Goal: Task Accomplishment & Management: Use online tool/utility

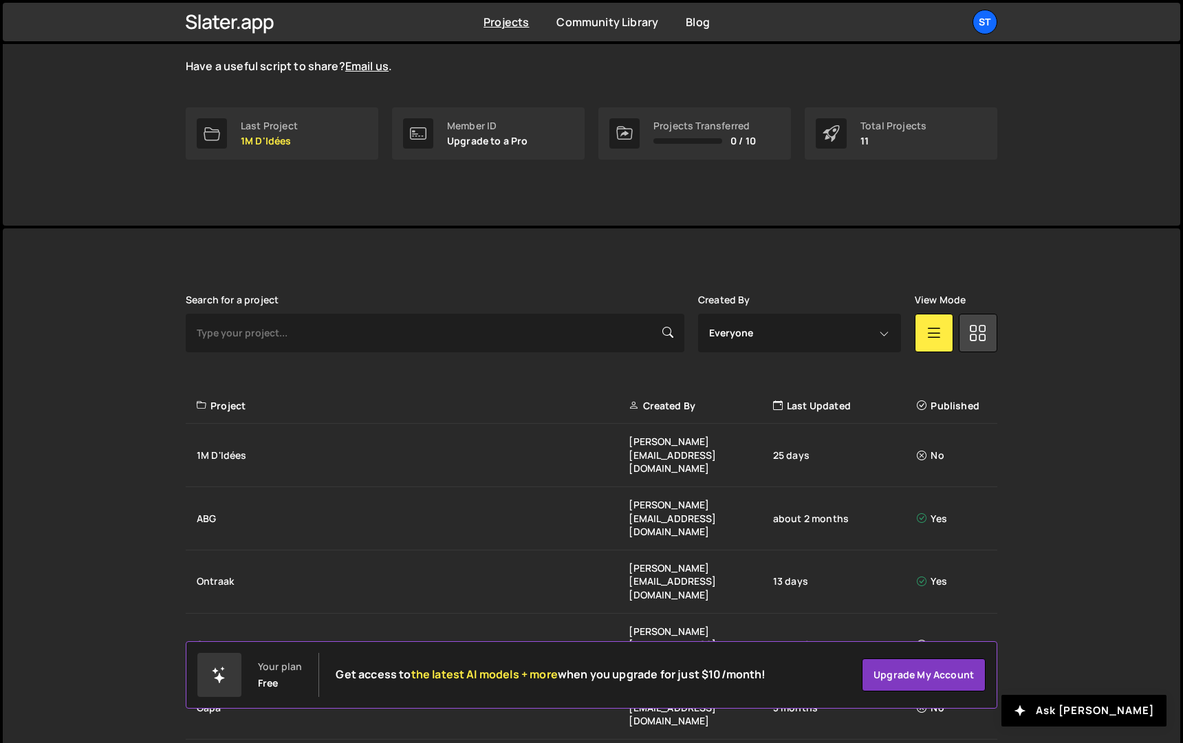
scroll to position [233, 0]
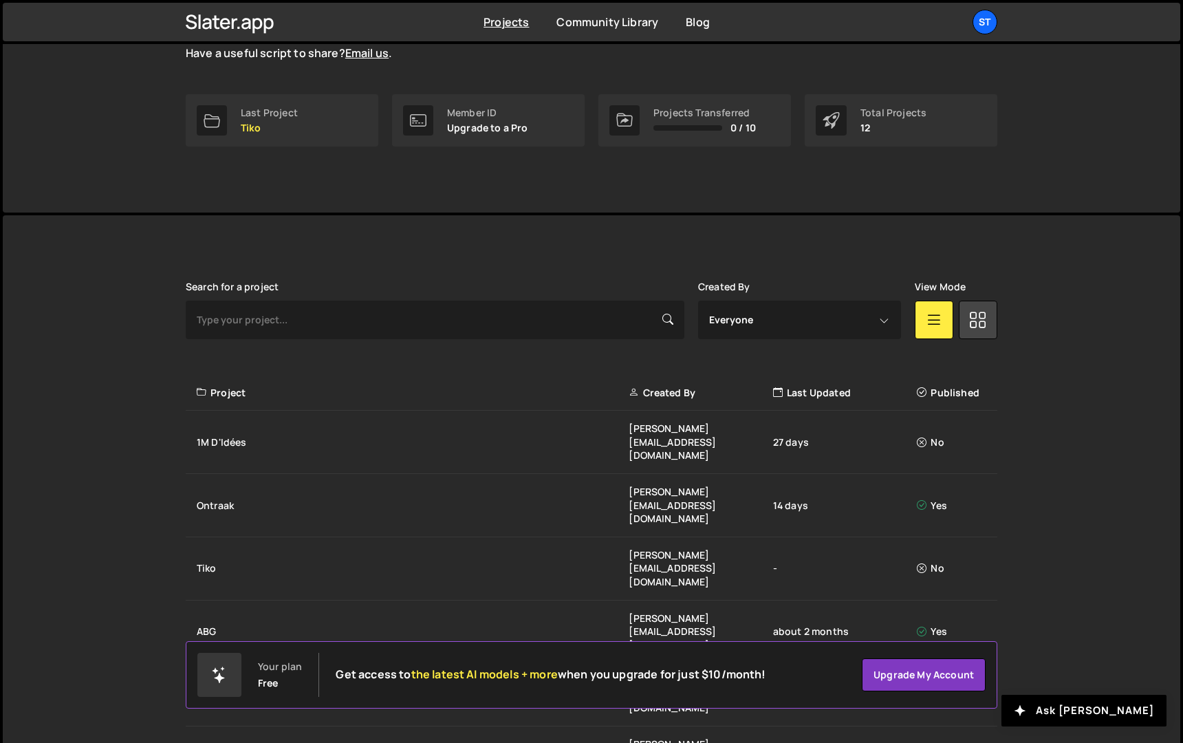
scroll to position [226, 0]
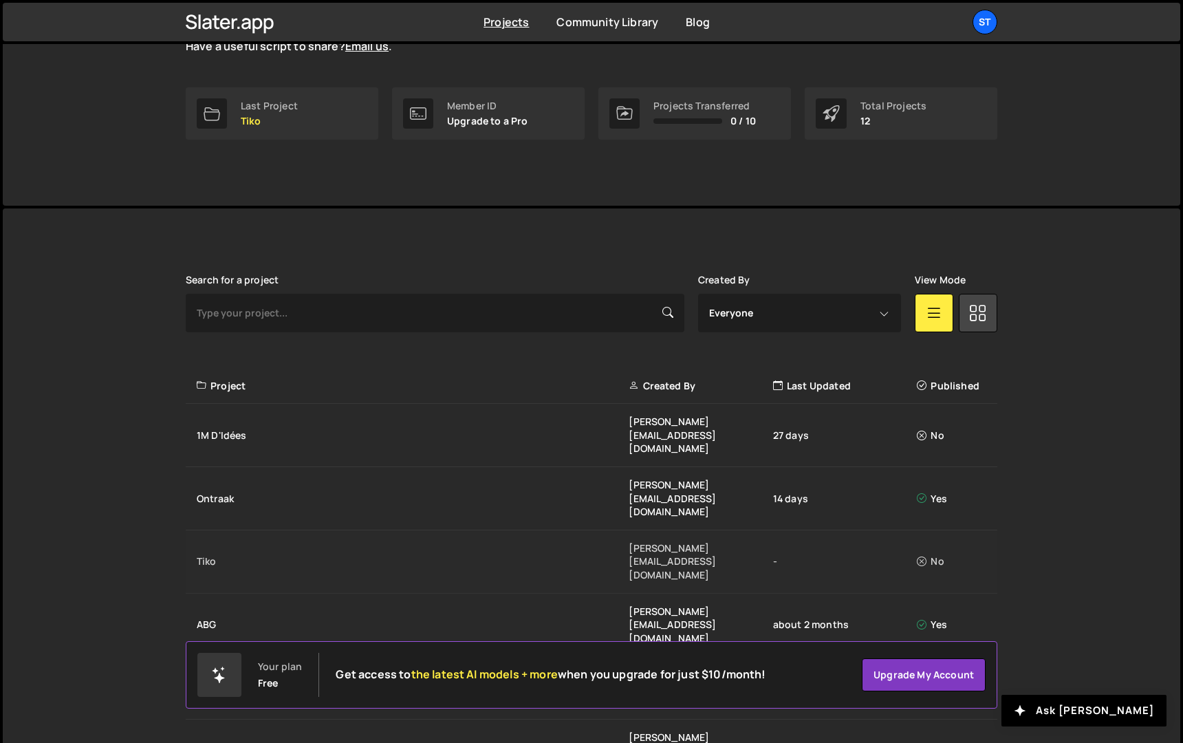
click at [228, 554] on div "Tiko" at bounding box center [413, 561] width 432 height 14
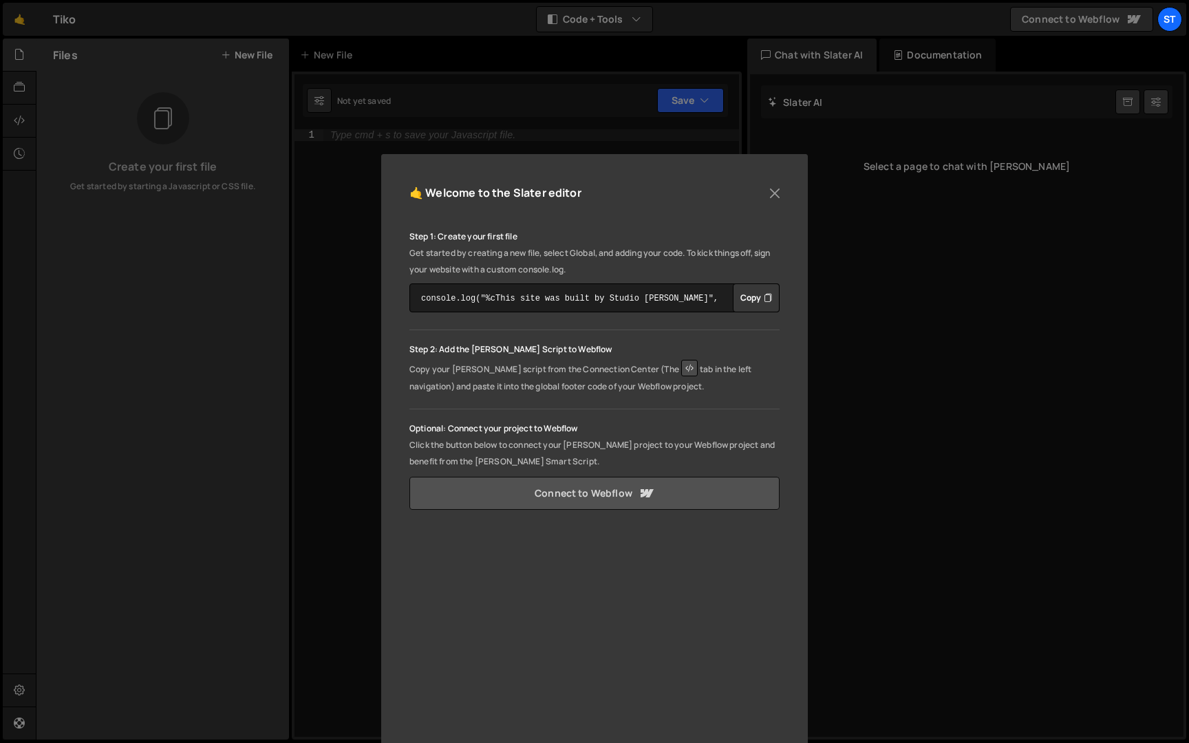
click at [564, 489] on link "Connect to Webflow" at bounding box center [594, 493] width 370 height 33
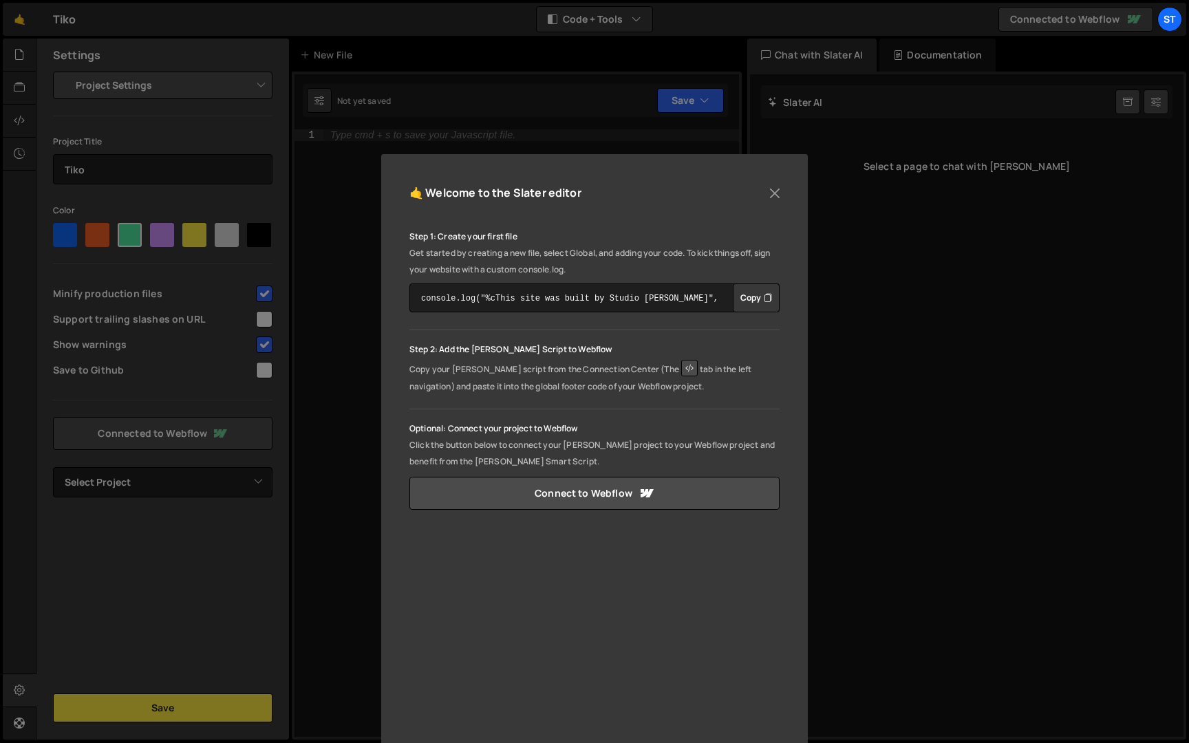
click at [681, 368] on icon at bounding box center [689, 368] width 17 height 17
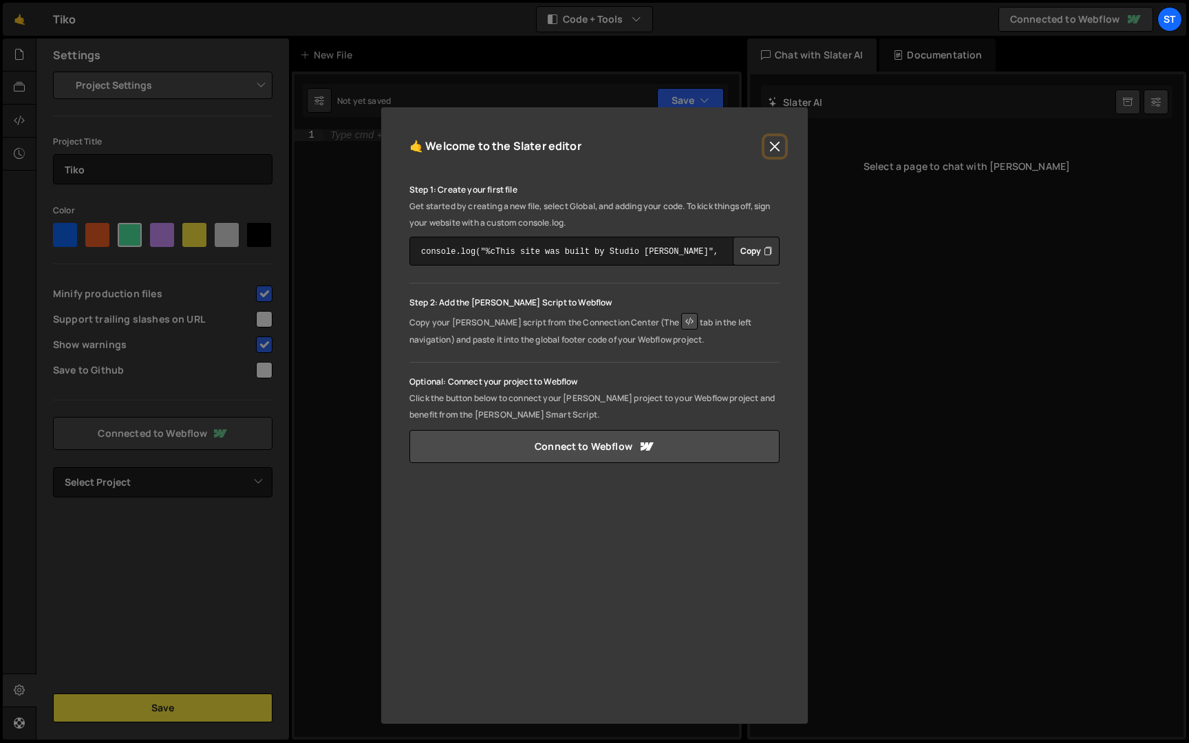
click at [770, 152] on button "Close" at bounding box center [774, 146] width 21 height 21
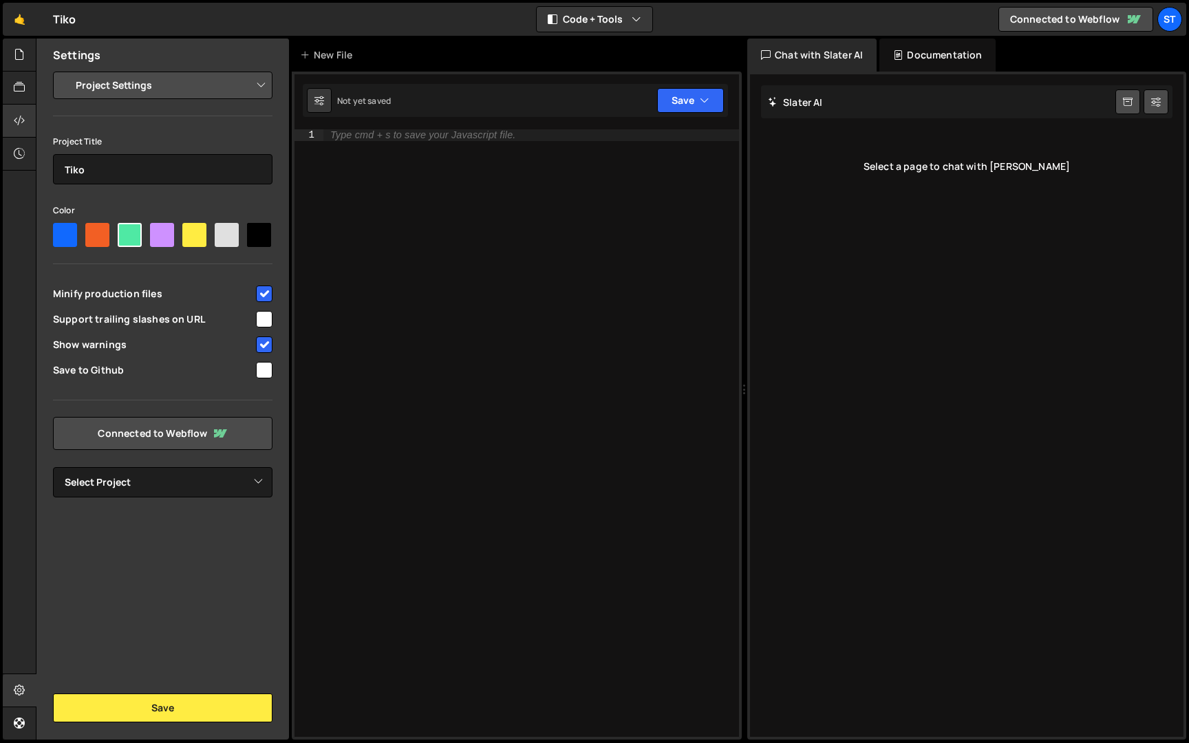
click at [23, 118] on icon at bounding box center [19, 120] width 11 height 15
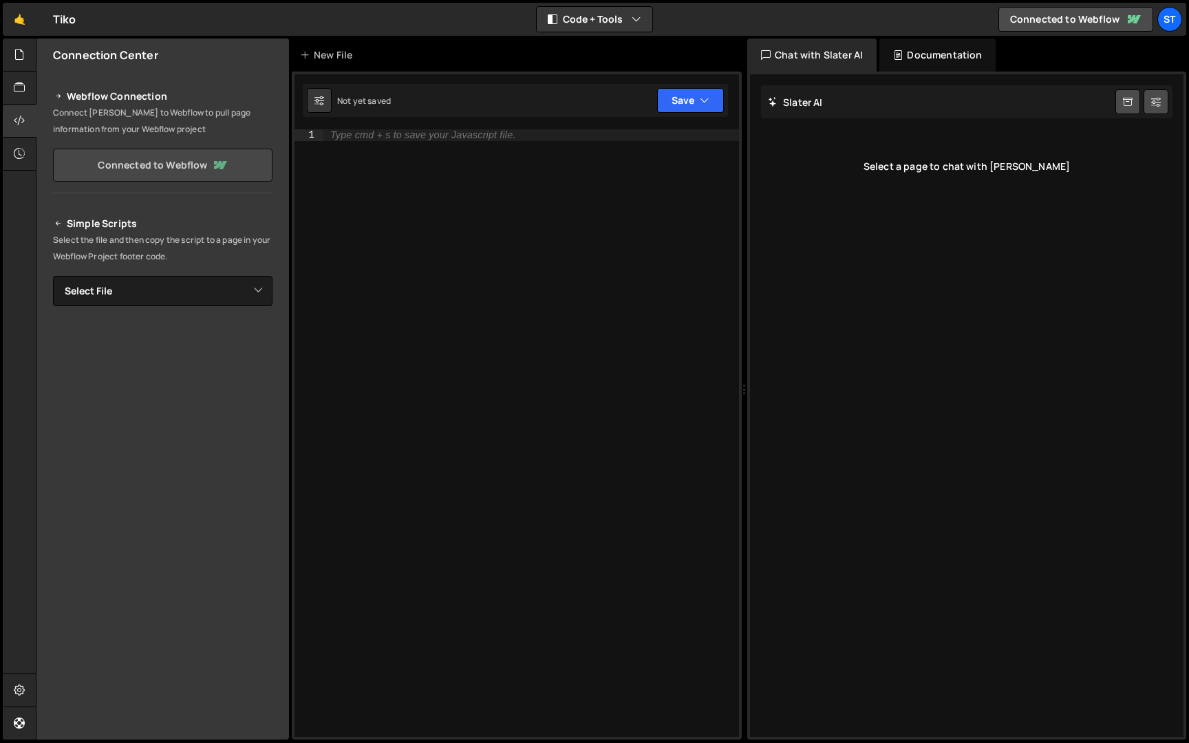
click at [153, 158] on link "Connected to Webflow" at bounding box center [162, 165] width 219 height 33
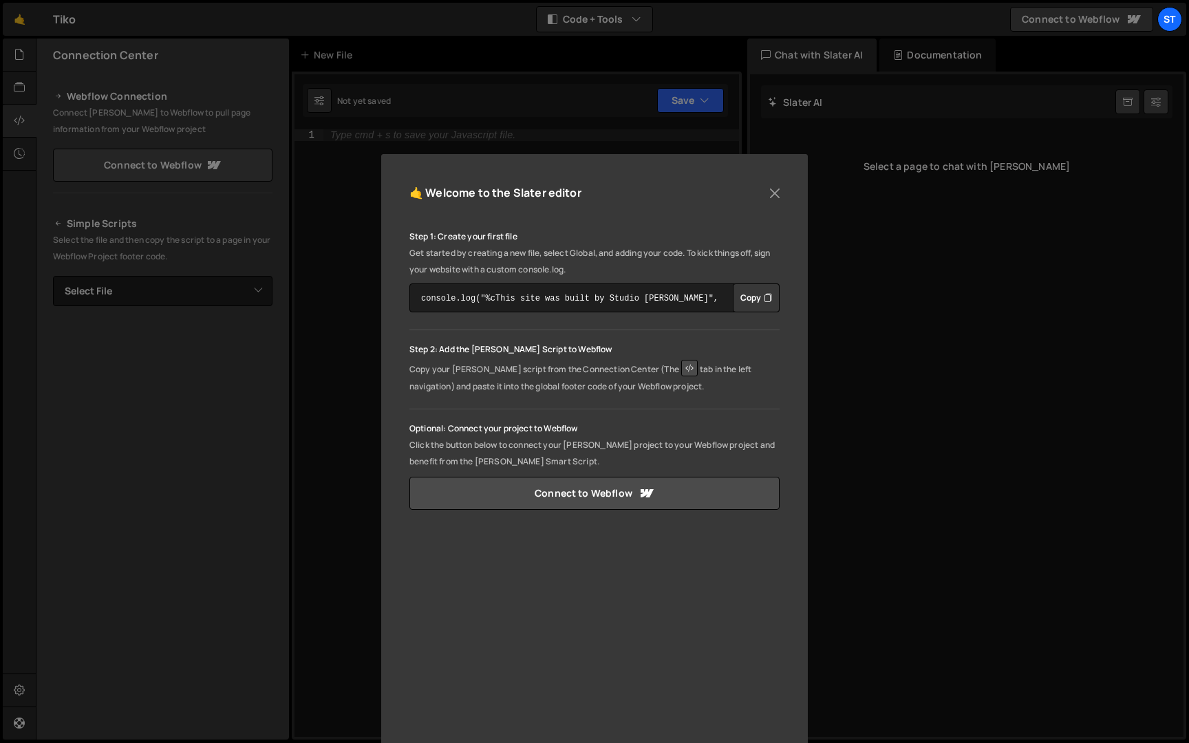
click at [681, 370] on icon at bounding box center [689, 368] width 17 height 17
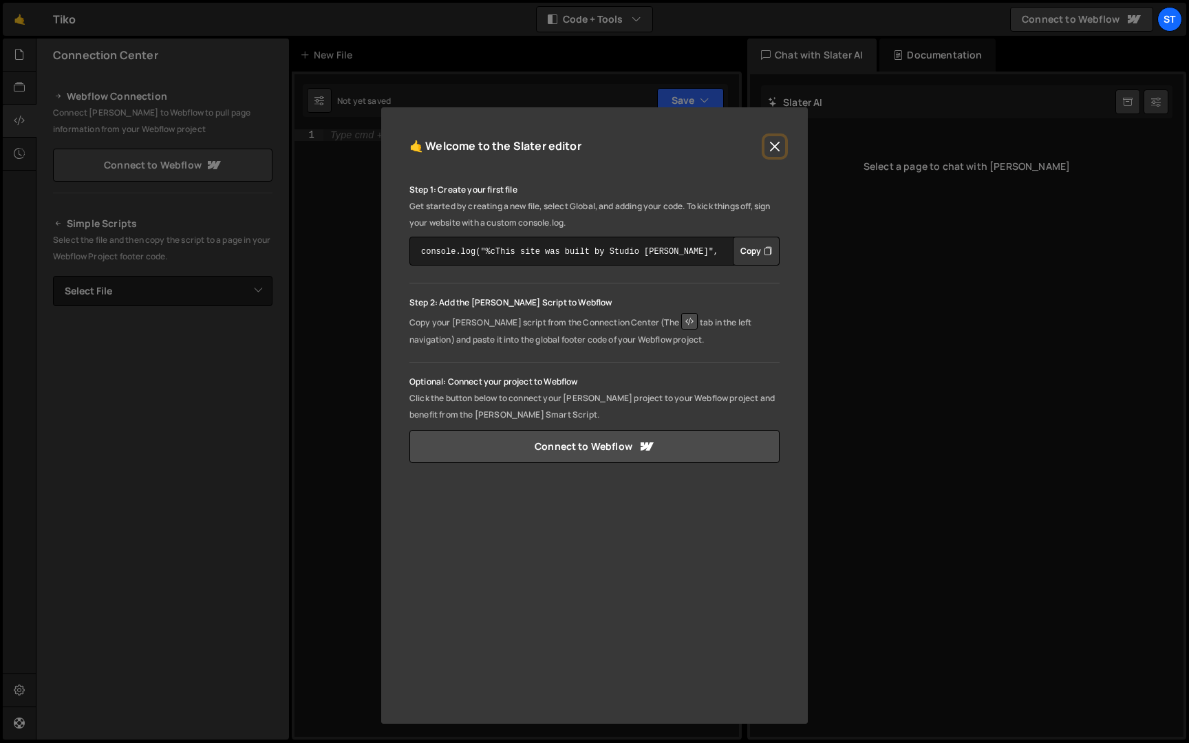
click at [775, 141] on button "Close" at bounding box center [774, 146] width 21 height 21
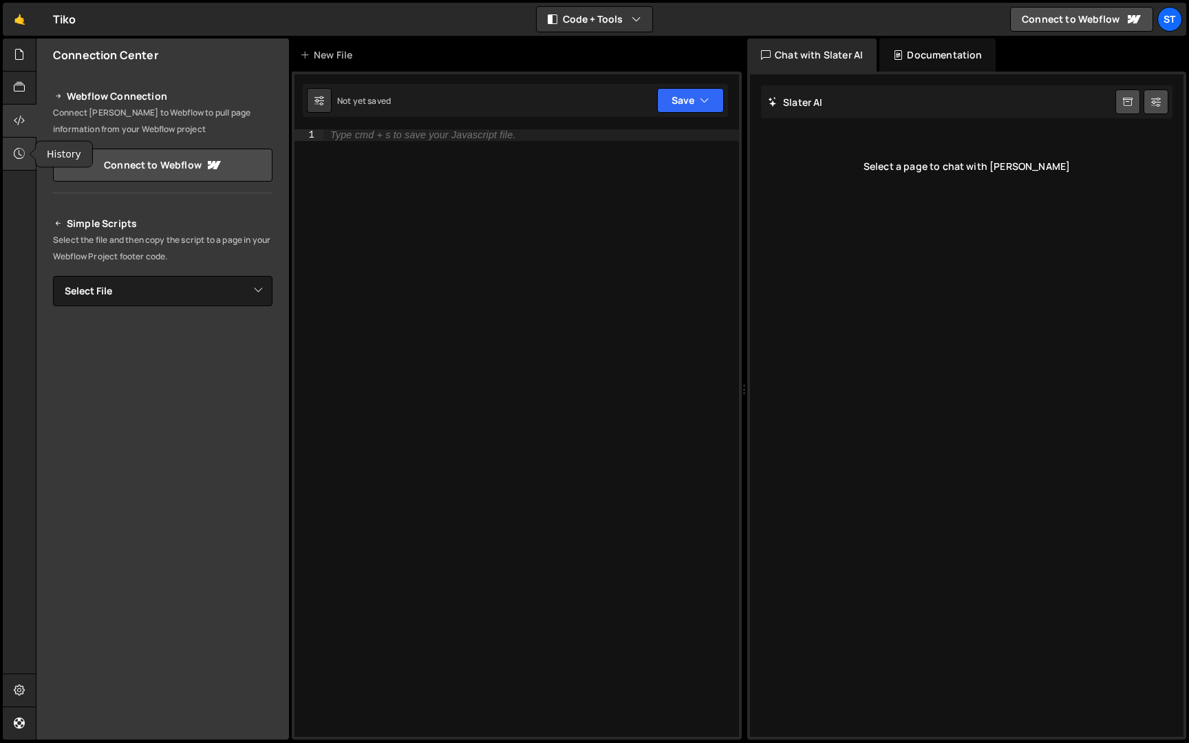
click at [16, 152] on icon at bounding box center [19, 153] width 11 height 15
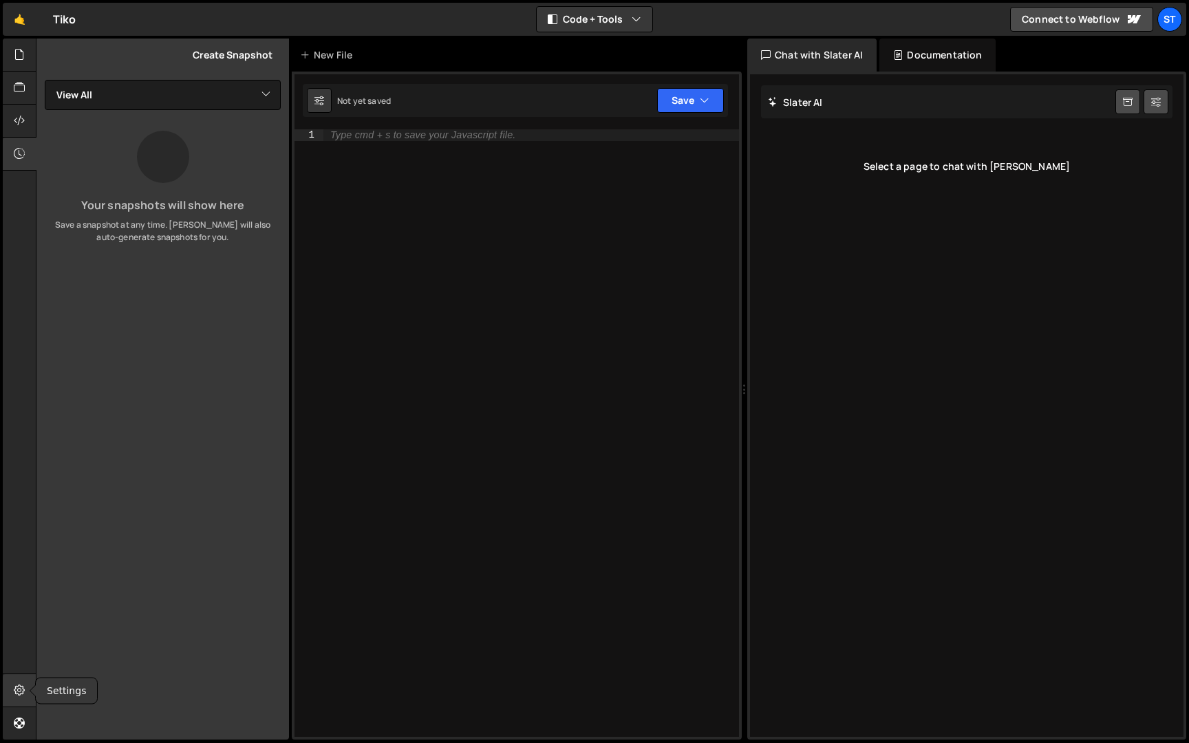
click at [25, 689] on icon at bounding box center [19, 689] width 11 height 15
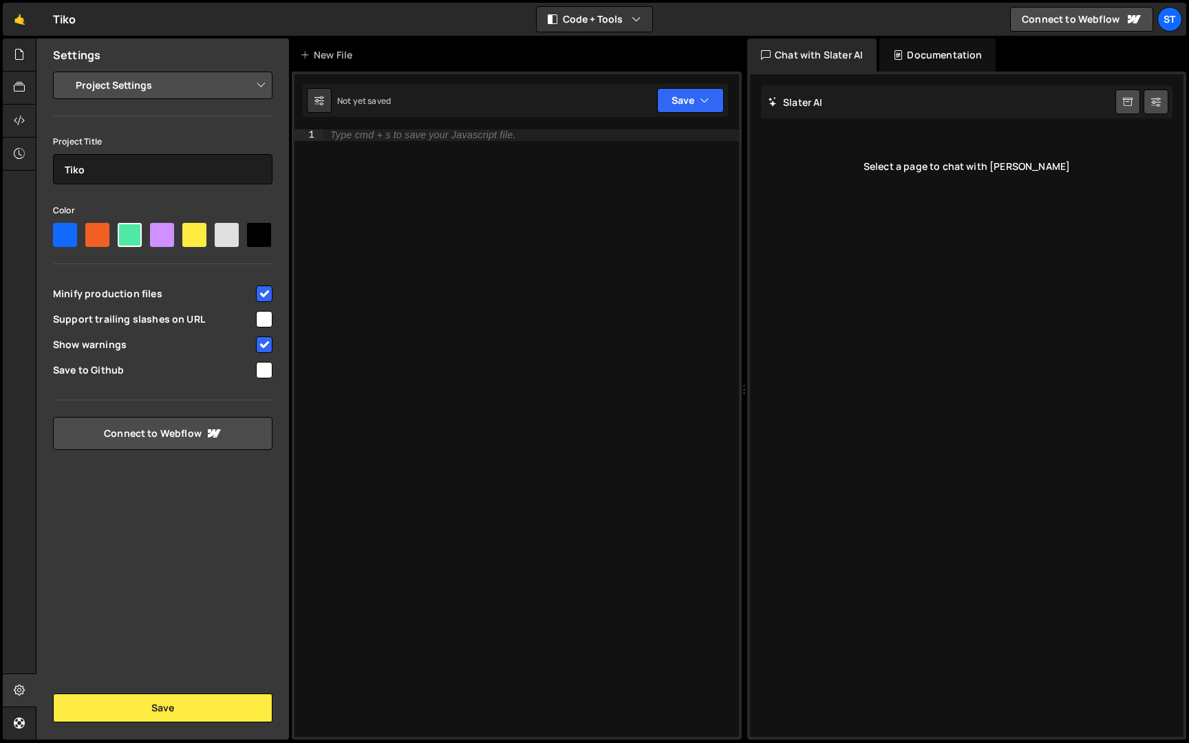
click at [169, 77] on select "Project Settings Code Editor Settings Chat Settings" at bounding box center [166, 85] width 202 height 30
click at [28, 57] on div at bounding box center [20, 55] width 34 height 33
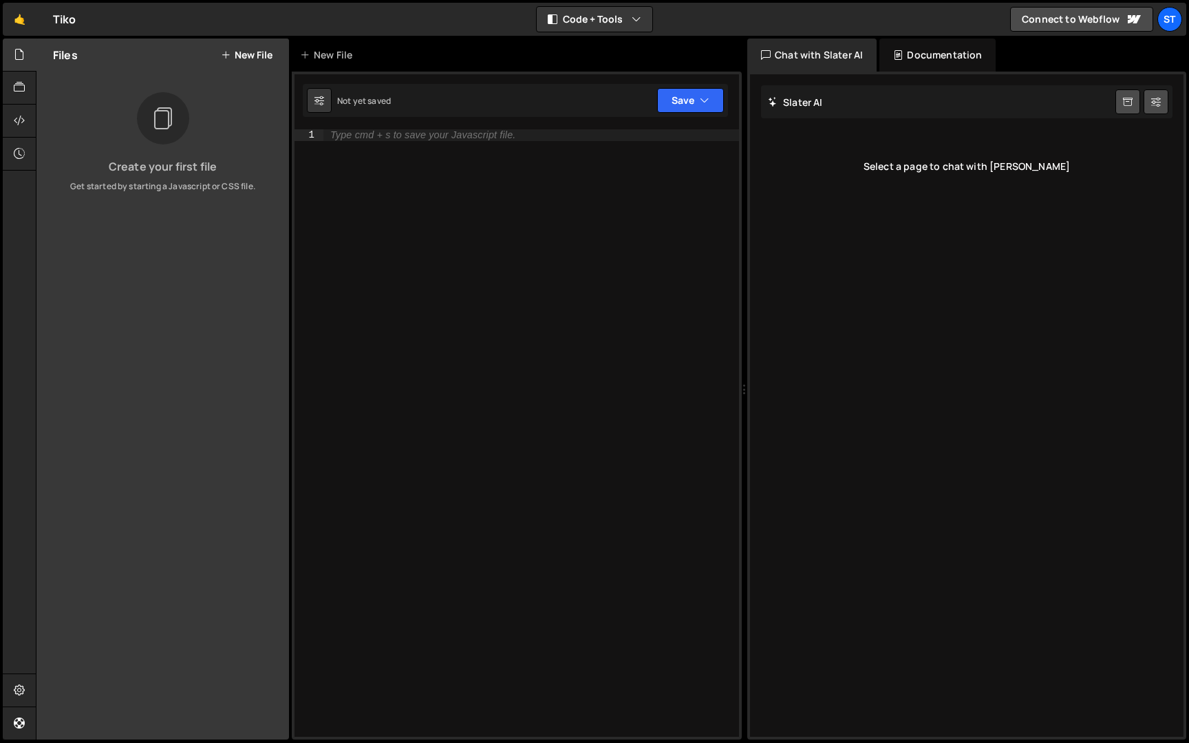
click at [252, 54] on button "New File" at bounding box center [247, 55] width 52 height 11
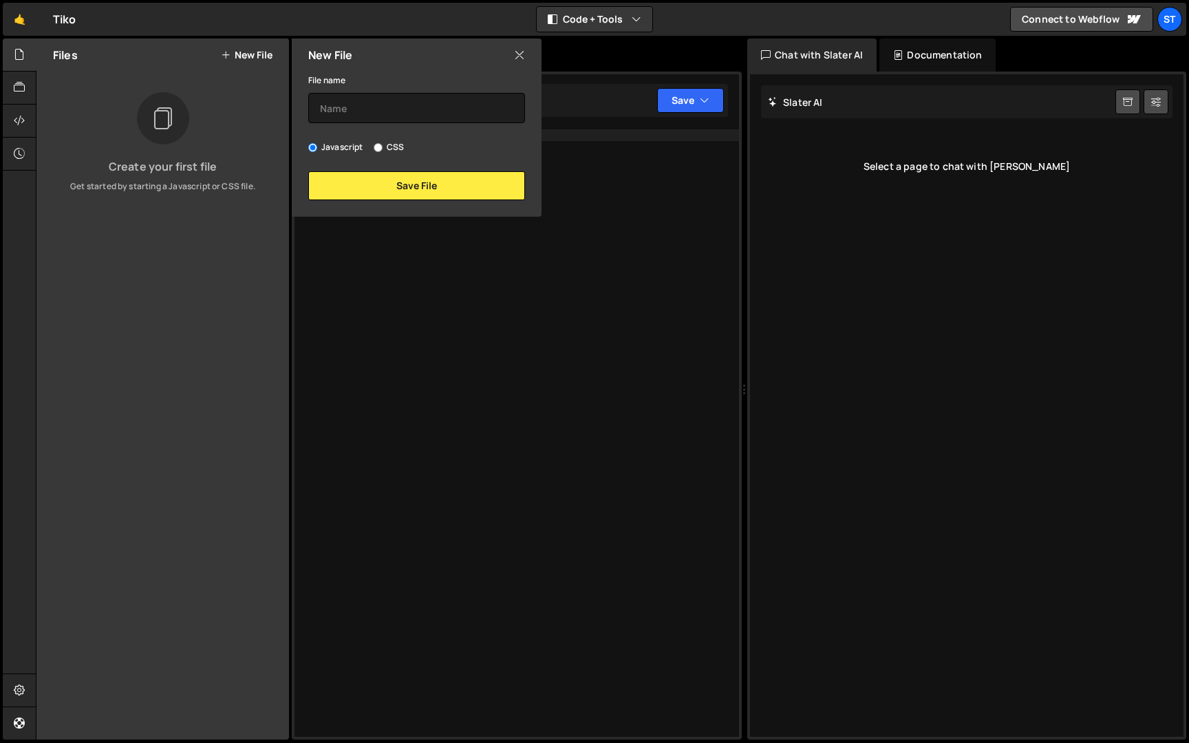
click at [518, 50] on icon at bounding box center [519, 54] width 11 height 15
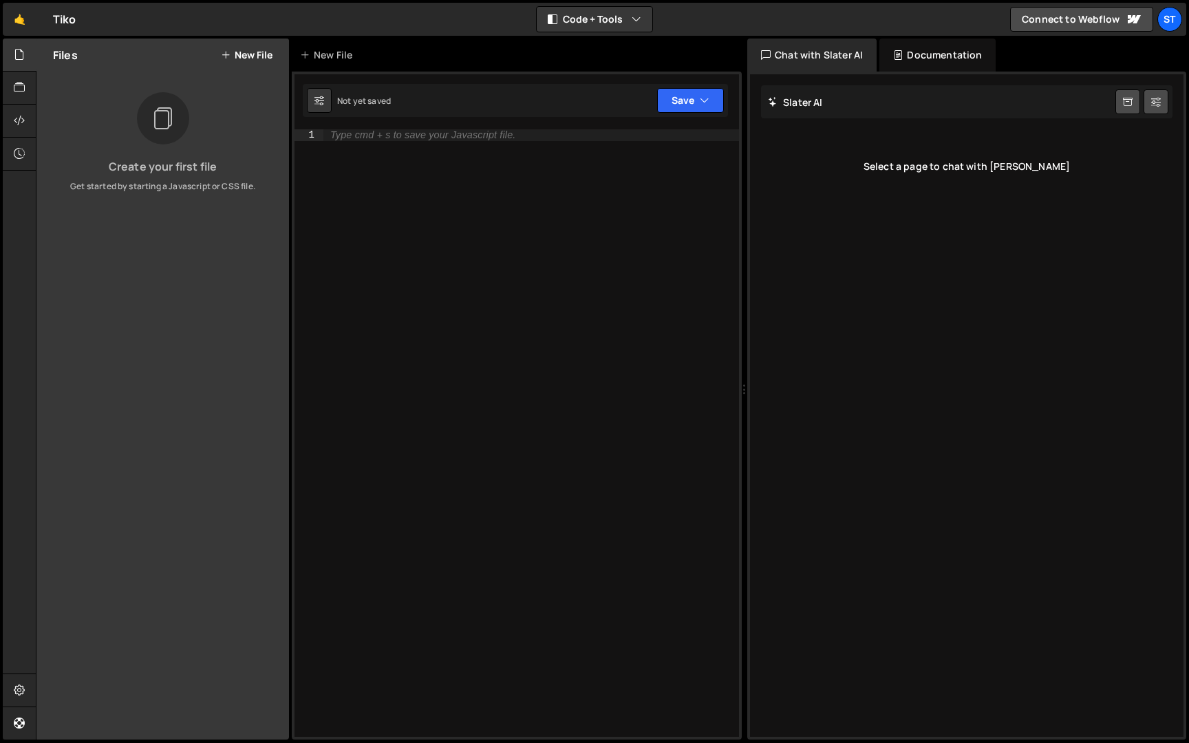
click at [934, 51] on div "Documentation" at bounding box center [937, 55] width 116 height 33
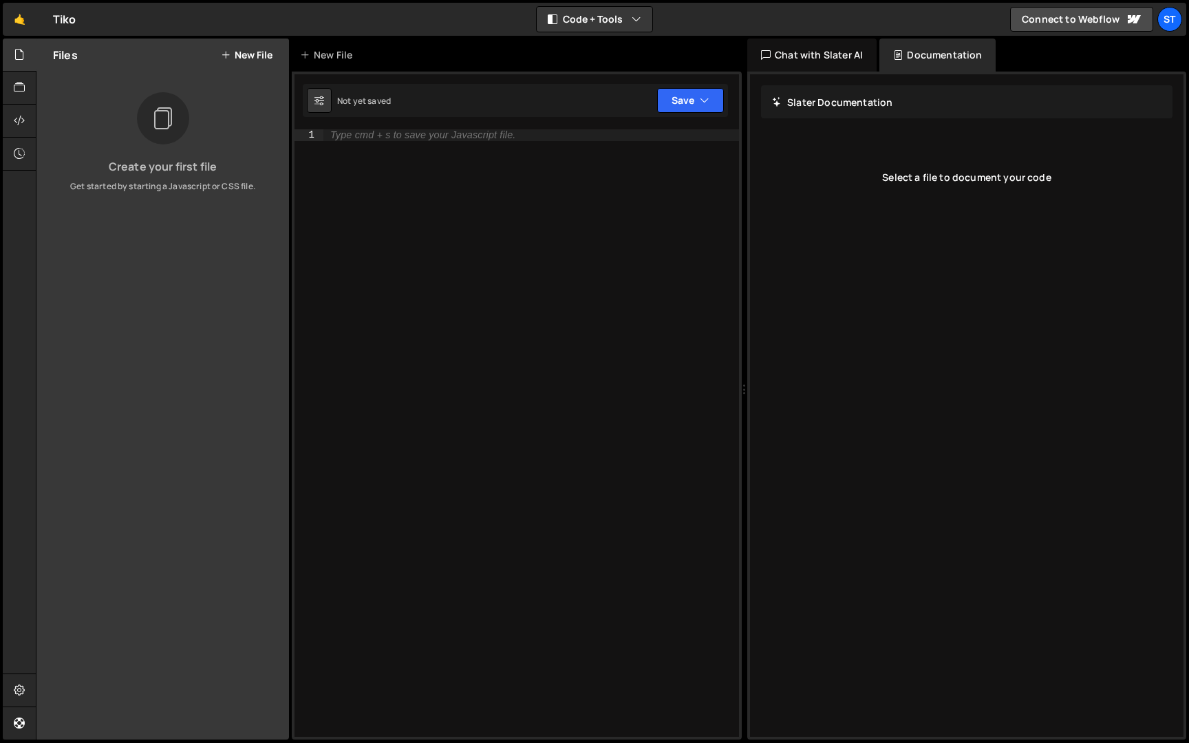
click at [850, 53] on div "Chat with Slater AI" at bounding box center [811, 55] width 129 height 33
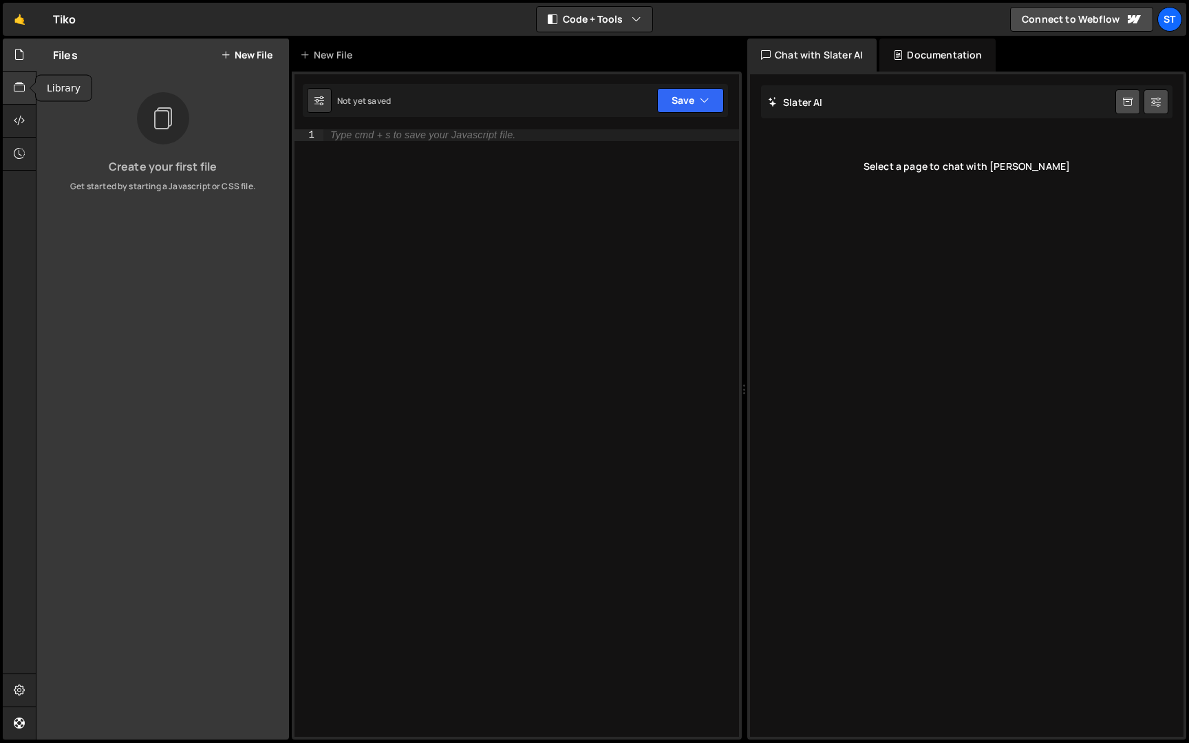
click at [10, 77] on div at bounding box center [20, 88] width 34 height 33
click at [23, 119] on icon at bounding box center [19, 120] width 11 height 15
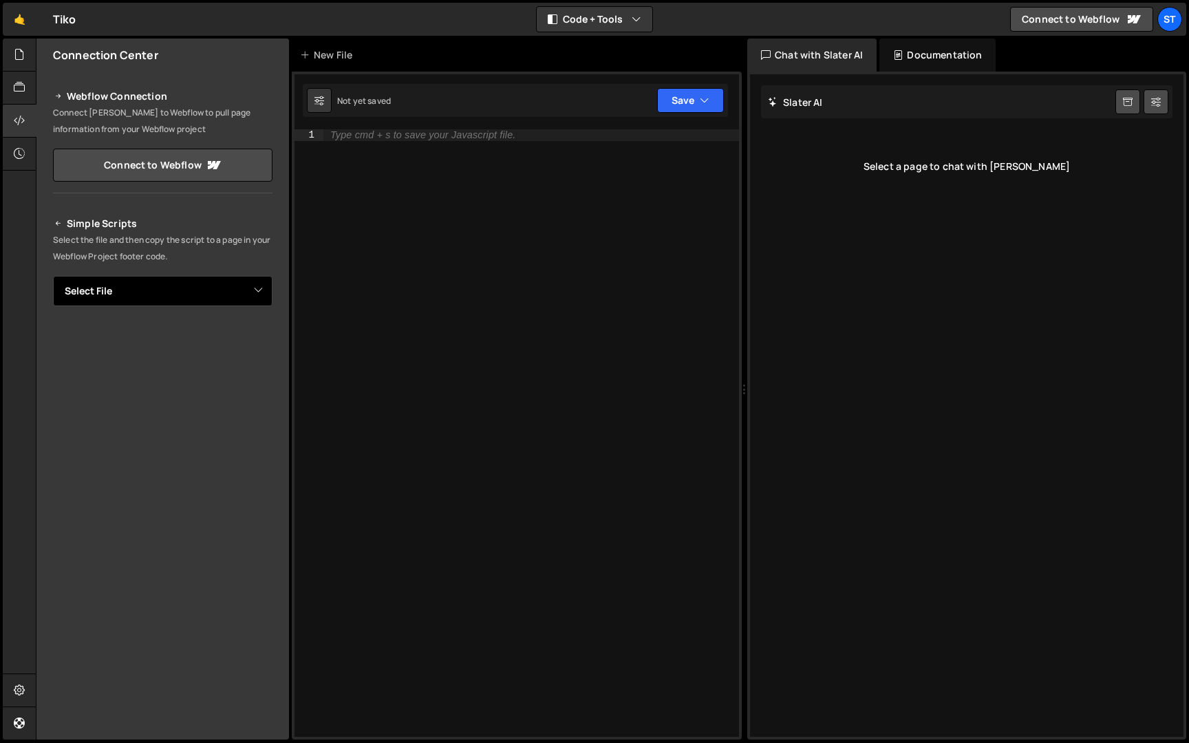
click at [118, 293] on select "Select File" at bounding box center [162, 291] width 219 height 30
click at [53, 276] on select "Select File" at bounding box center [162, 291] width 219 height 30
click at [63, 224] on h2 "Simple Scripts" at bounding box center [162, 223] width 219 height 17
click at [56, 224] on icon at bounding box center [59, 223] width 10 height 17
click at [140, 288] on select "Select File" at bounding box center [162, 291] width 219 height 30
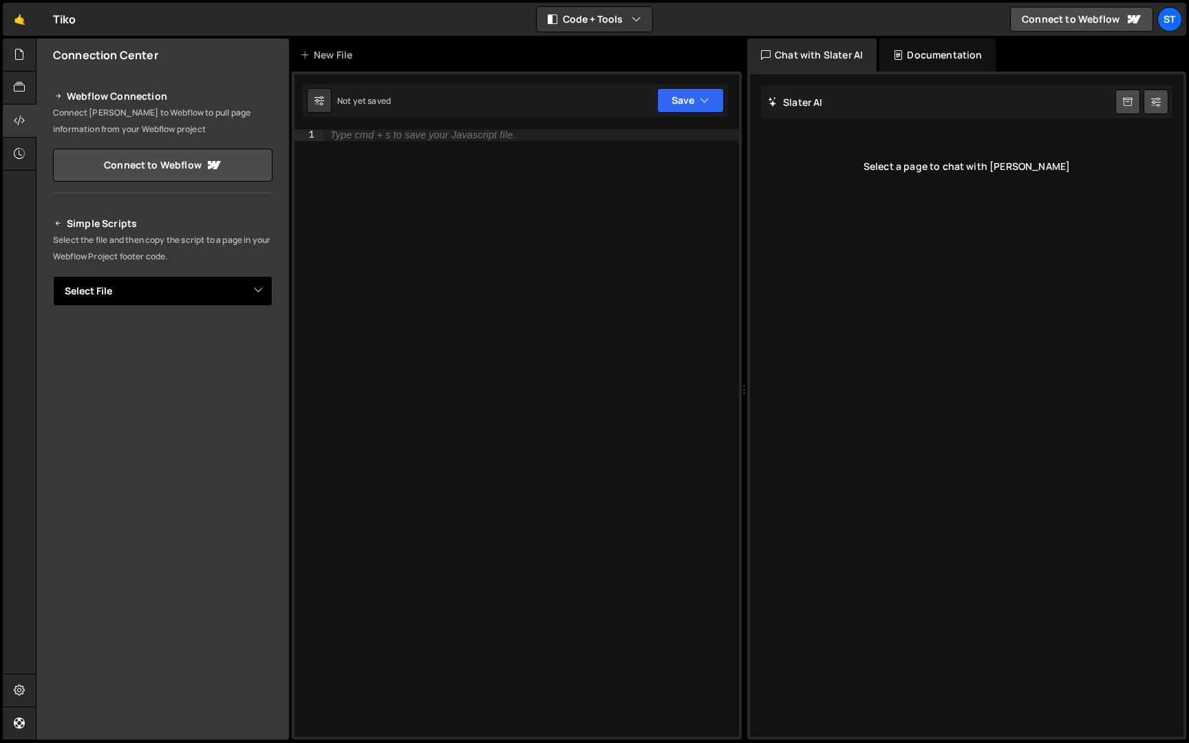
click at [53, 276] on select "Select File" at bounding box center [162, 291] width 219 height 30
click at [19, 139] on div at bounding box center [20, 154] width 34 height 33
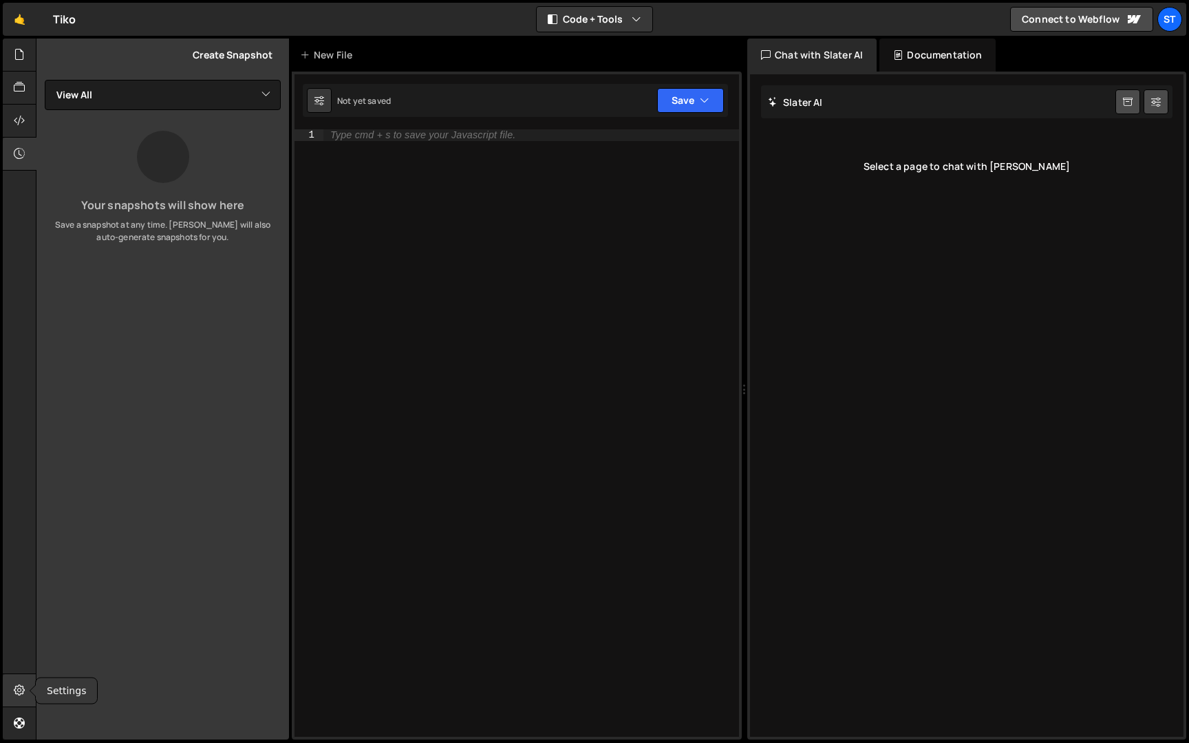
click at [28, 693] on div at bounding box center [20, 690] width 34 height 33
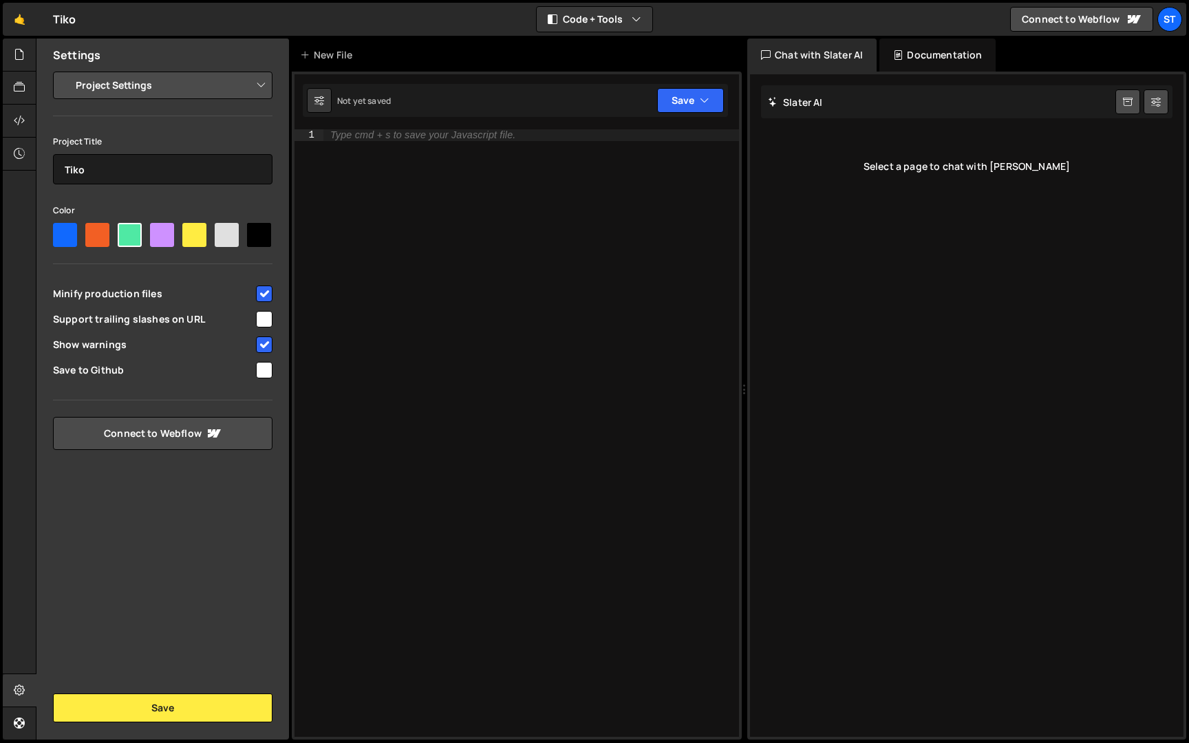
click at [228, 79] on select "Project Settings Code Editor Settings Chat Settings" at bounding box center [166, 85] width 202 height 30
click at [65, 70] on select "Project Settings Code Editor Settings Chat Settings" at bounding box center [166, 85] width 202 height 30
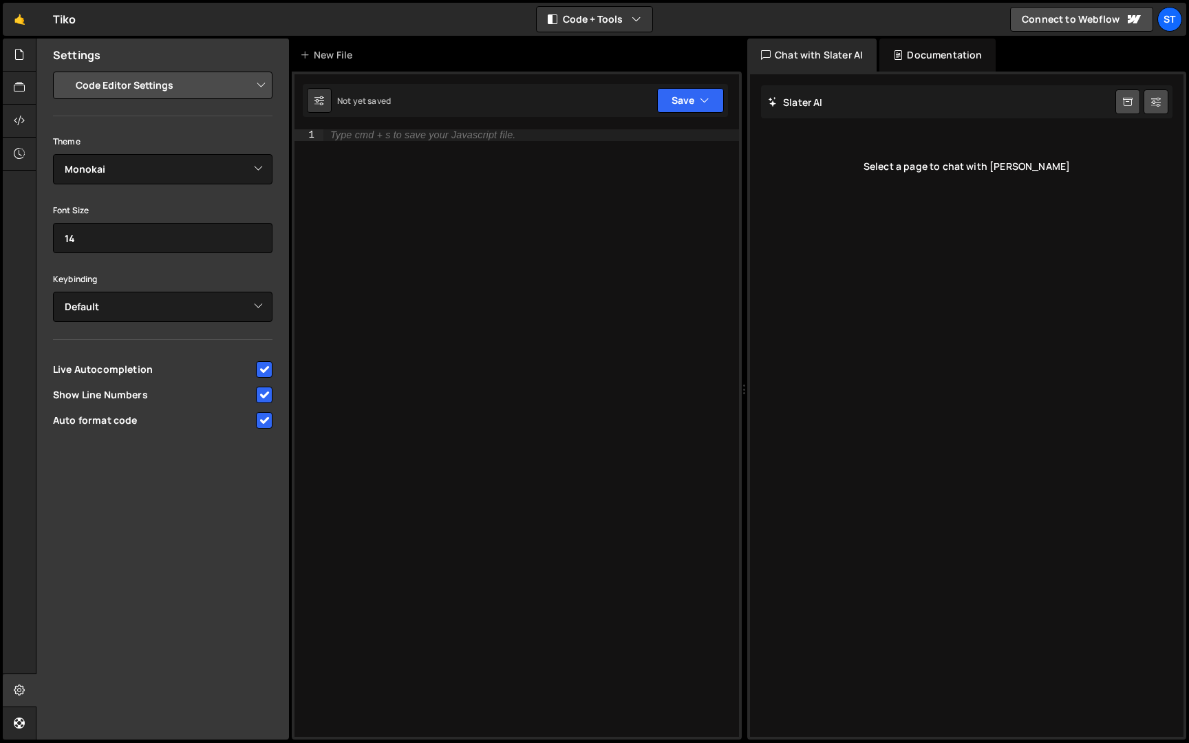
click at [209, 91] on select "Project Settings Code Editor Settings Chat Settings" at bounding box center [166, 85] width 202 height 30
click at [65, 70] on select "Project Settings Code Editor Settings Chat Settings" at bounding box center [166, 85] width 202 height 30
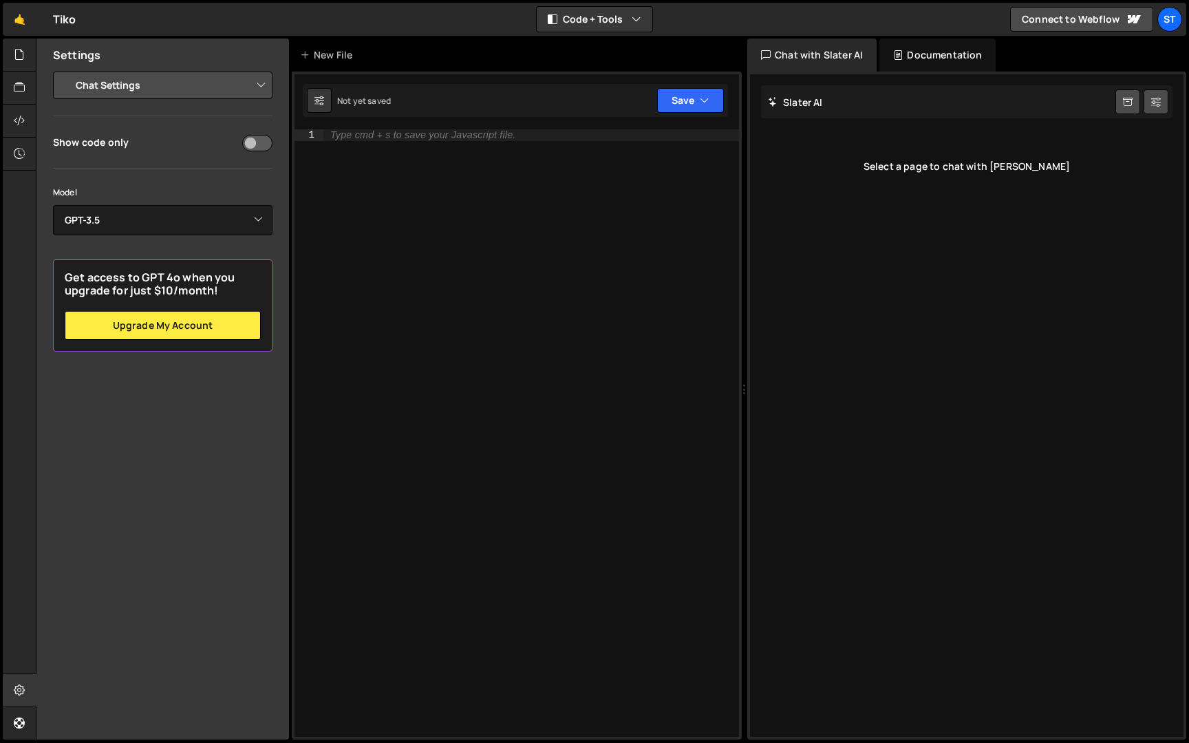
click at [200, 86] on select "Project Settings Code Editor Settings Chat Settings" at bounding box center [166, 85] width 202 height 30
select select "project"
click at [65, 70] on select "Project Settings Code Editor Settings Chat Settings" at bounding box center [166, 85] width 202 height 30
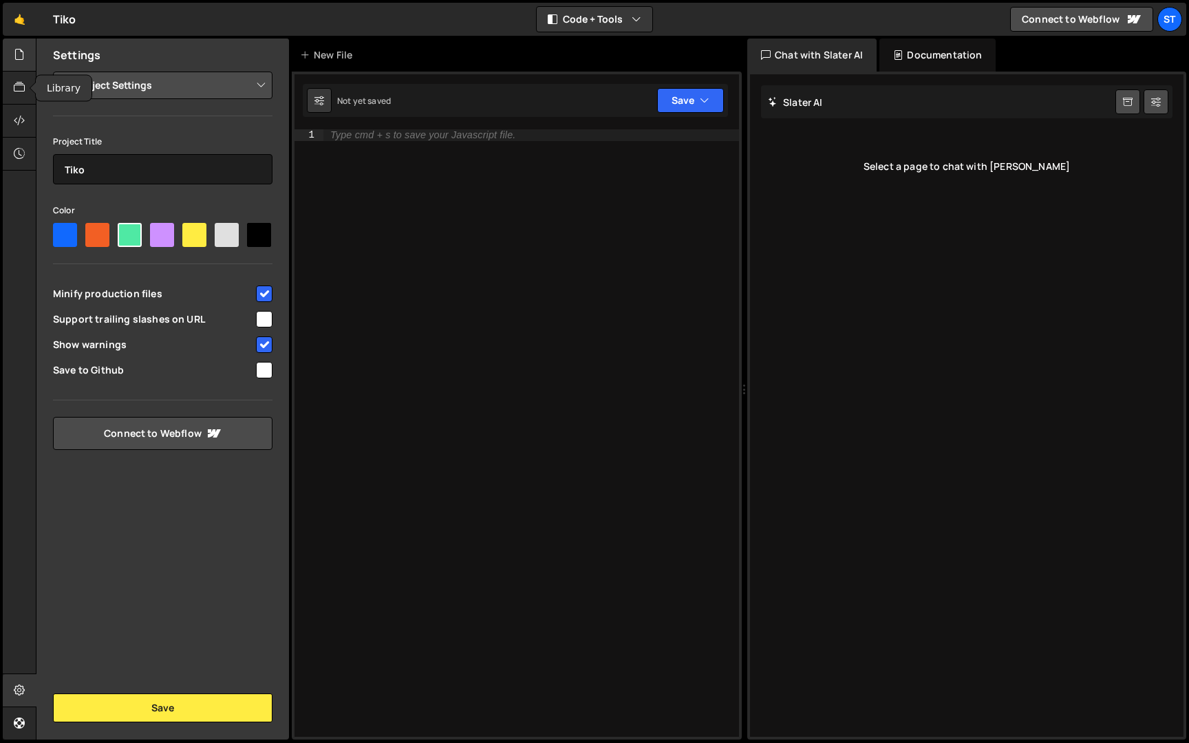
click at [26, 64] on div at bounding box center [20, 55] width 34 height 33
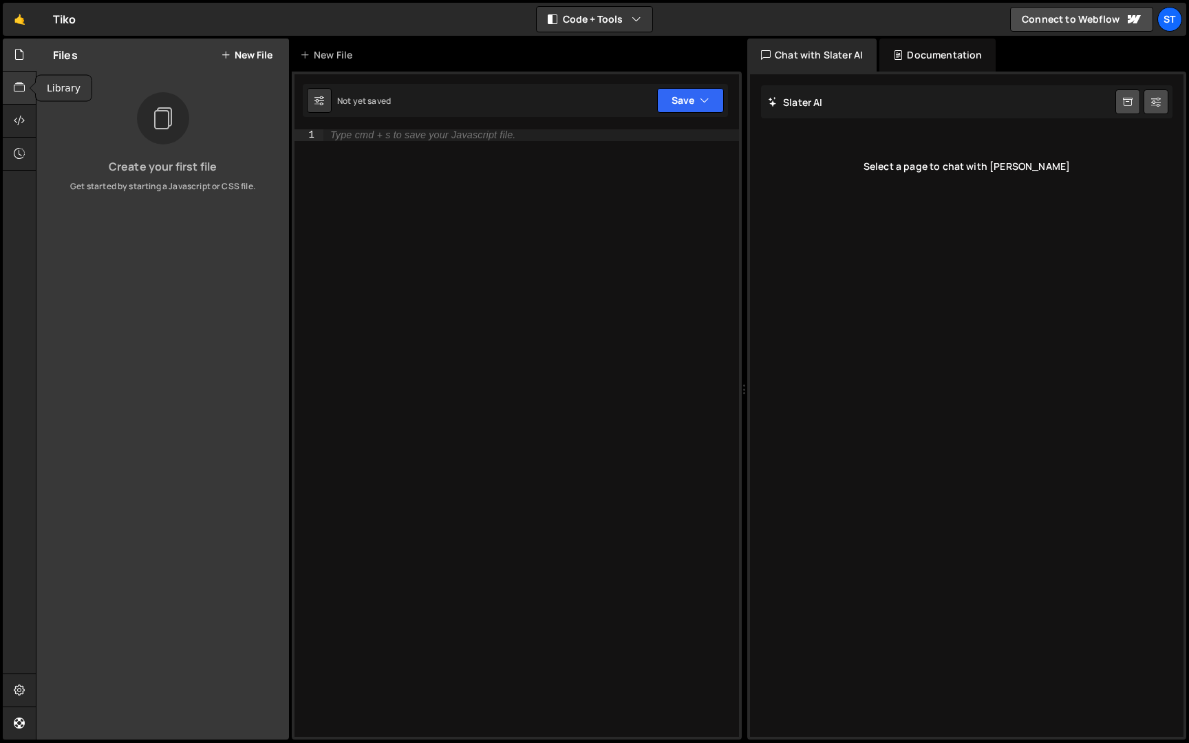
click at [19, 91] on icon at bounding box center [19, 87] width 11 height 15
click at [18, 109] on div at bounding box center [20, 121] width 34 height 33
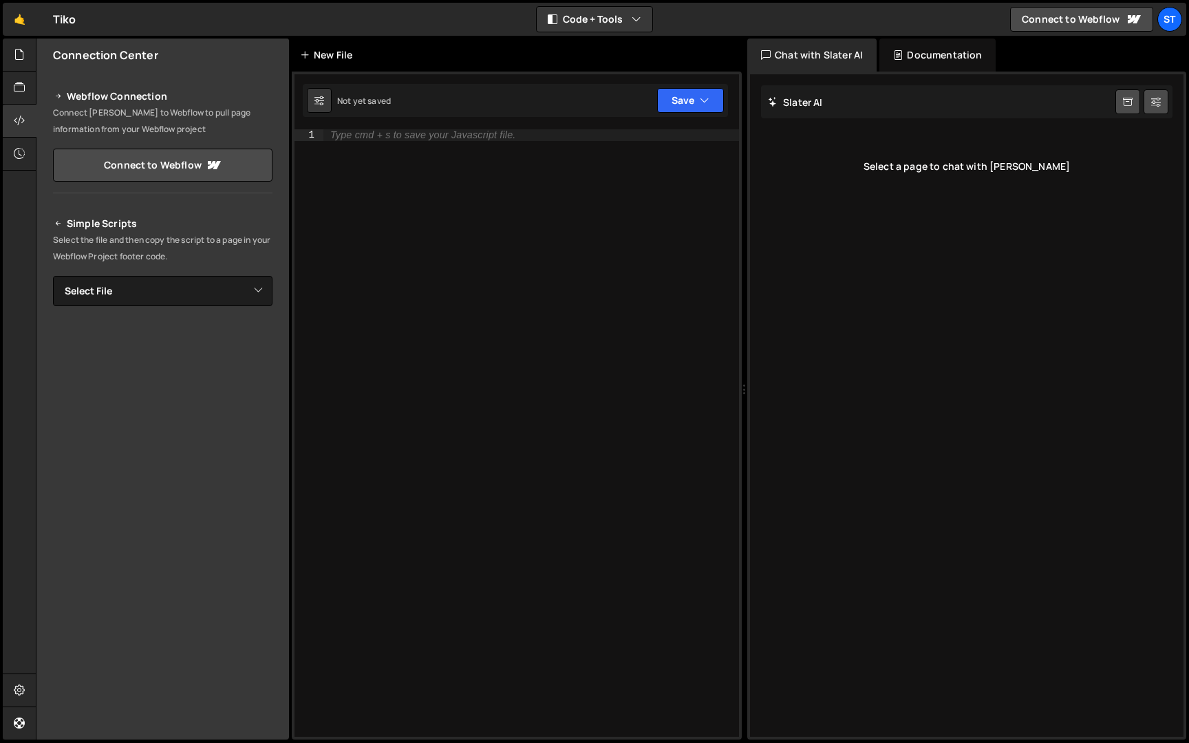
click at [333, 58] on div "New File" at bounding box center [329, 55] width 58 height 14
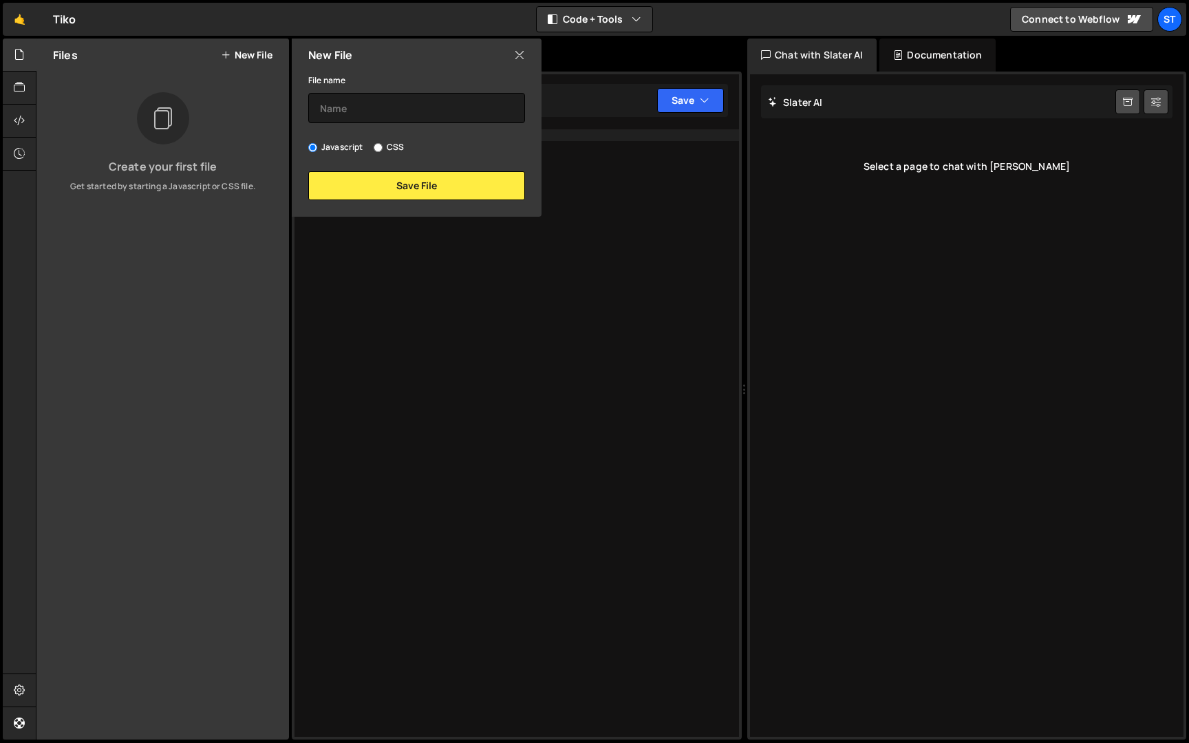
click at [522, 53] on icon at bounding box center [519, 54] width 11 height 15
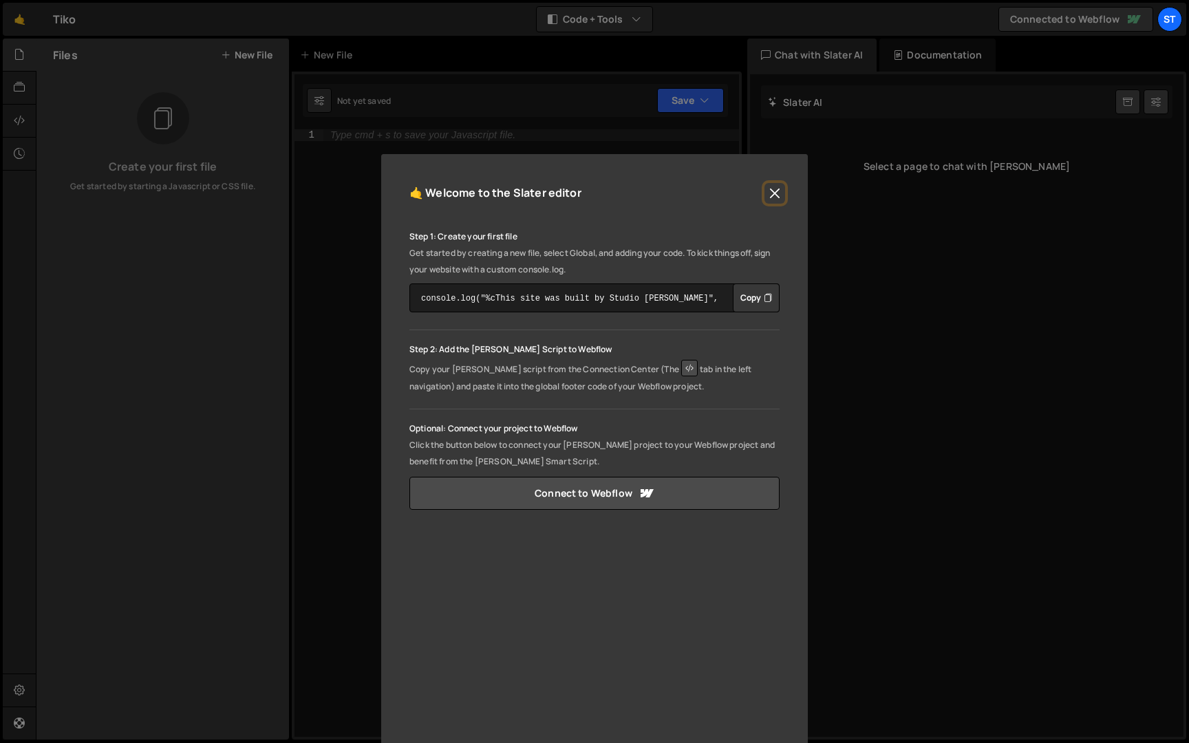
click at [769, 194] on button "Close" at bounding box center [774, 193] width 21 height 21
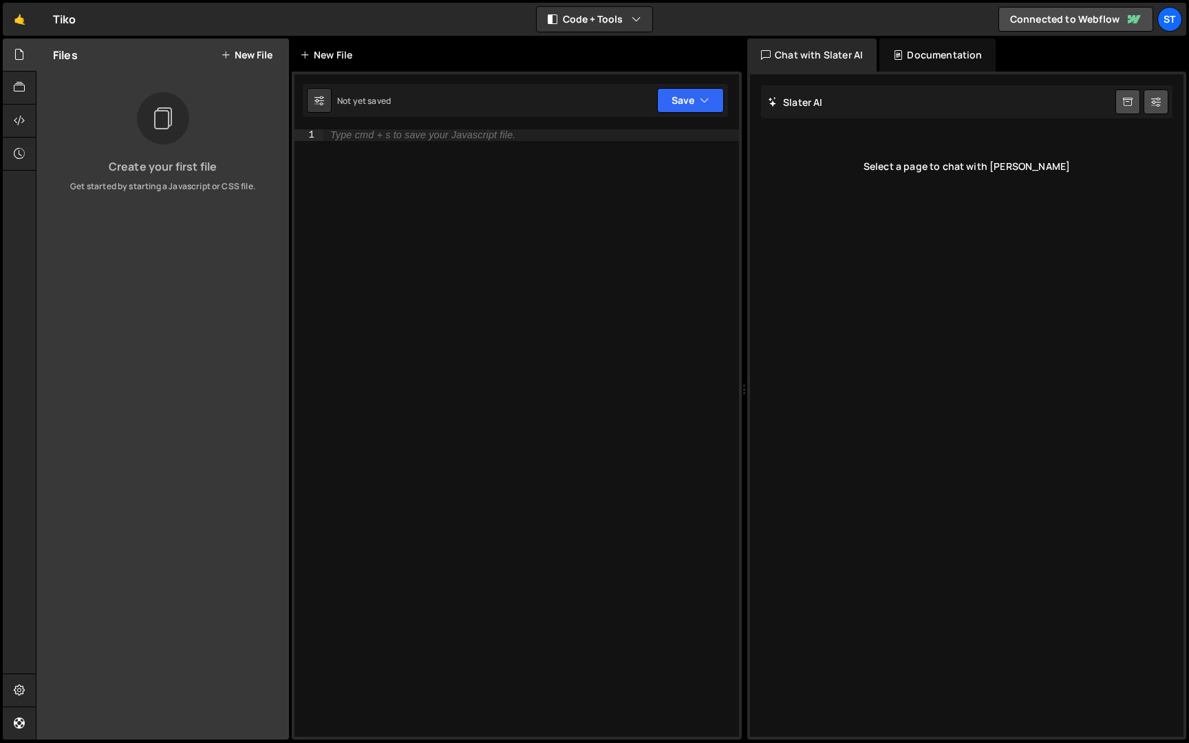
click at [332, 57] on div "New File" at bounding box center [329, 55] width 58 height 14
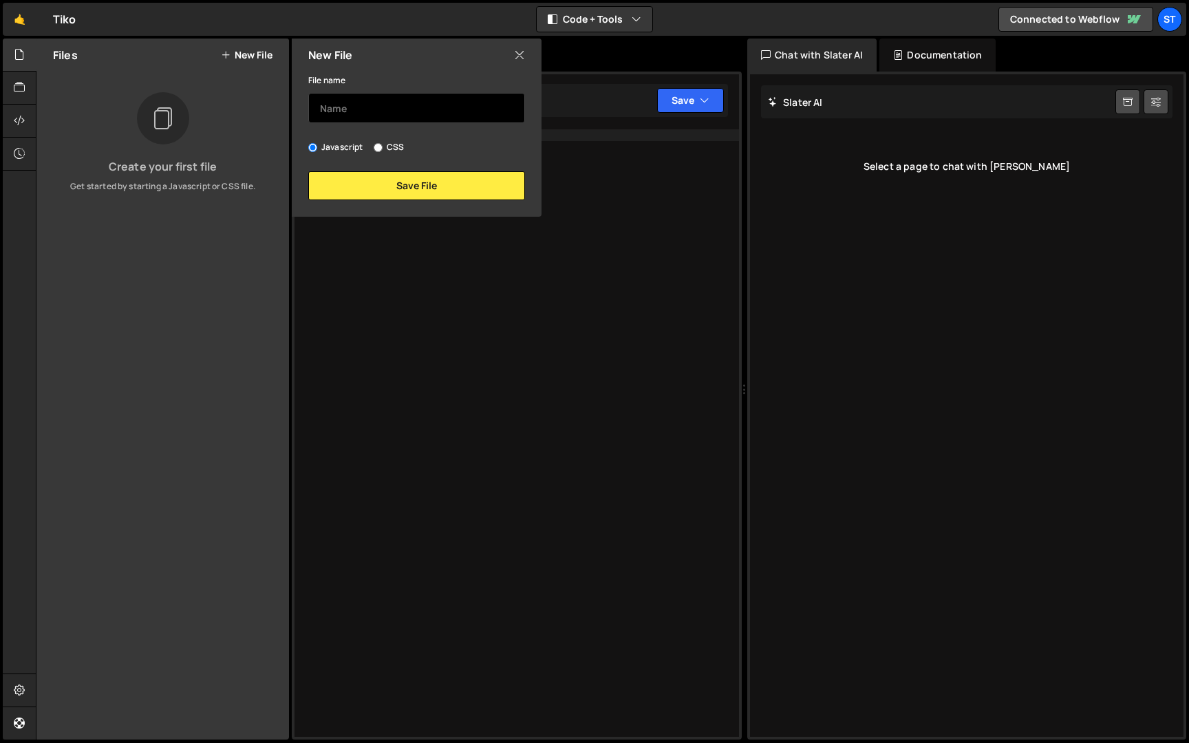
click at [366, 115] on input "text" at bounding box center [416, 108] width 217 height 30
click at [517, 56] on icon at bounding box center [519, 54] width 11 height 15
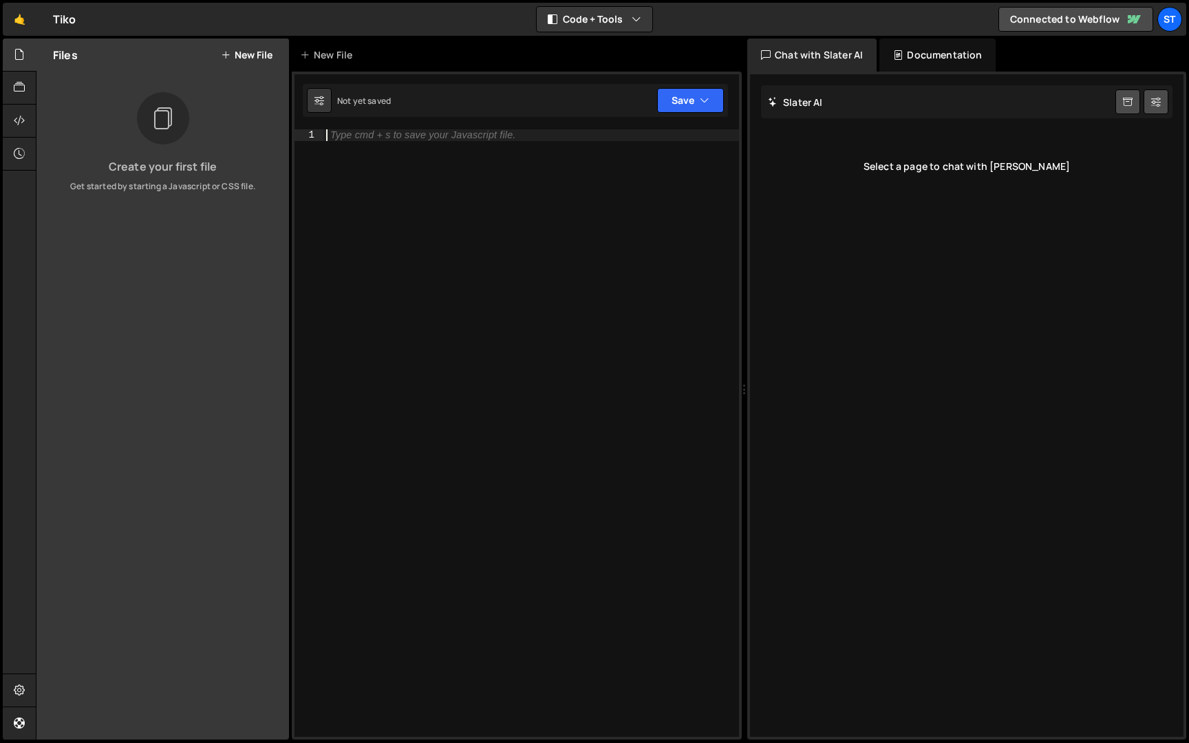
click at [435, 147] on div "Type cmd + s to save your Javascript file." at bounding box center [530, 444] width 415 height 630
type textarea "f"
click at [952, 53] on div "Documentation" at bounding box center [937, 55] width 116 height 33
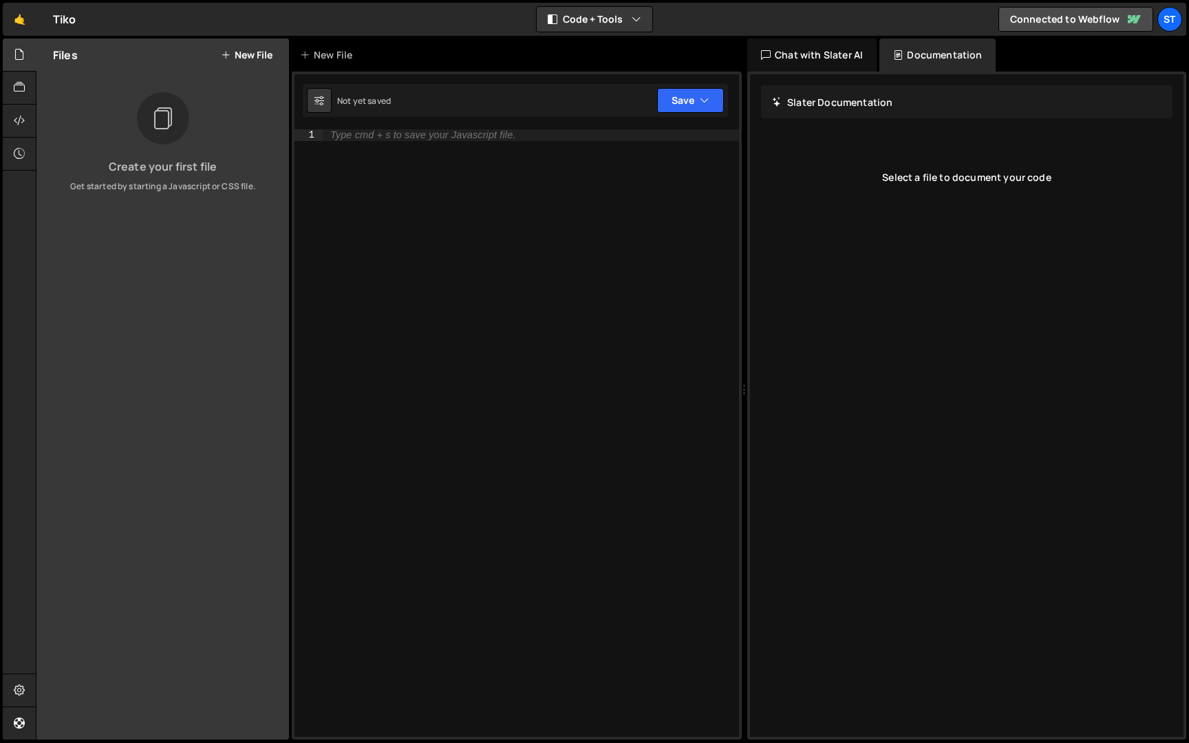
click at [828, 53] on div "Chat with Slater AI" at bounding box center [811, 55] width 129 height 33
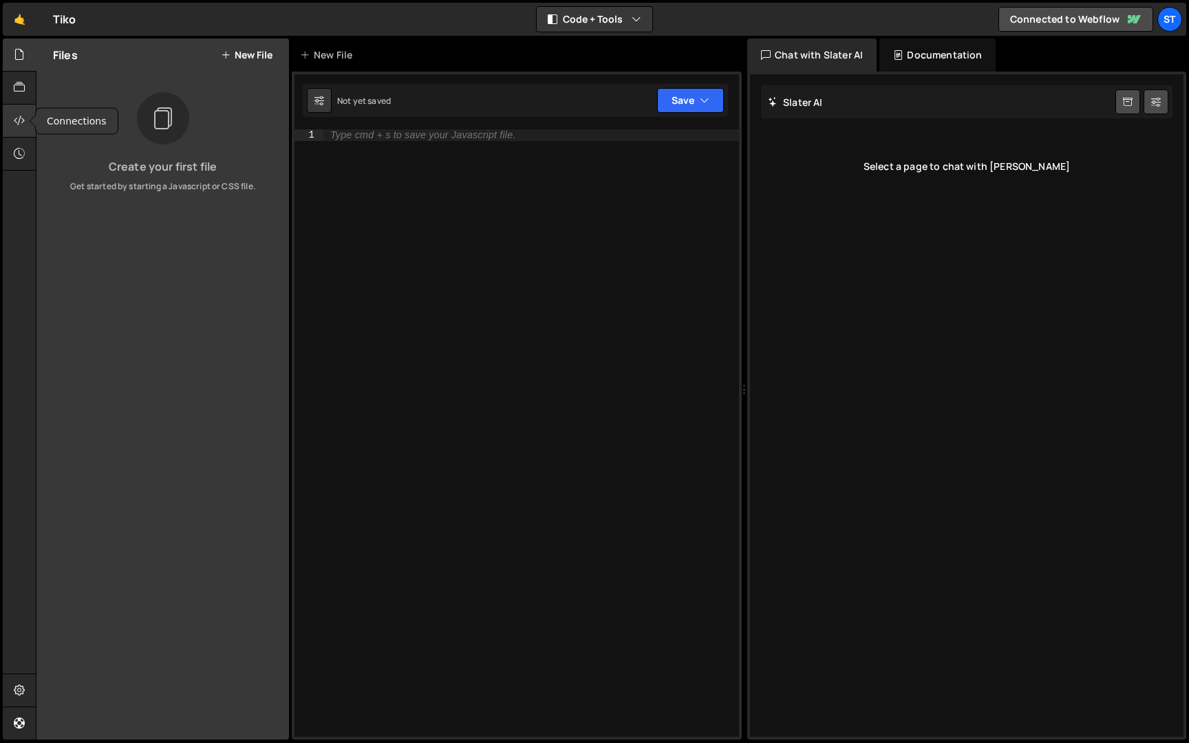
click at [25, 120] on div at bounding box center [20, 121] width 34 height 33
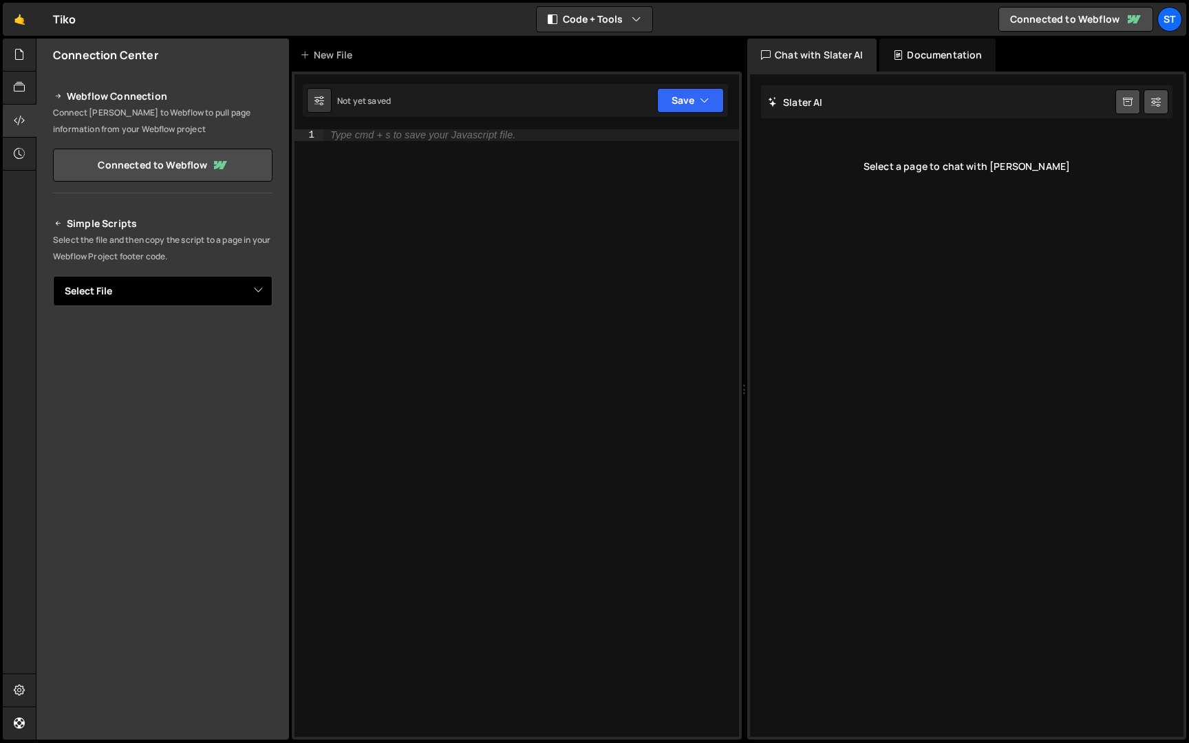
click at [143, 301] on select "Select File" at bounding box center [162, 291] width 219 height 30
click at [109, 288] on select "Select File" at bounding box center [162, 291] width 219 height 30
click at [53, 276] on select "Select File" at bounding box center [162, 291] width 219 height 30
click at [59, 94] on icon at bounding box center [59, 96] width 10 height 17
click at [398, 172] on div "Type cmd + s to save your Javascript file." at bounding box center [530, 444] width 415 height 630
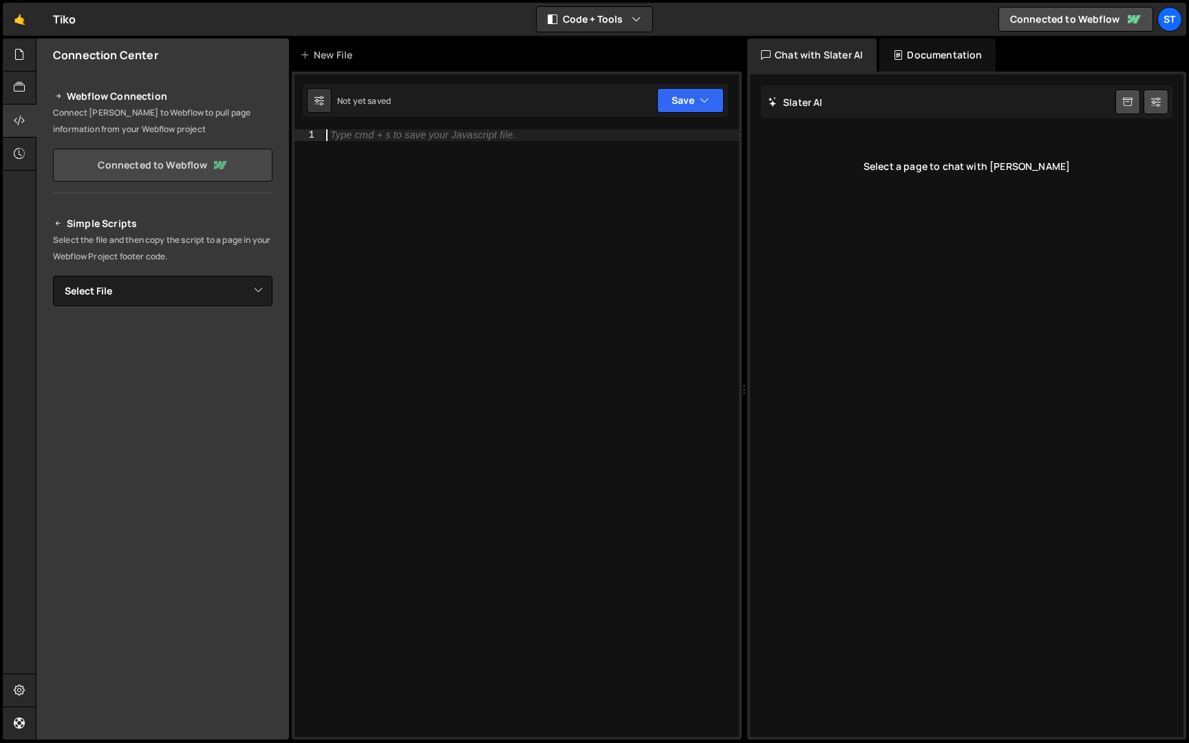
click at [191, 161] on link "Connected to Webflow" at bounding box center [162, 165] width 219 height 33
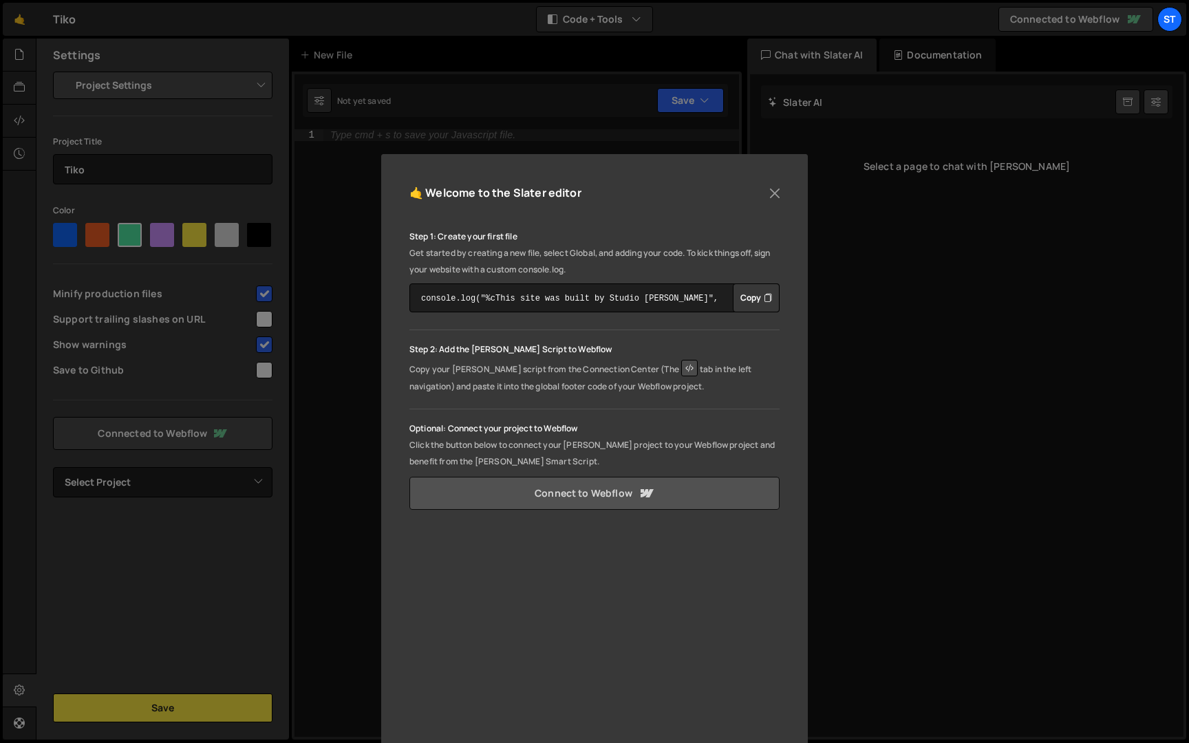
scroll to position [47, 0]
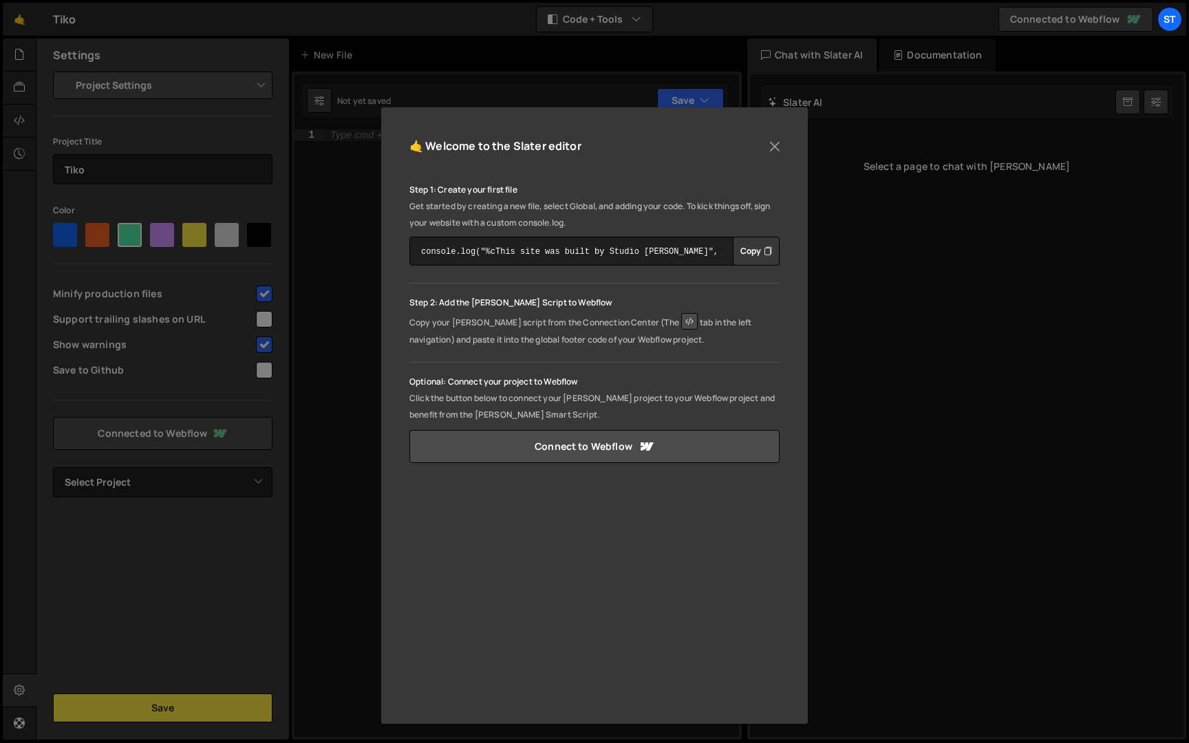
click at [750, 255] on button "Copy" at bounding box center [756, 251] width 47 height 29
click at [769, 150] on button "Close" at bounding box center [774, 146] width 21 height 21
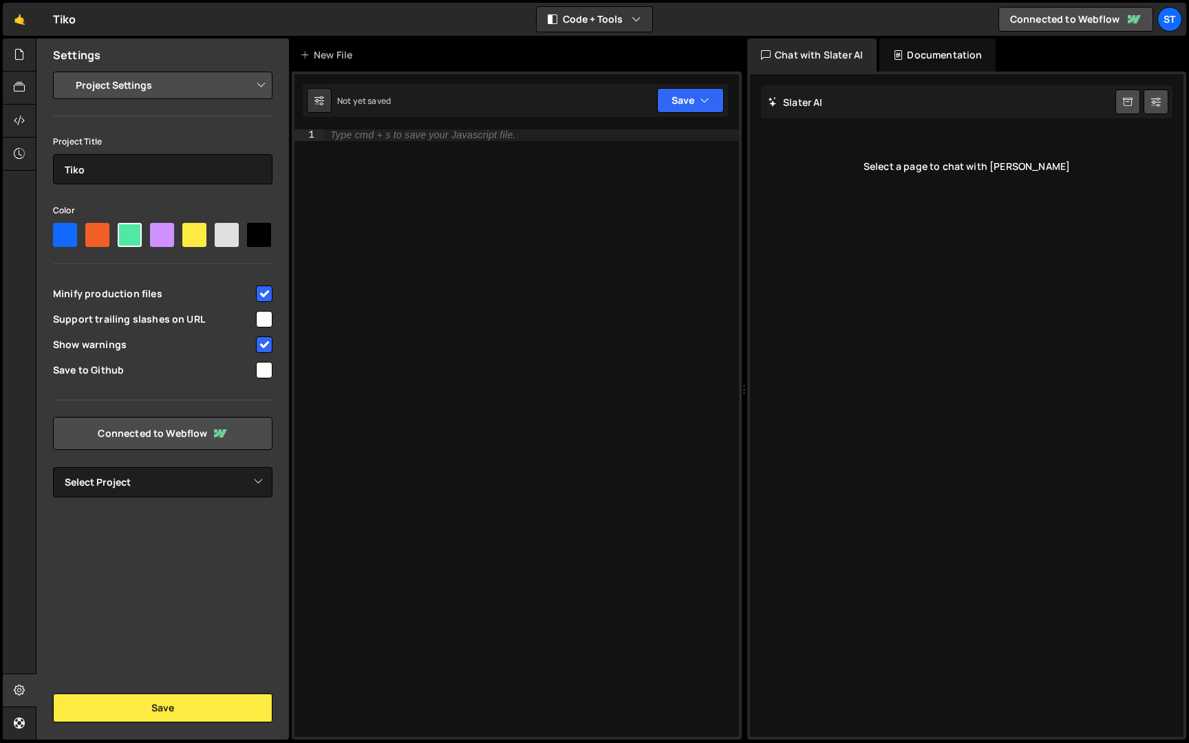
click at [411, 177] on div "Type cmd + s to save your Javascript file." at bounding box center [530, 444] width 415 height 630
click at [410, 203] on div "console . log ( "%cThis site was built by Studio [PERSON_NAME]" , "background:b…" at bounding box center [530, 450] width 415 height 642
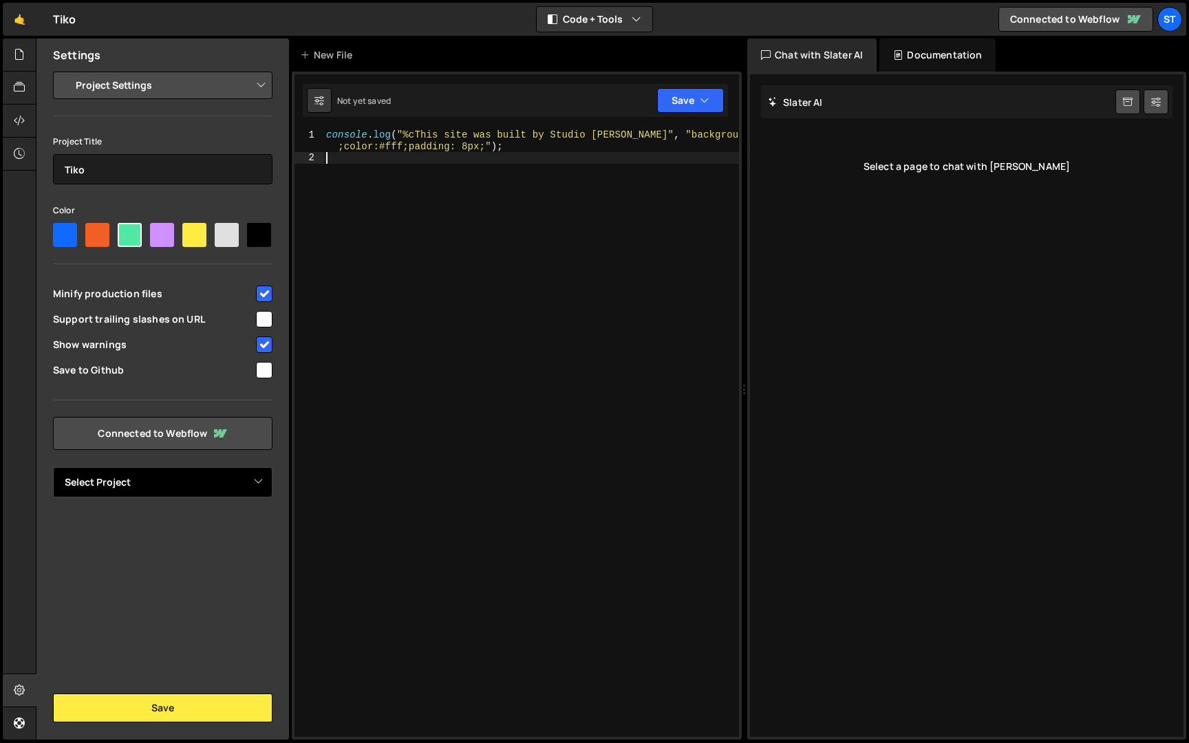
click at [159, 482] on select "Select Project Tiko" at bounding box center [162, 482] width 219 height 30
select select "68e92b4df6787212cafd9e5f"
click at [53, 467] on select "Select Project Tiko" at bounding box center [162, 482] width 219 height 30
click at [19, 116] on icon at bounding box center [19, 120] width 11 height 15
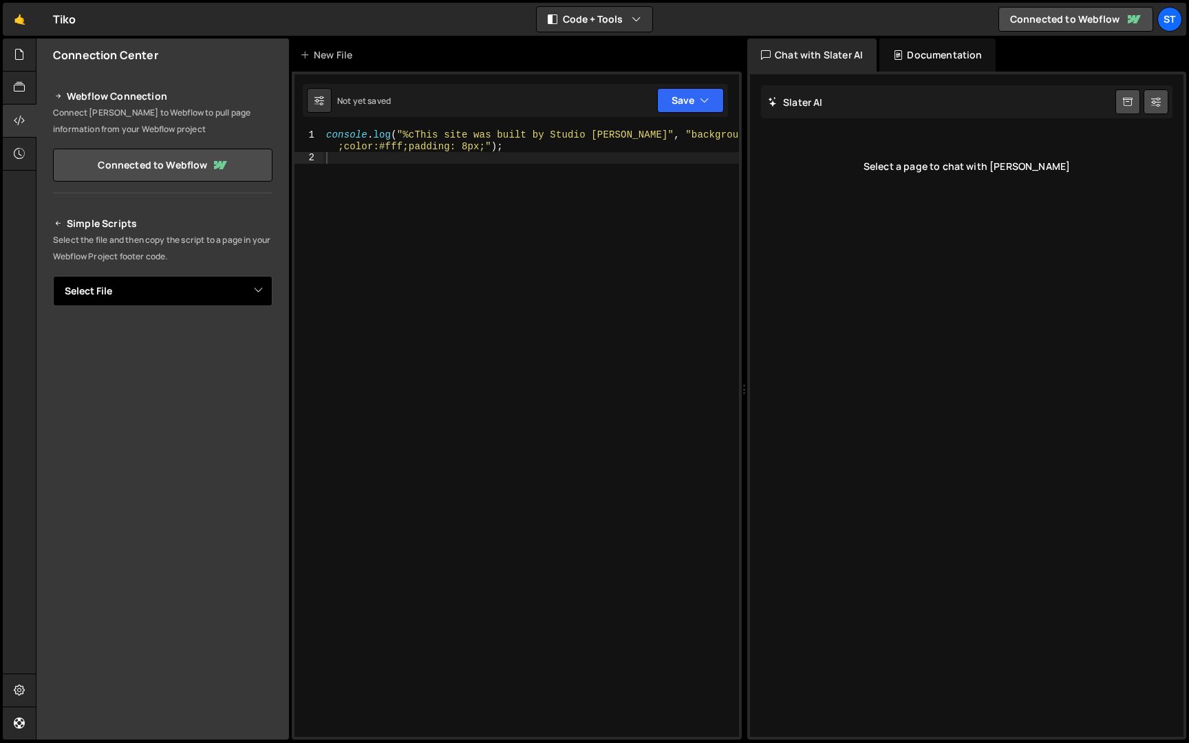
click at [215, 302] on select "Select File" at bounding box center [162, 291] width 219 height 30
click at [53, 276] on select "Select File" at bounding box center [162, 291] width 219 height 30
click at [58, 221] on icon at bounding box center [59, 223] width 10 height 17
click at [61, 74] on div "Webflow Connection Connect [PERSON_NAME] to Webflow to pull page information fr…" at bounding box center [162, 133] width 252 height 122
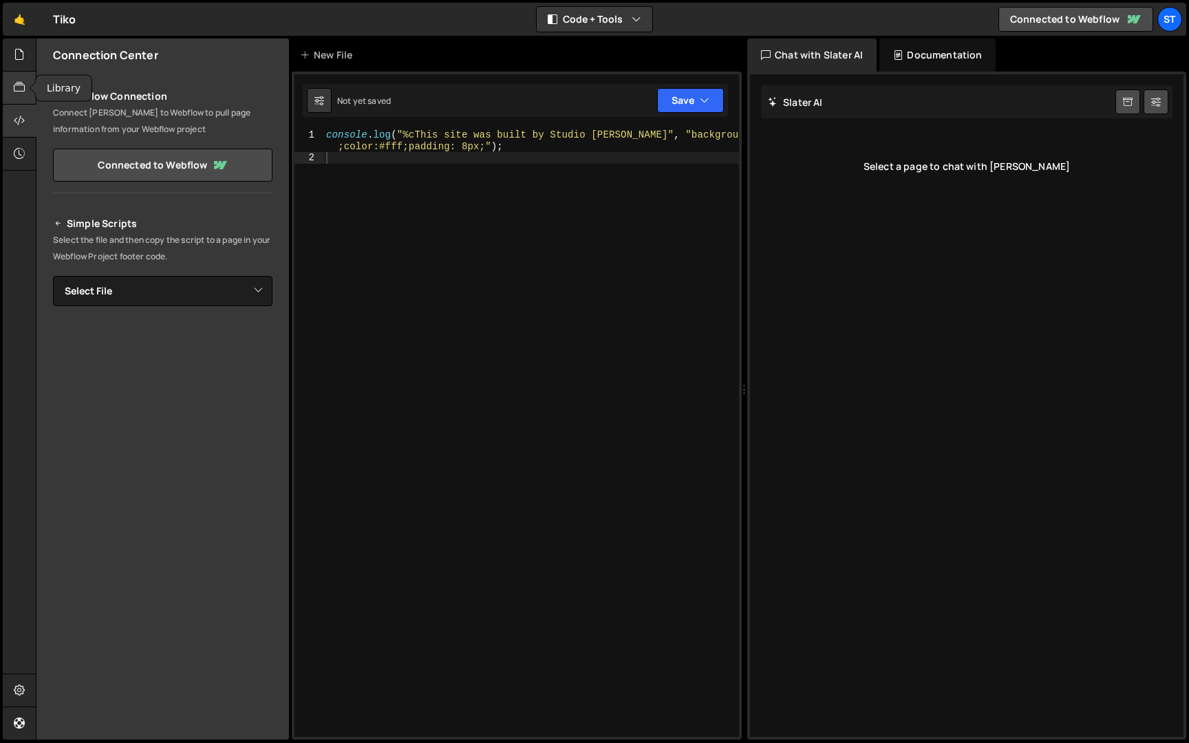
click at [3, 87] on div at bounding box center [20, 88] width 34 height 33
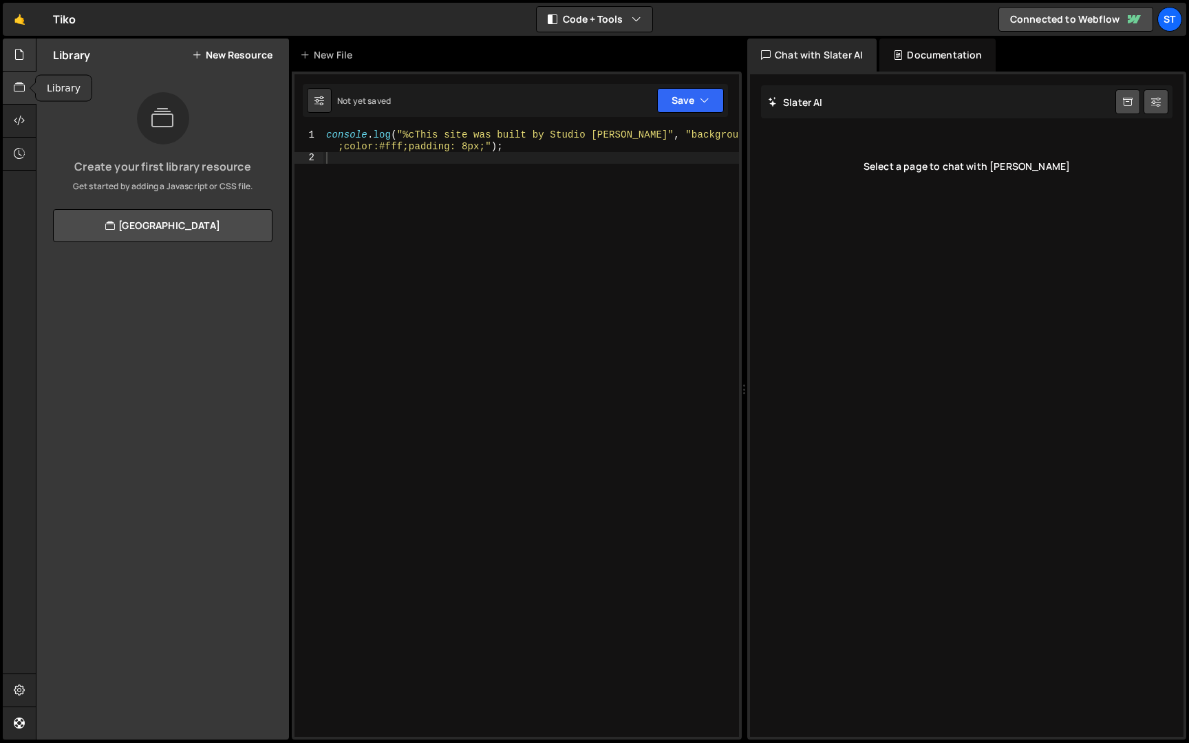
click at [27, 68] on div at bounding box center [20, 55] width 34 height 33
click at [351, 239] on div "console . log ( "%cThis site was built by Studio [PERSON_NAME]" , "background:b…" at bounding box center [530, 450] width 415 height 642
click at [682, 110] on button "Save" at bounding box center [690, 100] width 67 height 25
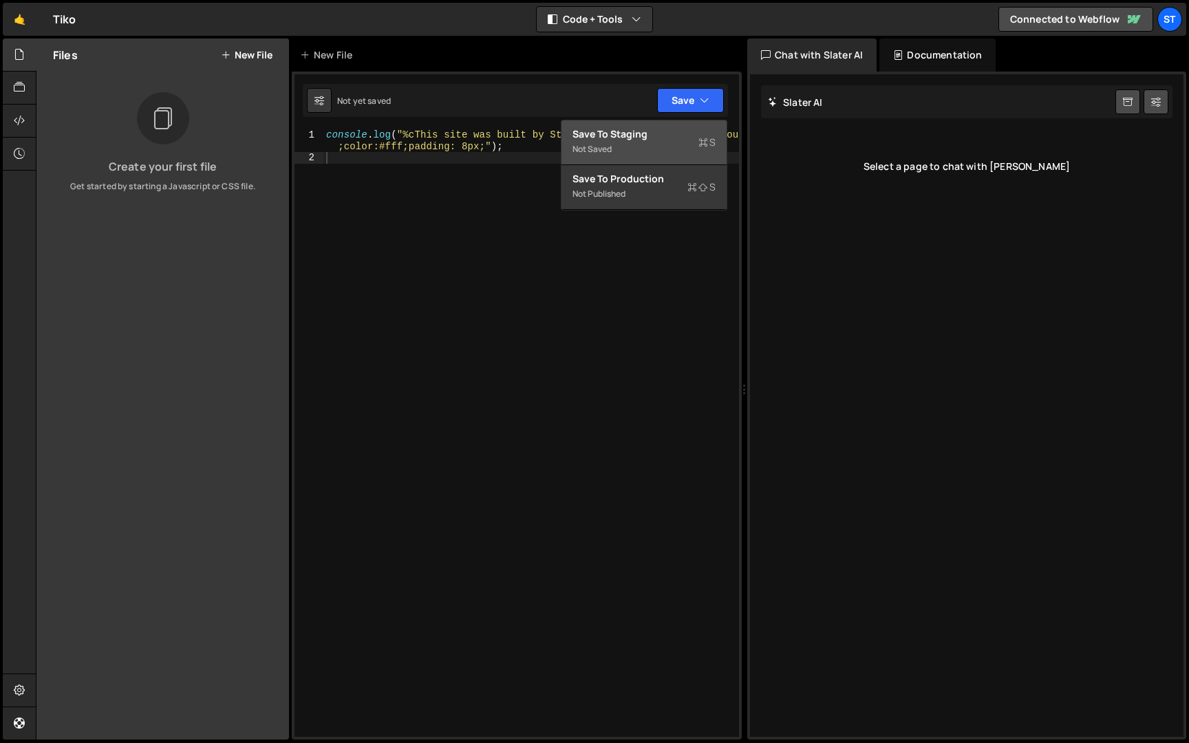
click at [650, 136] on div "Save to Staging S" at bounding box center [643, 134] width 143 height 14
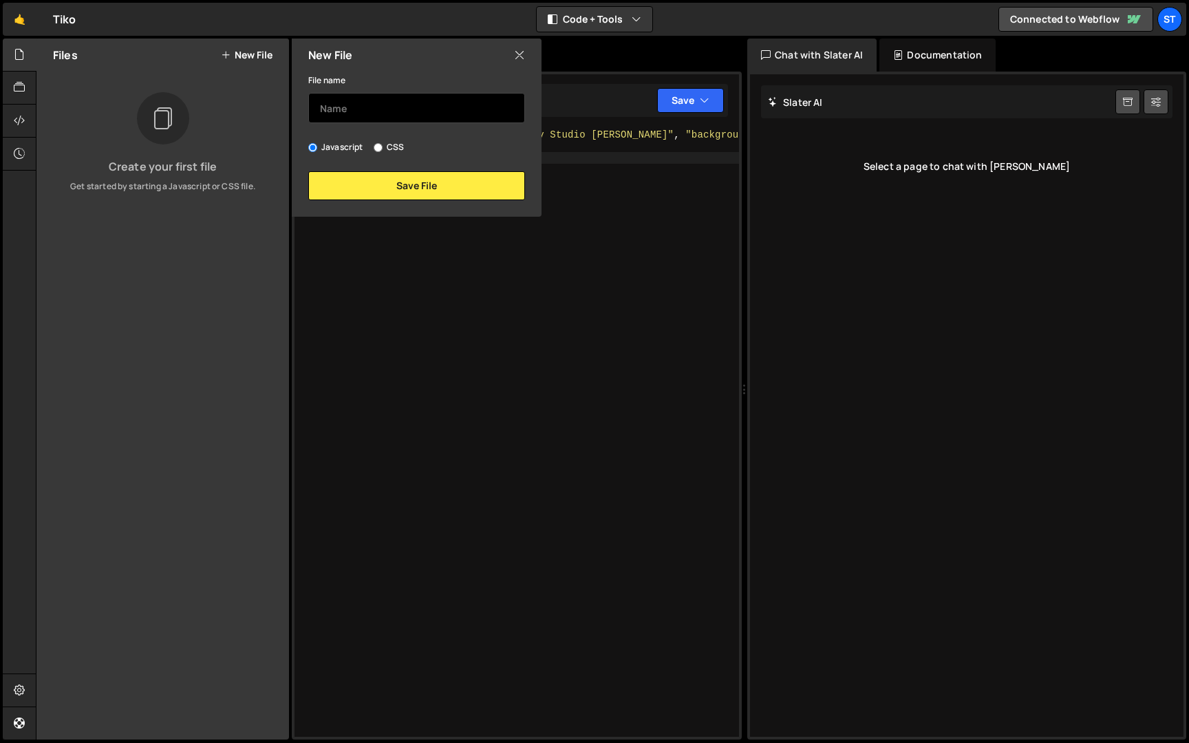
click at [416, 111] on input "text" at bounding box center [416, 108] width 217 height 30
type input "Home"
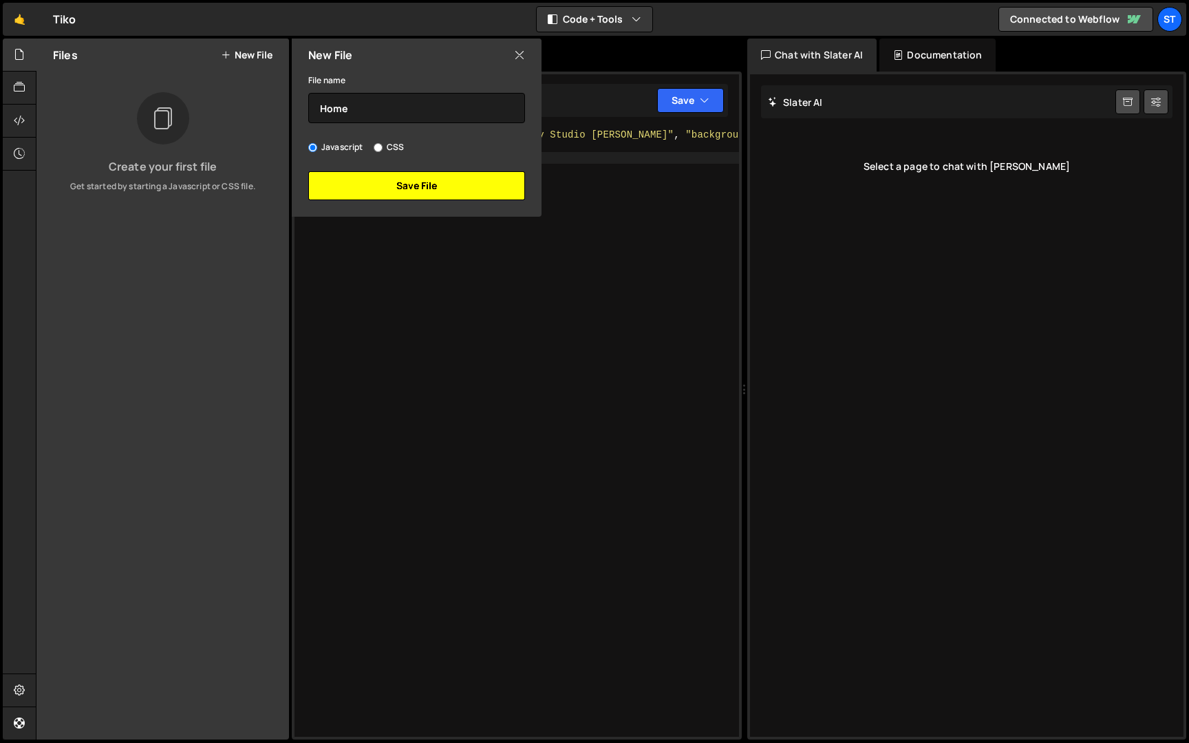
click at [468, 195] on button "Save File" at bounding box center [416, 185] width 217 height 29
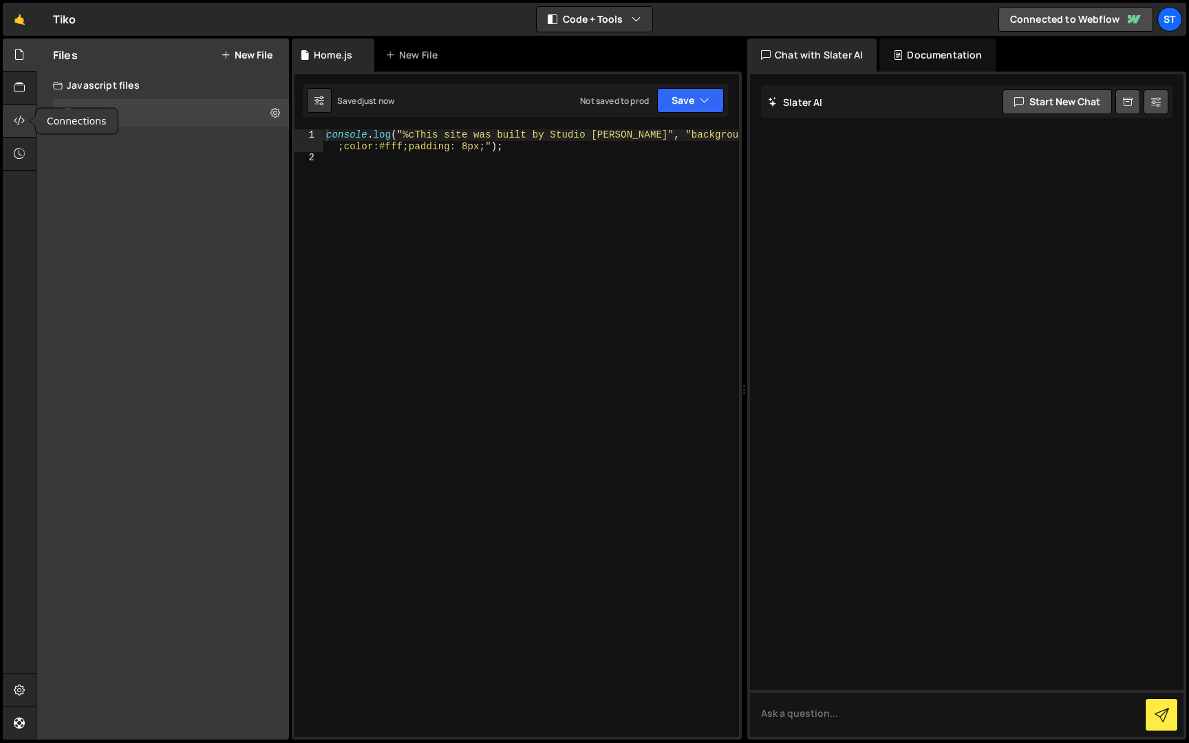
click at [20, 125] on icon at bounding box center [19, 120] width 11 height 15
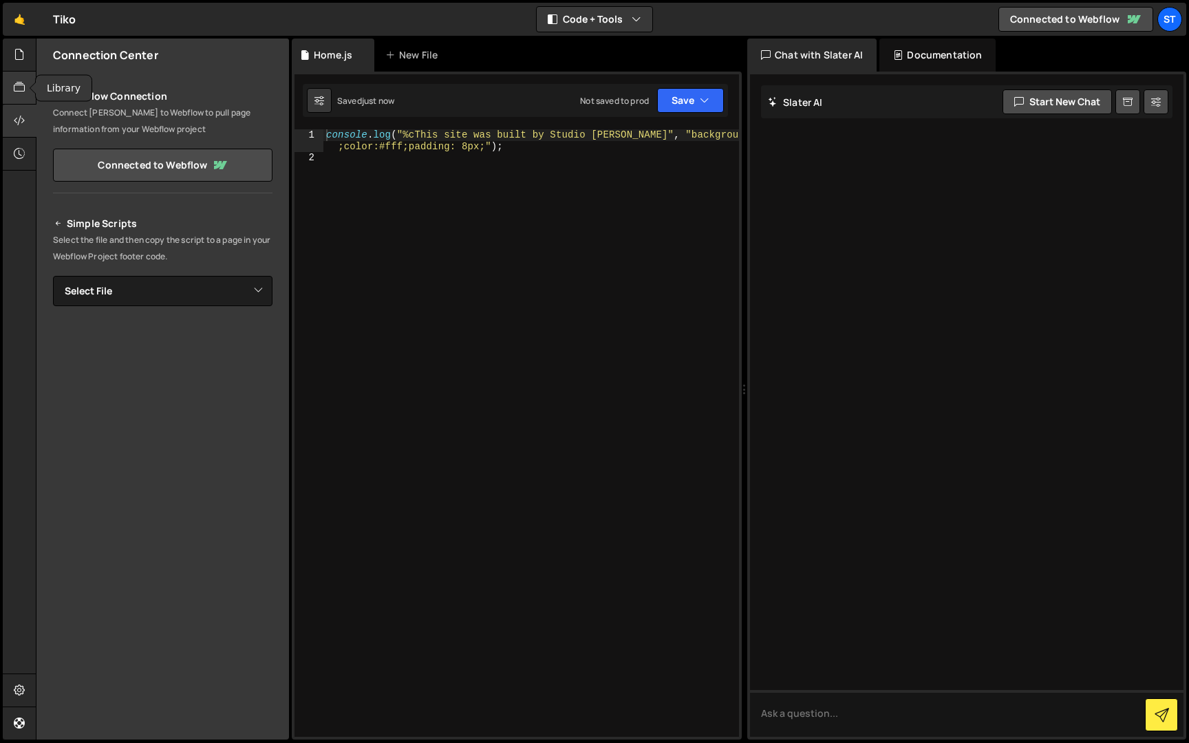
click at [19, 76] on div at bounding box center [20, 88] width 34 height 33
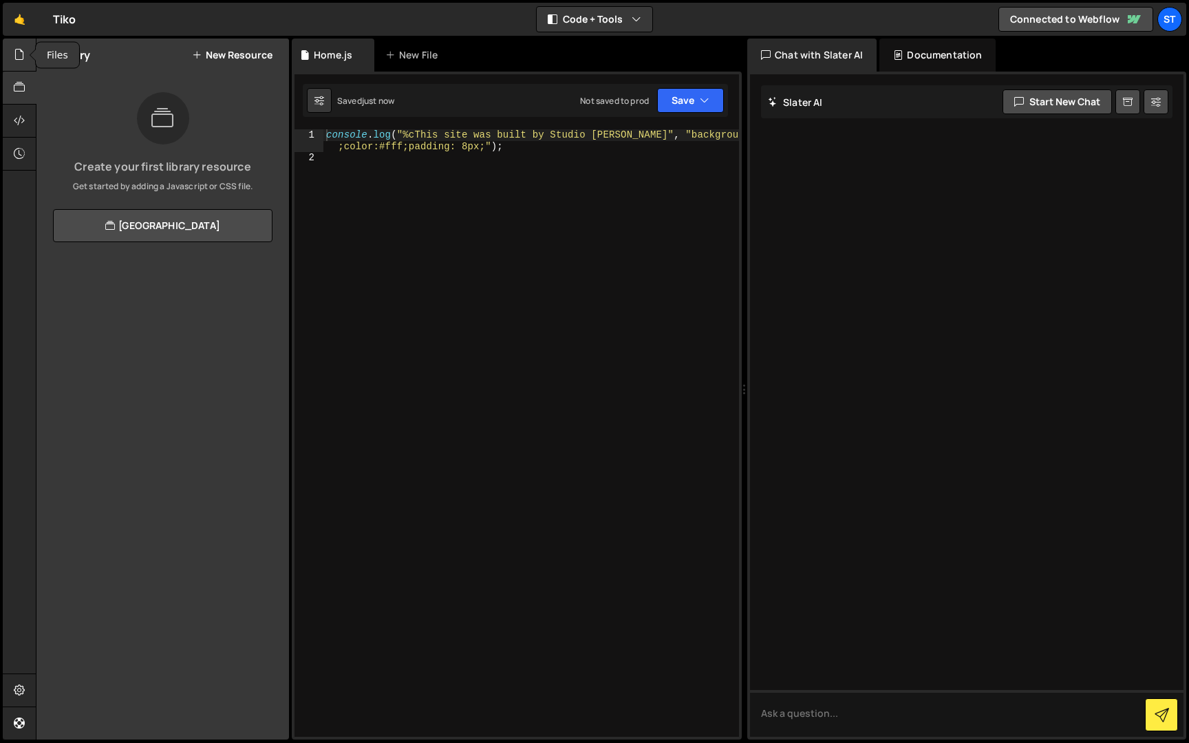
click at [18, 57] on icon at bounding box center [19, 54] width 11 height 15
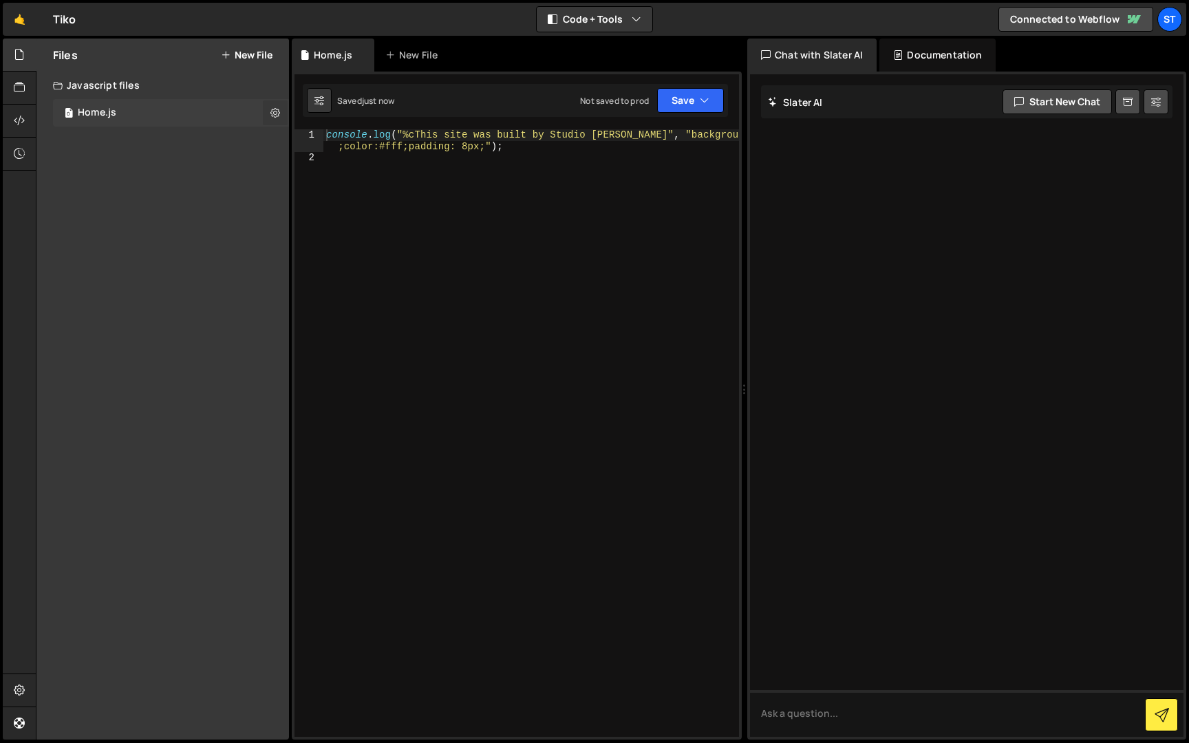
click at [274, 113] on icon at bounding box center [275, 112] width 10 height 13
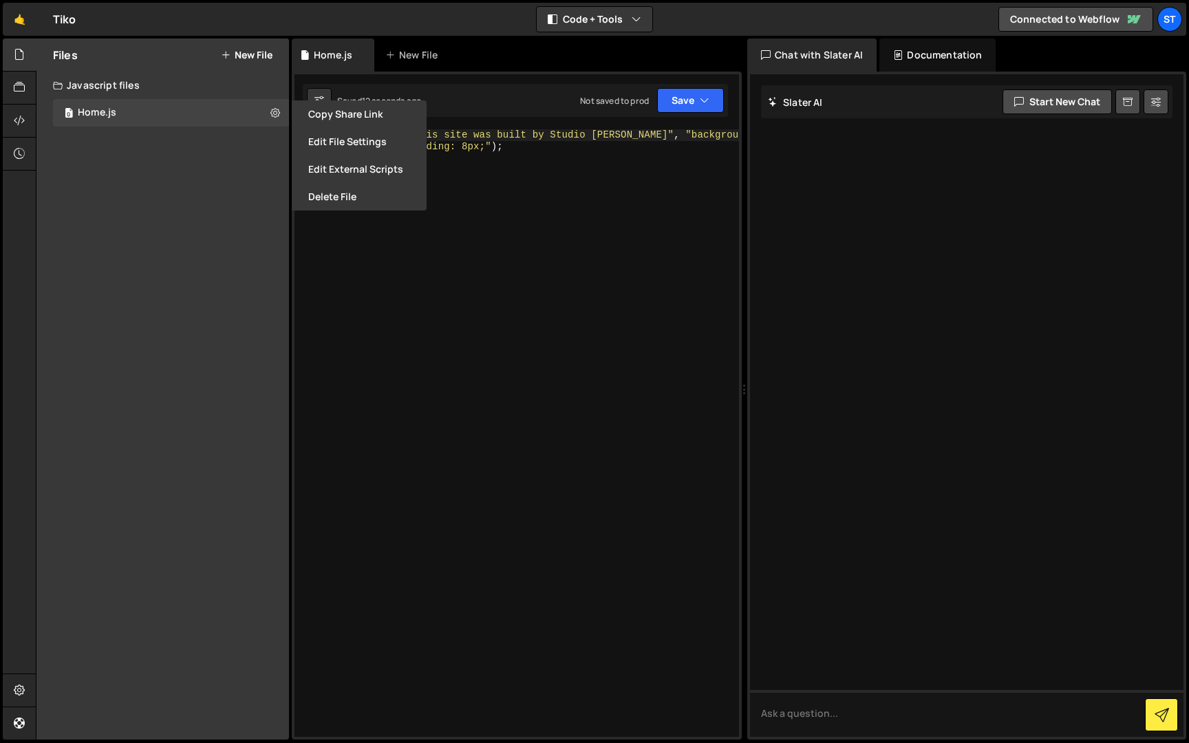
click at [172, 202] on div "Files New File Create your first file Get started by starting a Javascript or C…" at bounding box center [162, 389] width 252 height 701
click at [18, 76] on div at bounding box center [20, 88] width 34 height 33
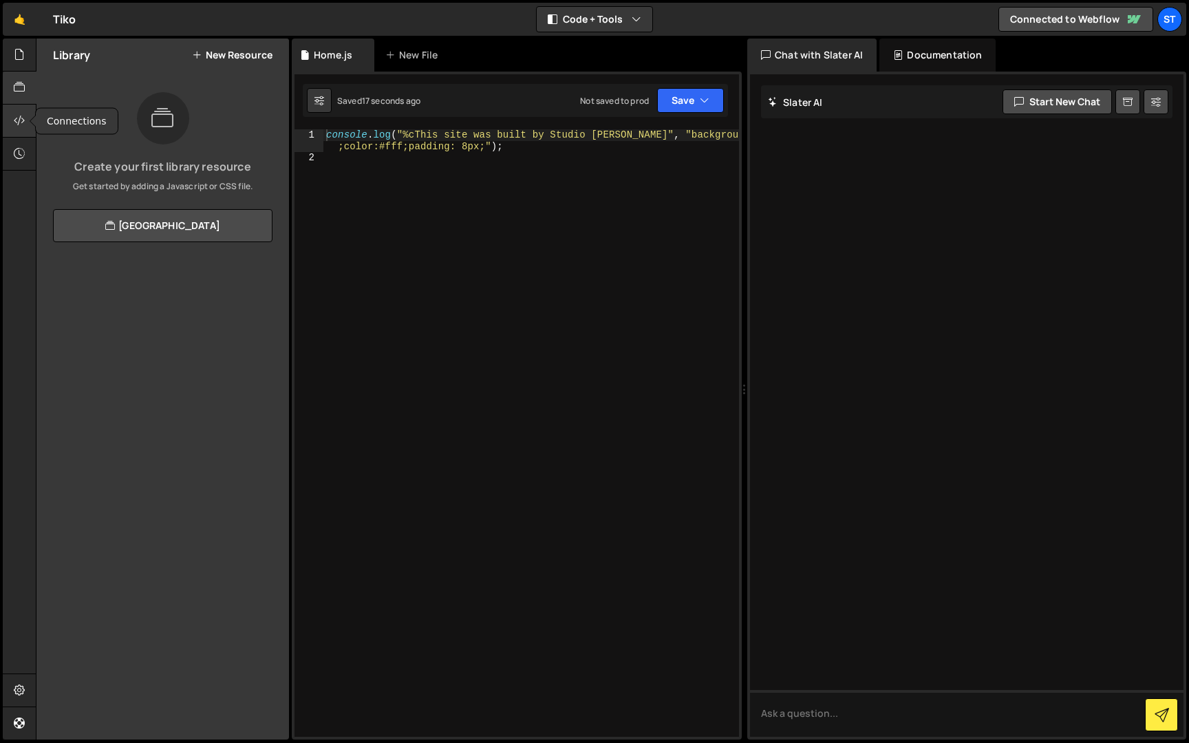
click at [14, 114] on icon at bounding box center [19, 120] width 11 height 15
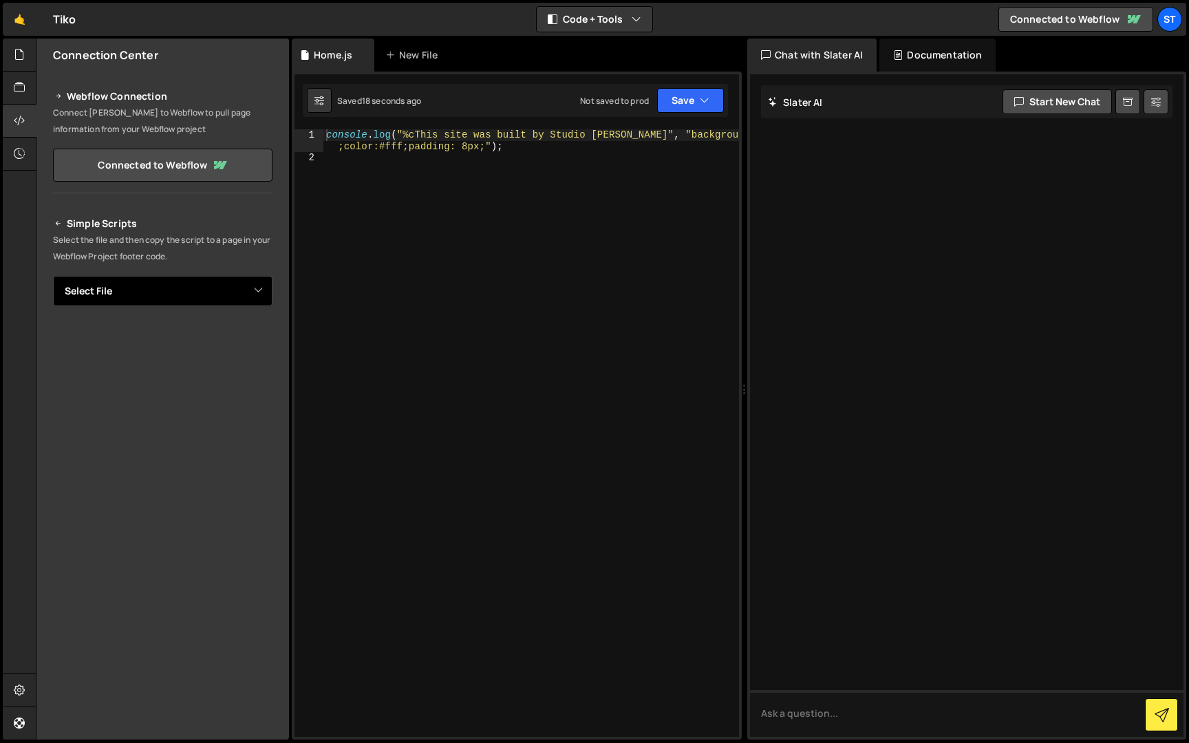
click at [107, 284] on select "Select File Home.js" at bounding box center [162, 291] width 219 height 30
select select "48515"
click at [53, 276] on select "Select File Home.js" at bounding box center [162, 291] width 219 height 30
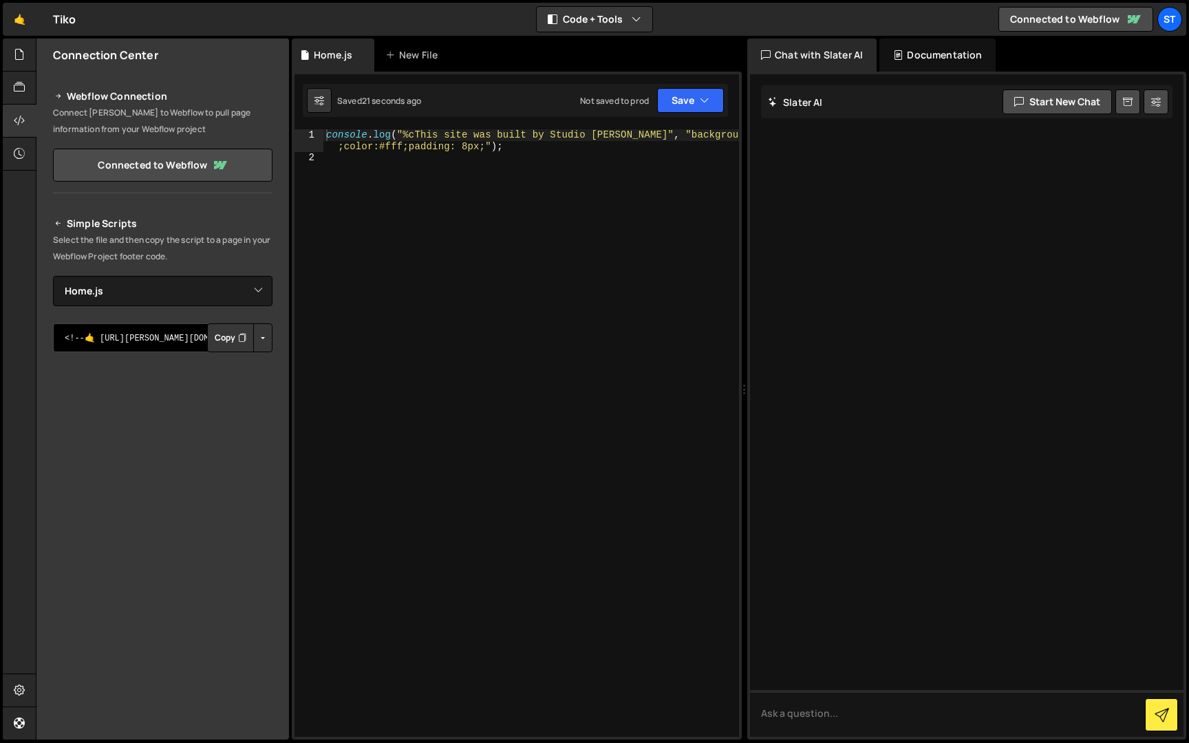
click at [150, 343] on textarea "<!--🤙 [URL][PERSON_NAME][DOMAIN_NAME]> <script>document.addEventListener("DOMCo…" at bounding box center [162, 337] width 219 height 29
click at [269, 339] on button "Button group with nested dropdown" at bounding box center [262, 337] width 19 height 29
click at [237, 361] on link "Copy Staging js" at bounding box center [215, 363] width 114 height 19
click at [133, 338] on textarea "<!--🤙 [URL][PERSON_NAME][DOMAIN_NAME]> <script>document.addEventListener("DOMCo…" at bounding box center [162, 337] width 219 height 29
drag, startPoint x: 133, startPoint y: 338, endPoint x: 24, endPoint y: 334, distance: 108.8
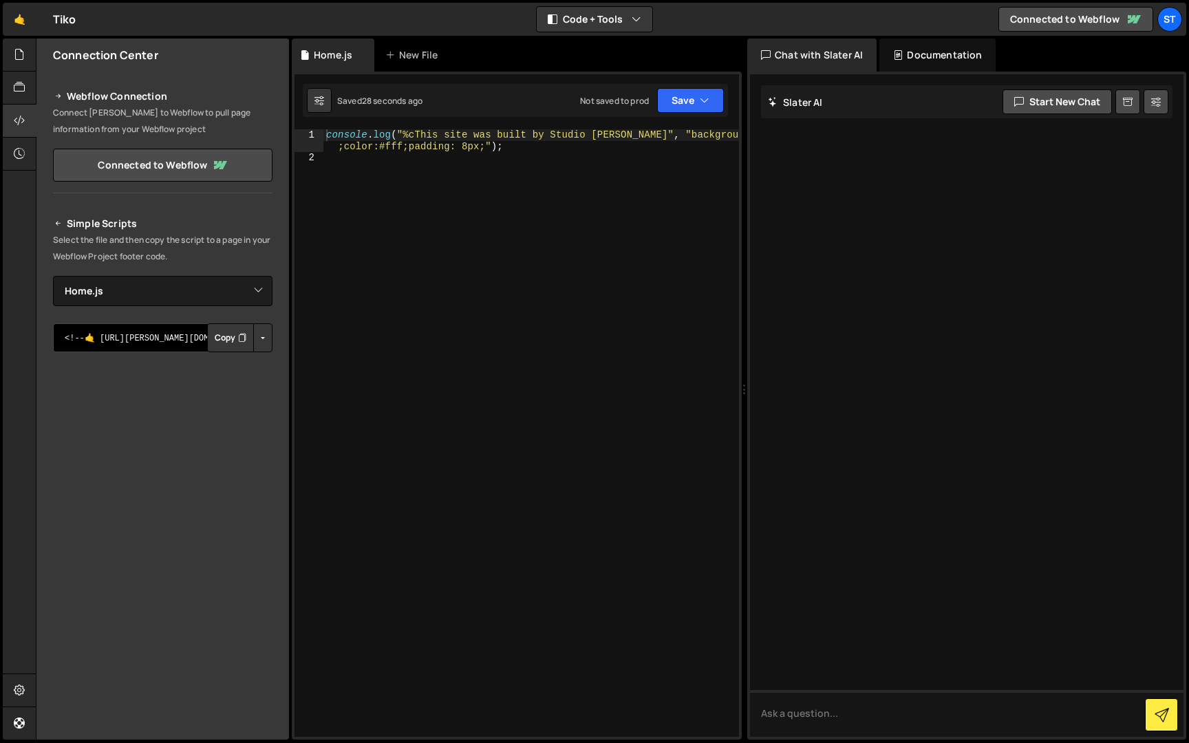
click at [26, 334] on div "Hold on a sec... Are you certain you wish to leave this page? Any changes you'v…" at bounding box center [594, 371] width 1189 height 743
click at [113, 306] on div "Simple Scripts Select the file and then copy the script to a page in your Webfl…" at bounding box center [162, 425] width 219 height 420
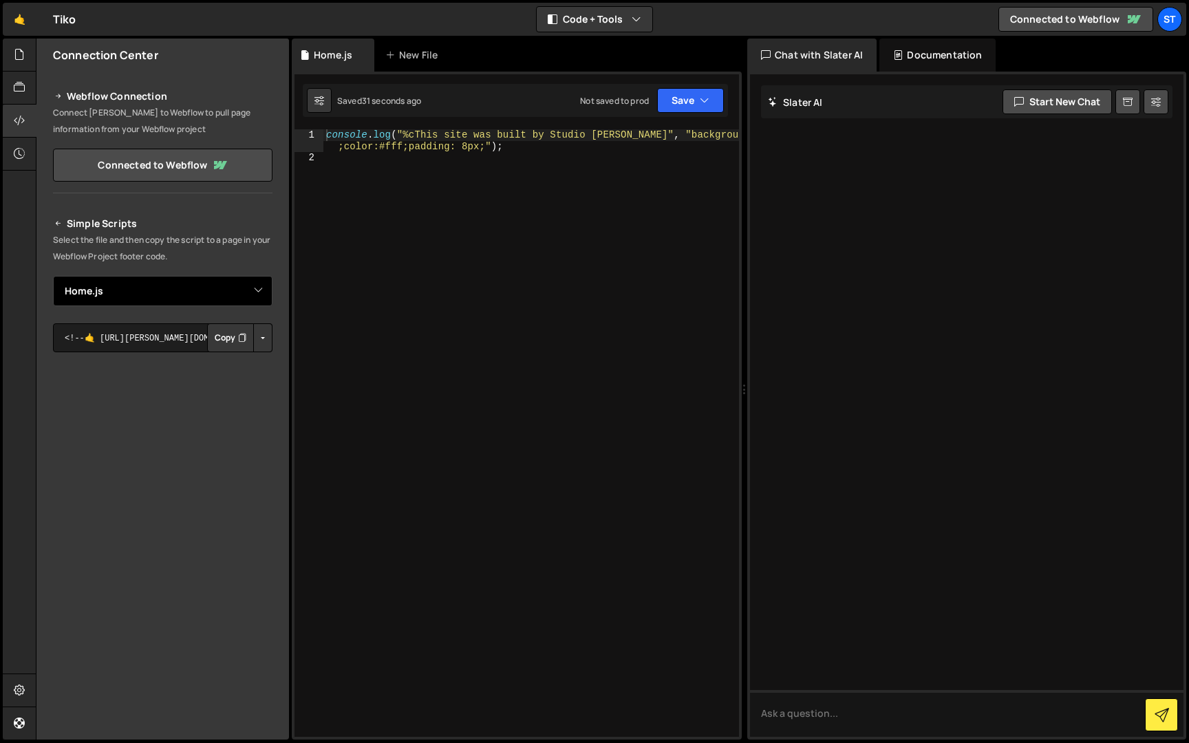
click at [76, 286] on select "Select File Home.js" at bounding box center [162, 291] width 219 height 30
click at [53, 276] on select "Select File Home.js" at bounding box center [162, 291] width 219 height 30
click at [94, 290] on select "Select File Home.js" at bounding box center [162, 291] width 219 height 30
select select "48515"
click at [53, 276] on select "Select File Home.js" at bounding box center [162, 291] width 219 height 30
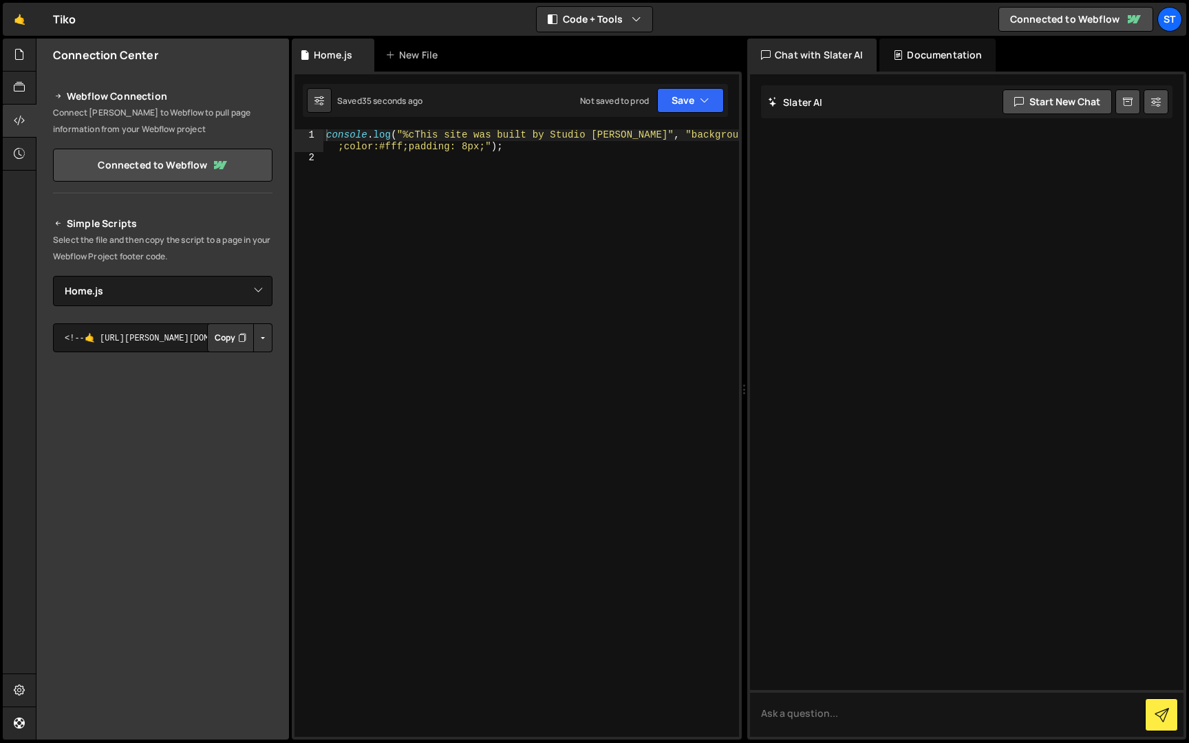
click at [59, 224] on icon at bounding box center [59, 223] width 10 height 17
click at [21, 49] on icon at bounding box center [19, 54] width 11 height 15
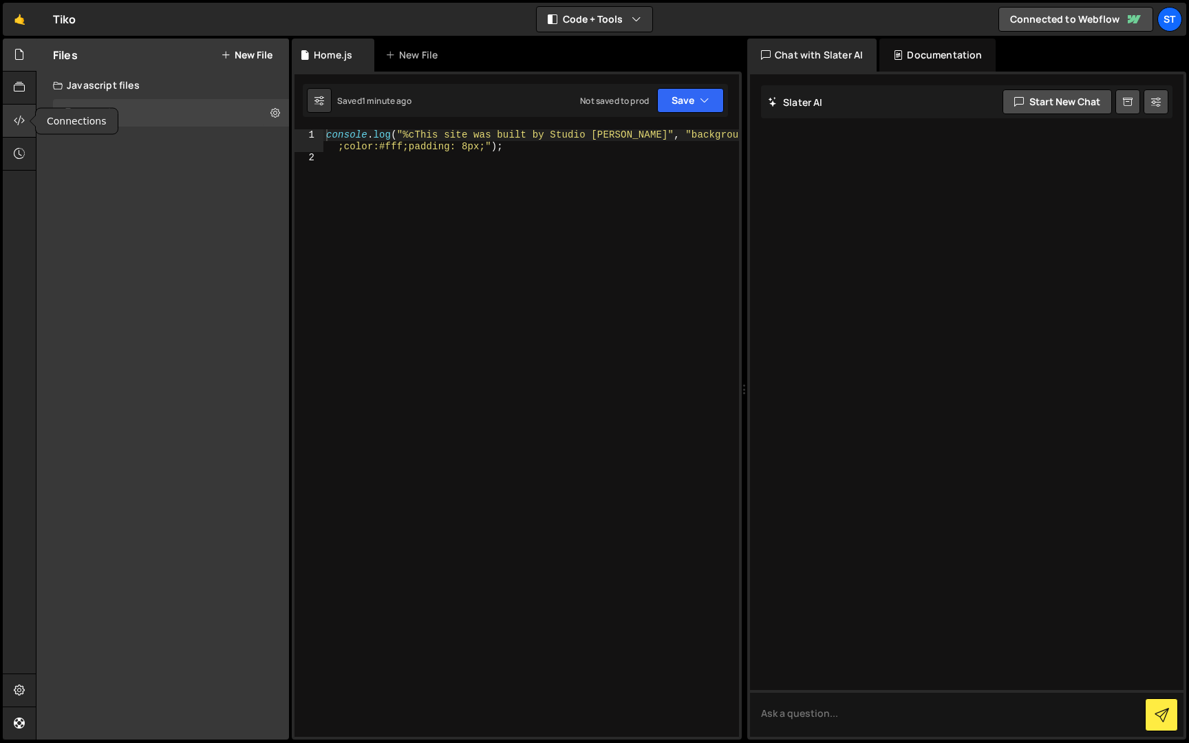
click at [21, 114] on icon at bounding box center [19, 120] width 11 height 15
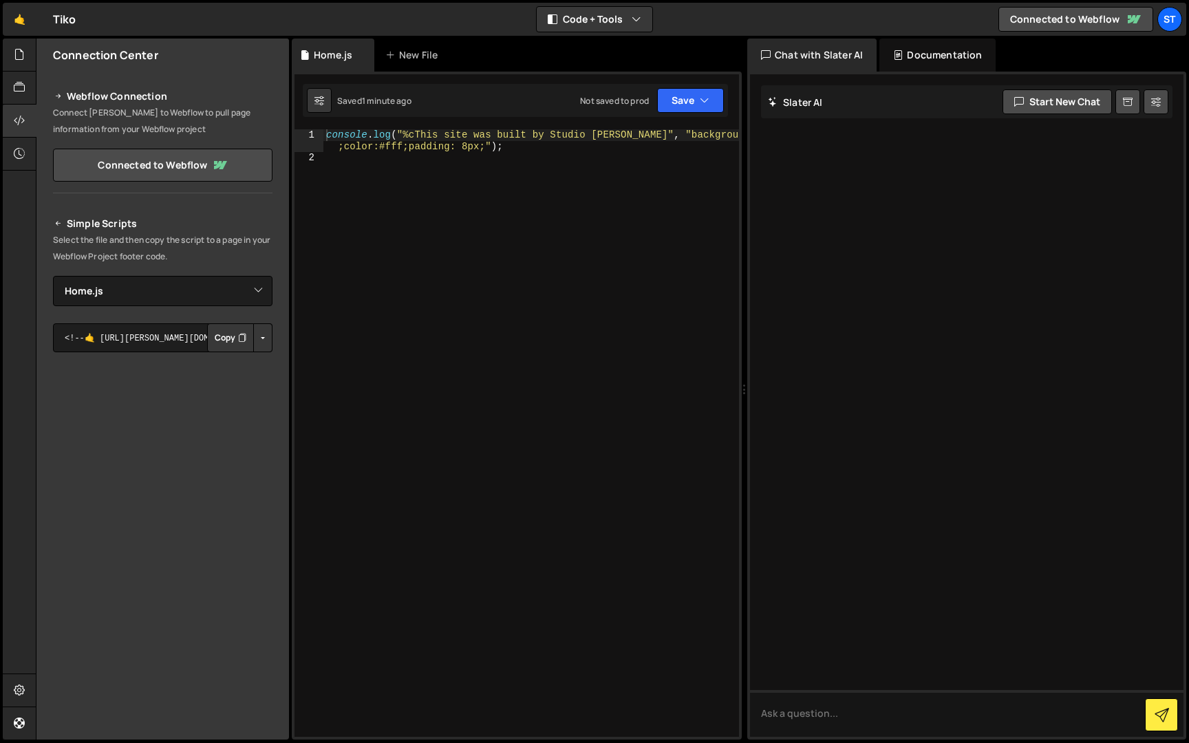
click at [231, 343] on button "Copy" at bounding box center [230, 337] width 47 height 29
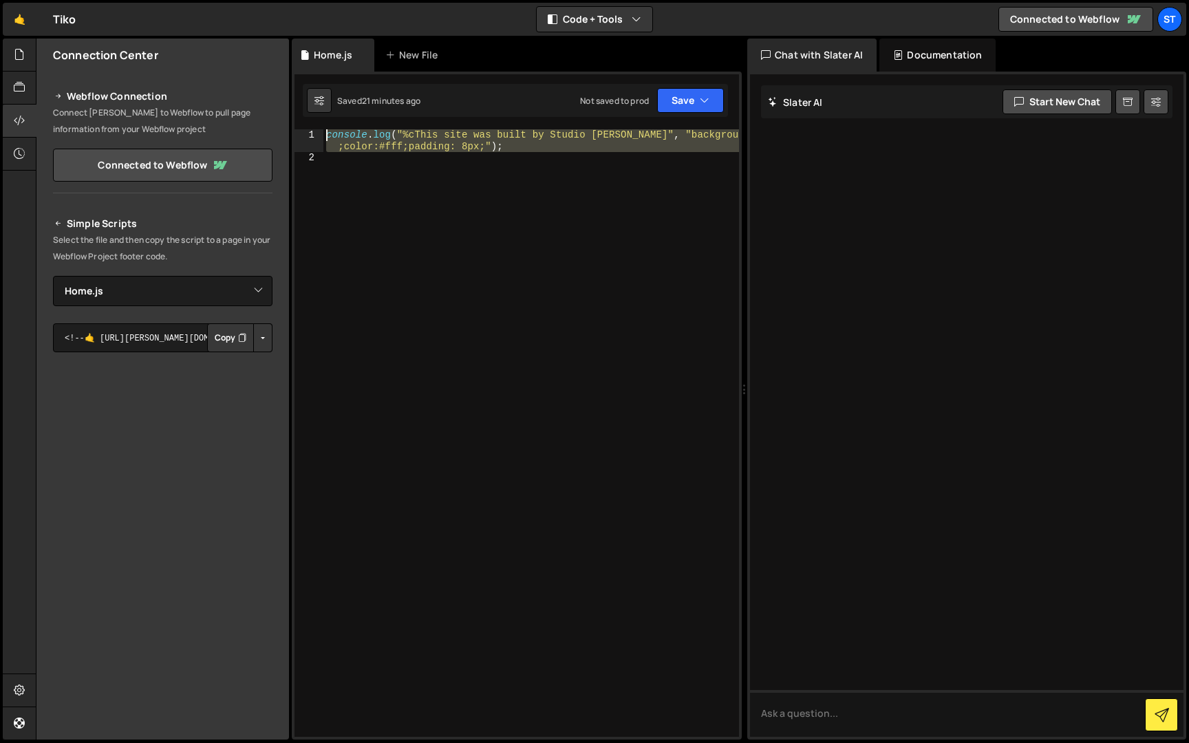
drag, startPoint x: 527, startPoint y: 160, endPoint x: 278, endPoint y: 134, distance: 250.3
click at [278, 134] on div "Files New File Create your first file Get started by starting a Javascript or C…" at bounding box center [612, 390] width 1153 height 702
paste textarea "});"
type textarea "});"
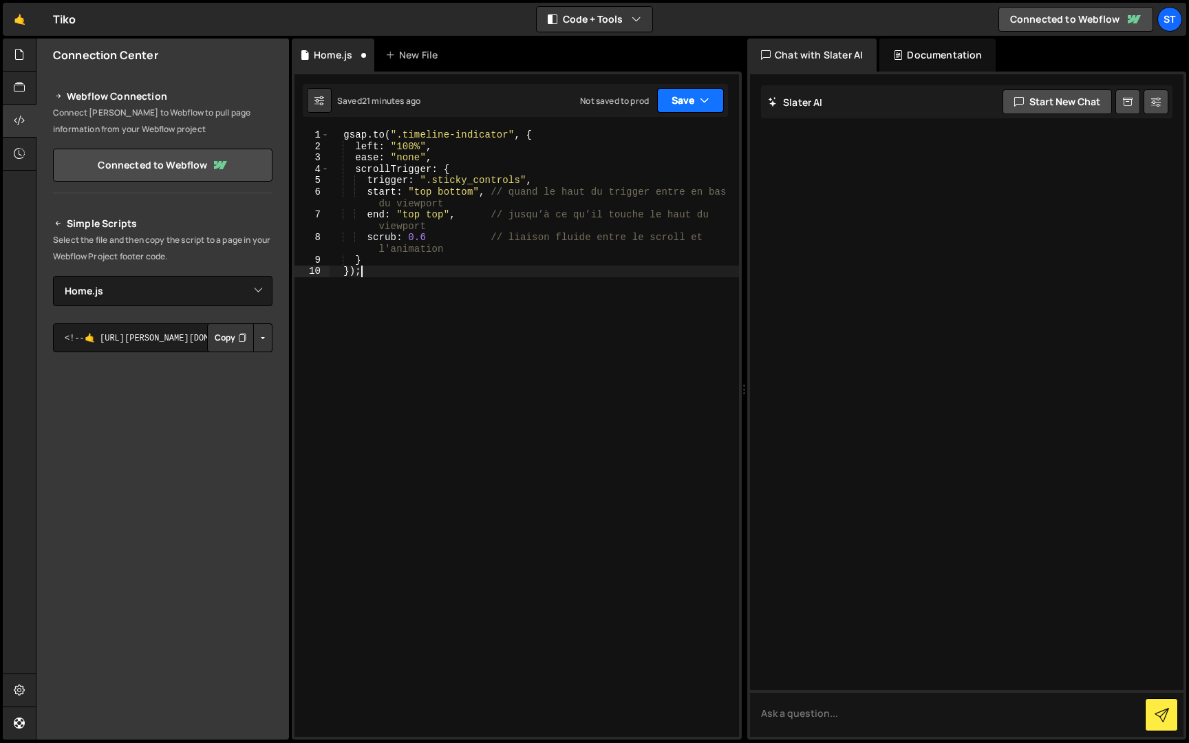
click at [691, 99] on button "Save" at bounding box center [690, 100] width 67 height 25
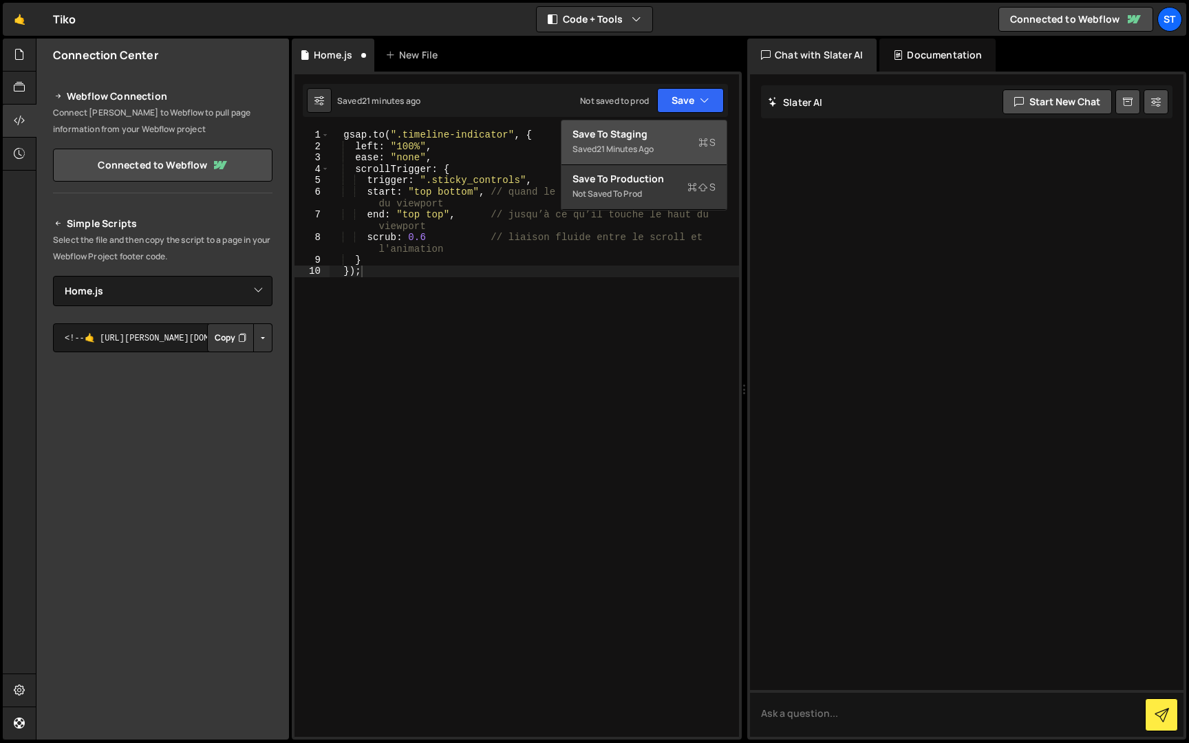
click at [673, 127] on button "Save to Staging S Saved 21 minutes ago" at bounding box center [643, 142] width 165 height 45
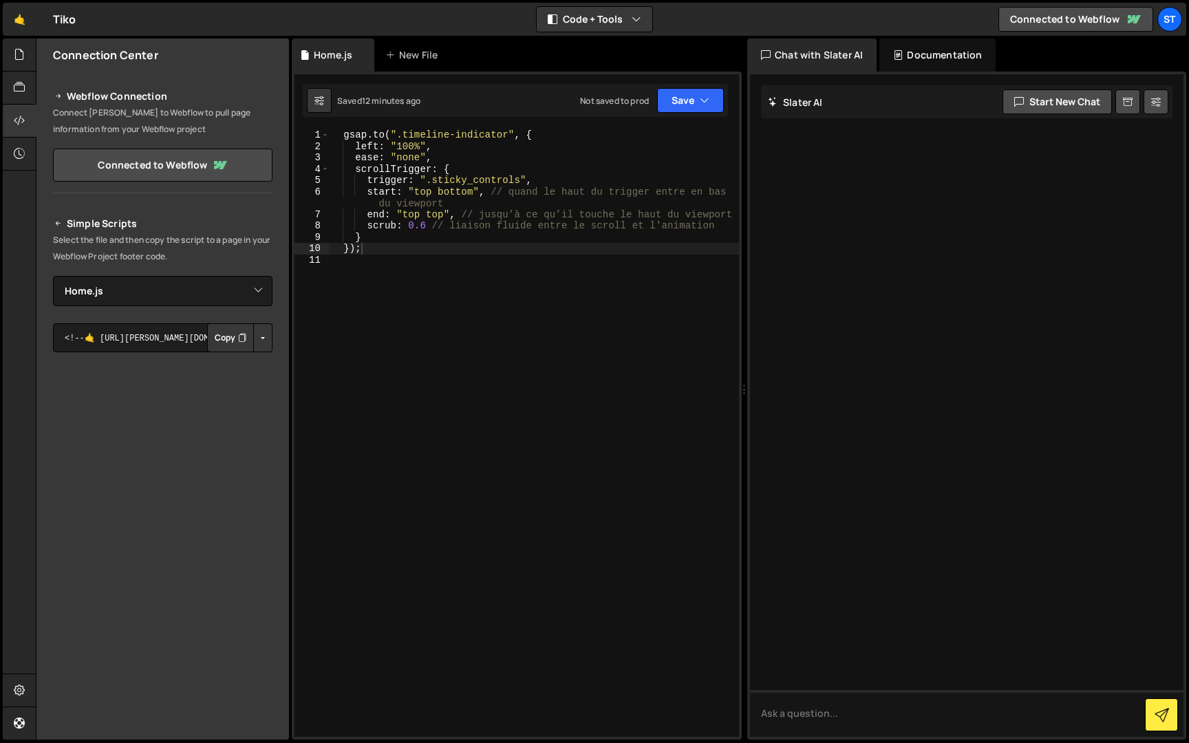
click at [369, 252] on div "gsap . to ( ".timeline-indicator" , { left : "100%" , ease : "none" , scrollTri…" at bounding box center [534, 444] width 410 height 630
paste textarea "});"
type textarea "});"
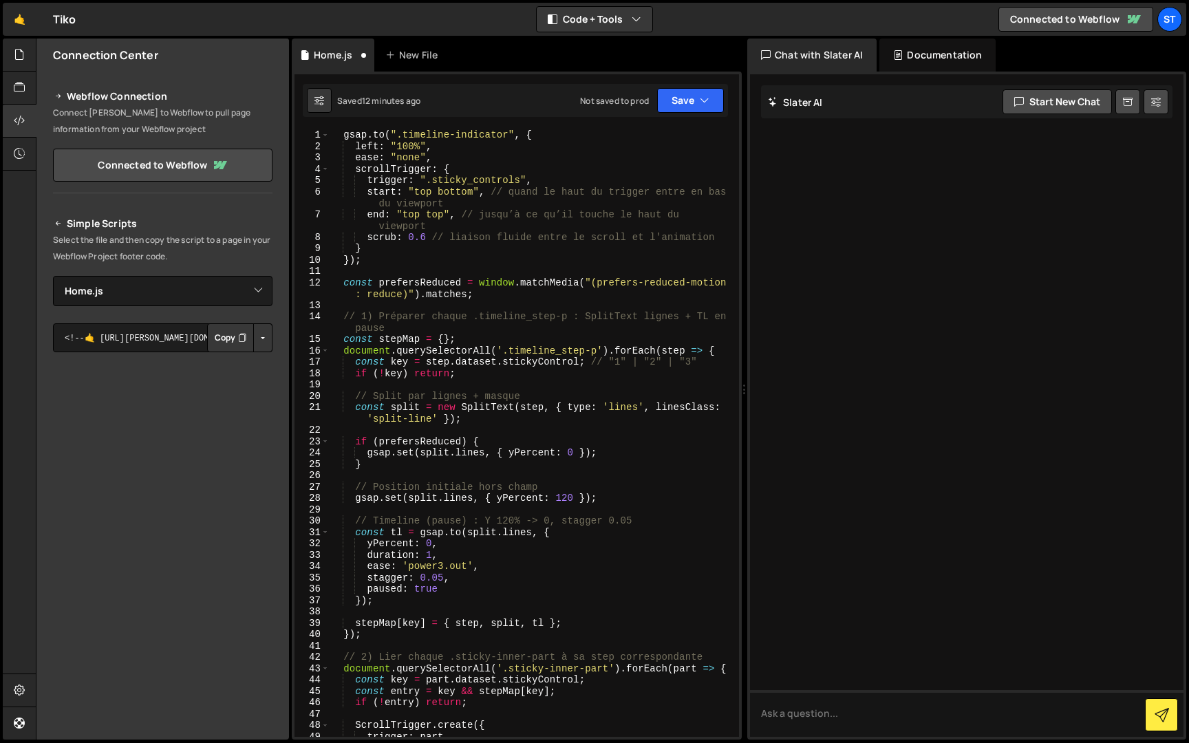
click at [391, 266] on div "gsap . to ( ".timeline-indicator" , { left : "100%" , ease : "none" , scrollTri…" at bounding box center [531, 444] width 404 height 630
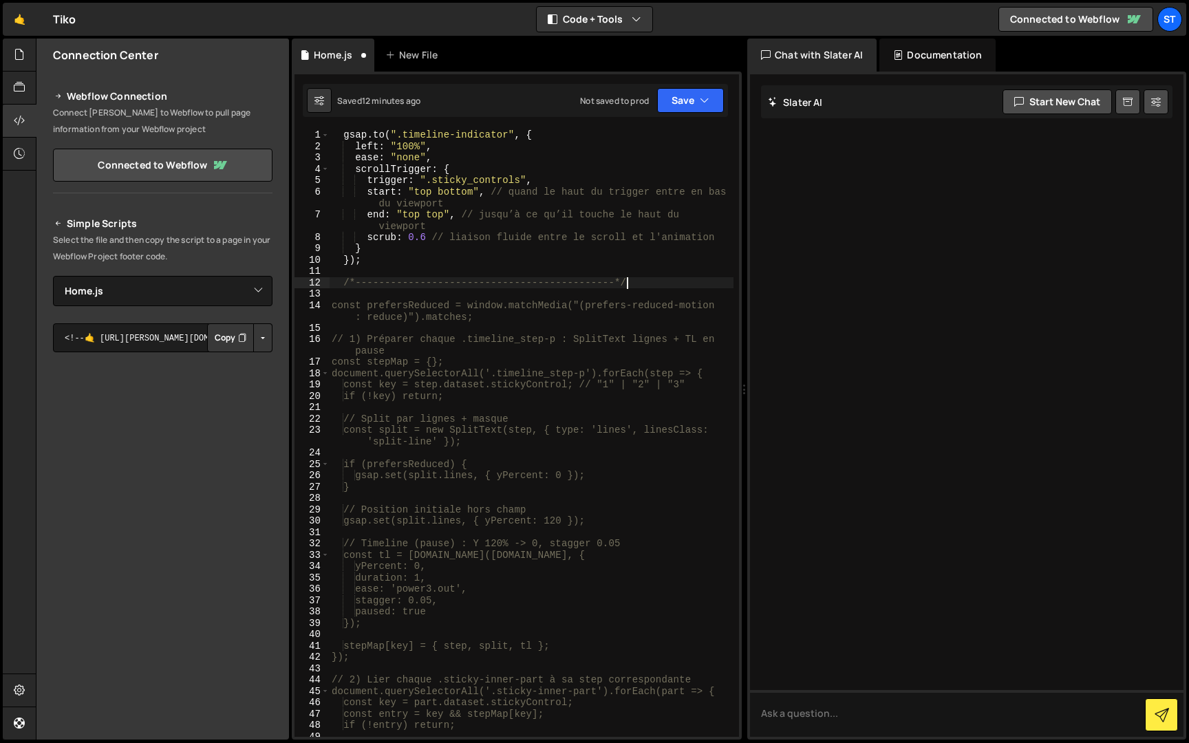
scroll to position [0, 20]
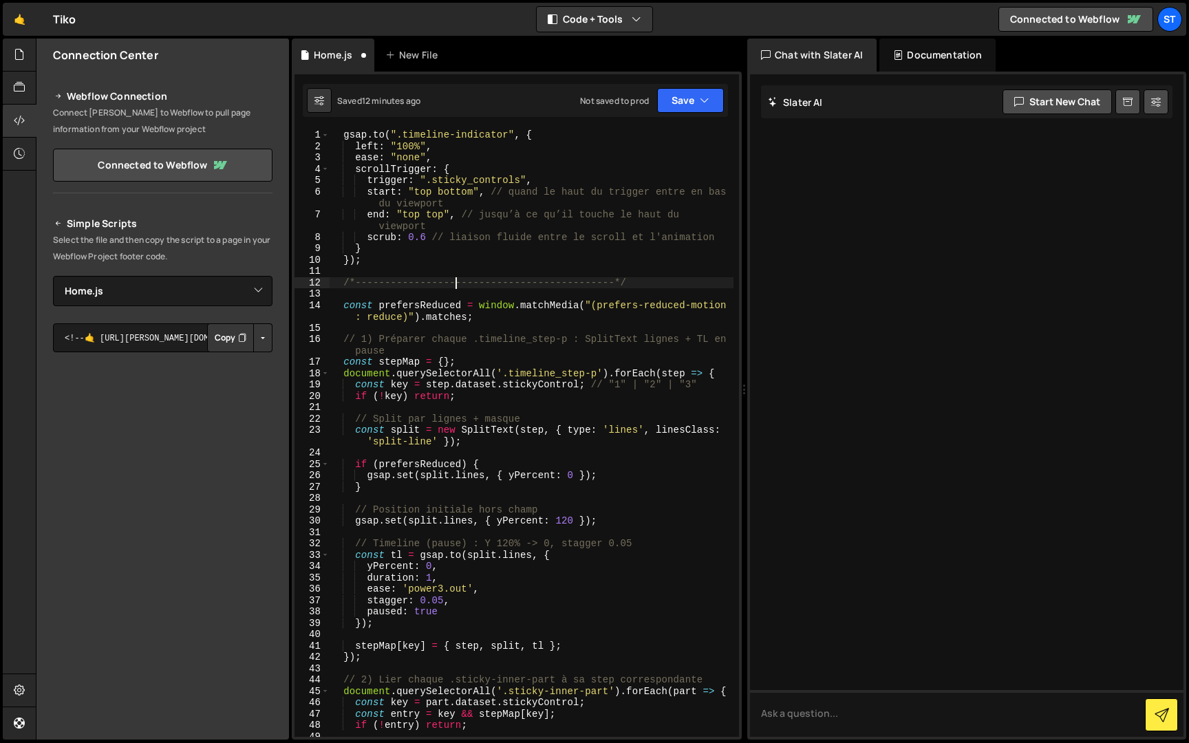
click at [457, 279] on div "gsap . to ( ".timeline-indicator" , { left : "100%" , ease : "none" , scrollTri…" at bounding box center [531, 444] width 404 height 630
type textarea "/*-----------------ANIM TIMELINE---------------------------*/"
click at [454, 292] on div "gsap . to ( ".timeline-indicator" , { left : "100%" , ease : "none" , scrollTri…" at bounding box center [531, 444] width 404 height 630
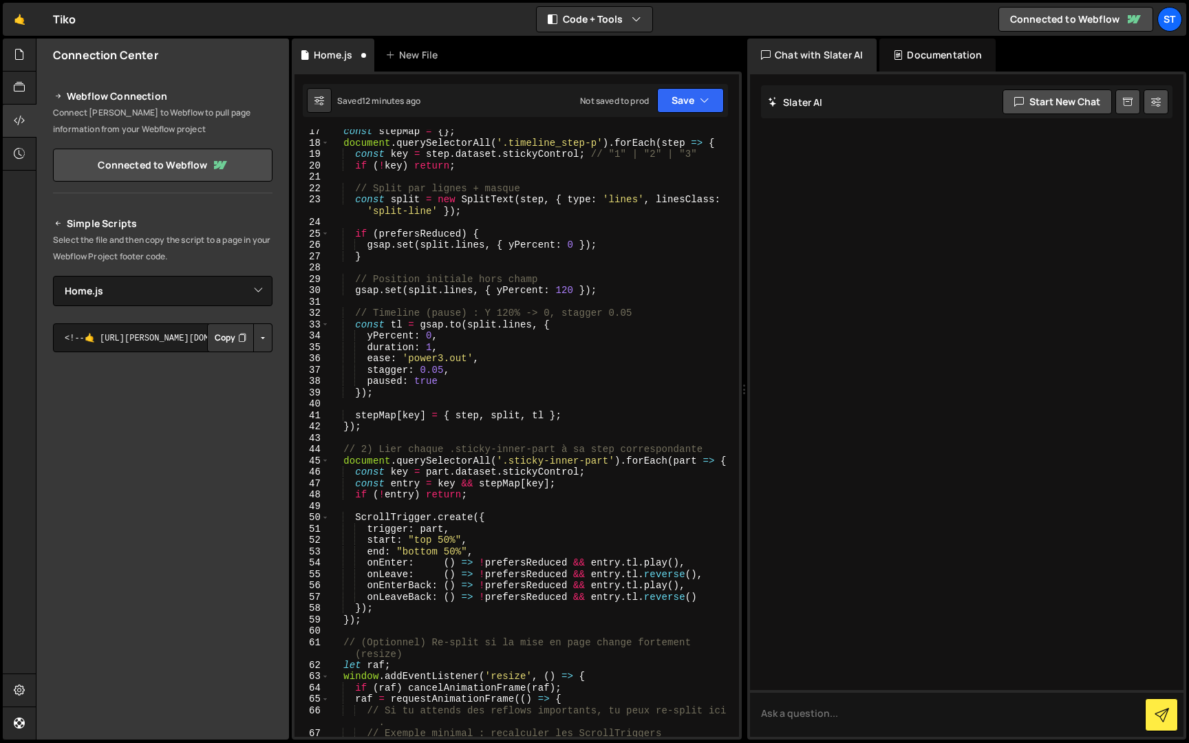
scroll to position [230, 0]
click at [438, 213] on div "const stepMap = { } ; document . querySelectorAll ( '.timeline_step-p' ) . forE…" at bounding box center [531, 441] width 404 height 630
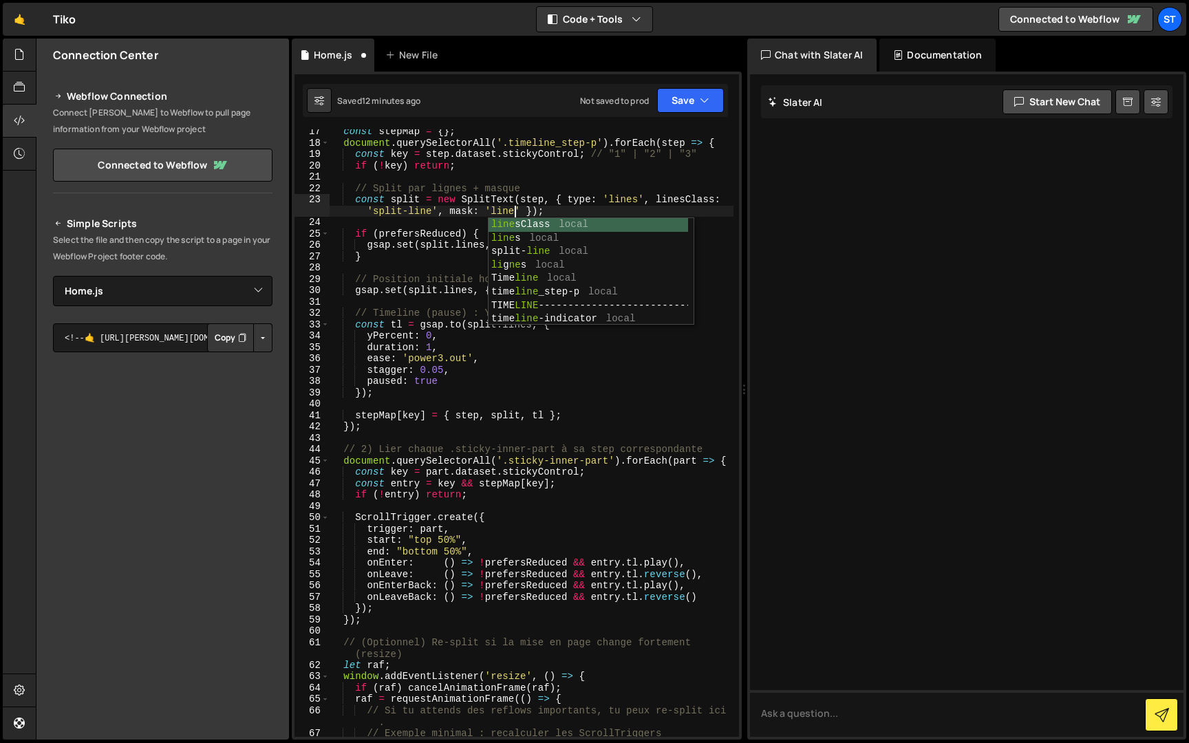
scroll to position [0, 38]
type textarea "const split = new SplitText(step, { type: 'lines', linesClass: 'split-line', ma…"
click at [715, 99] on button "Save" at bounding box center [690, 100] width 67 height 25
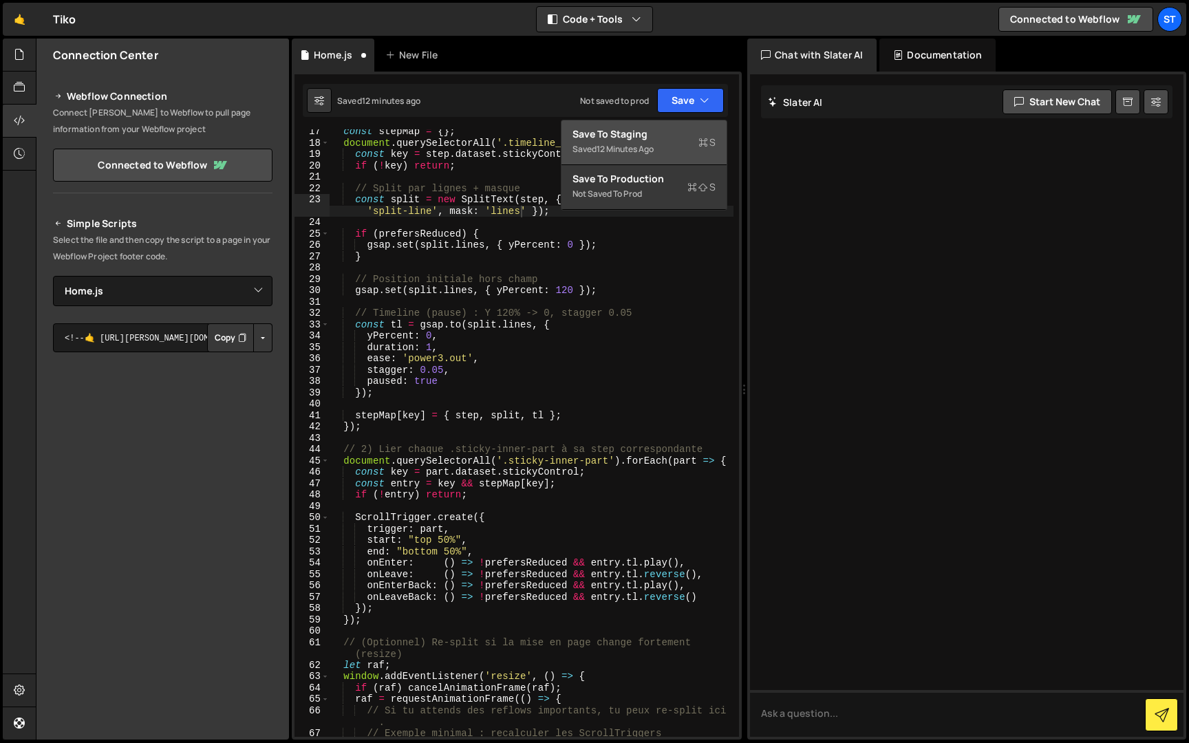
click at [654, 136] on div "Save to Staging S" at bounding box center [643, 134] width 143 height 14
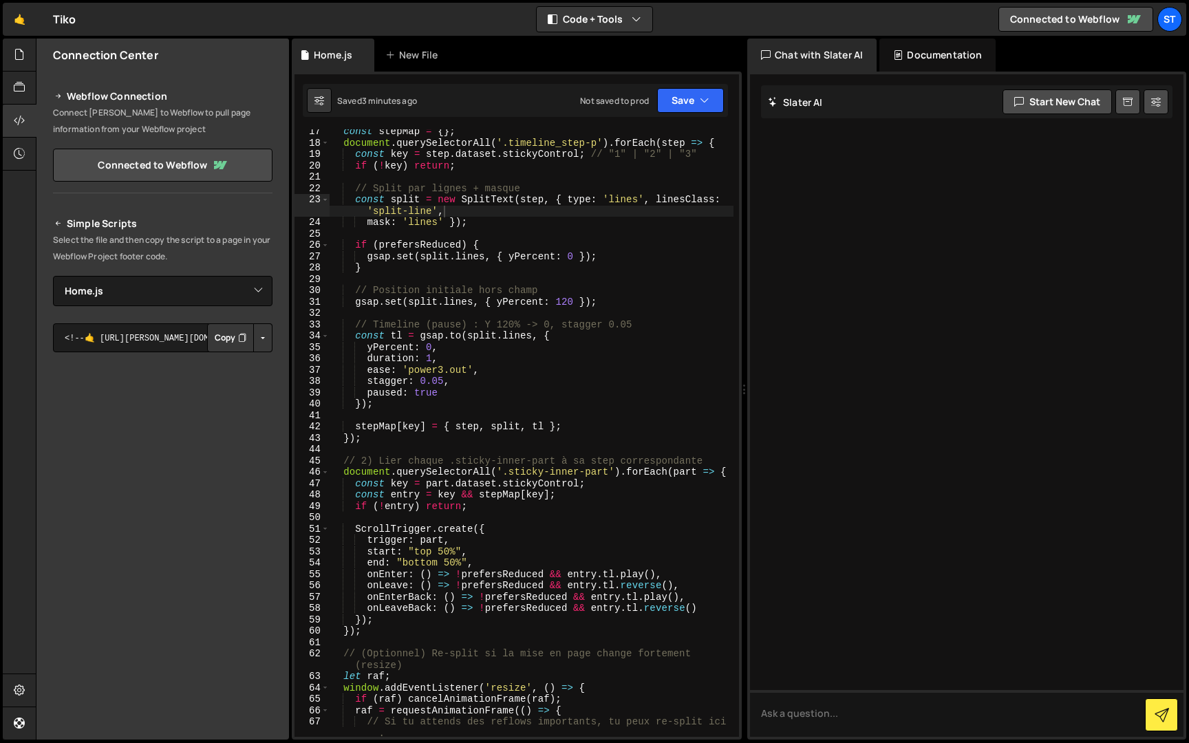
click at [465, 445] on div "const stepMap = { } ; document . querySelectorAll ( '.timeline_step-p' ) . forE…" at bounding box center [531, 441] width 404 height 630
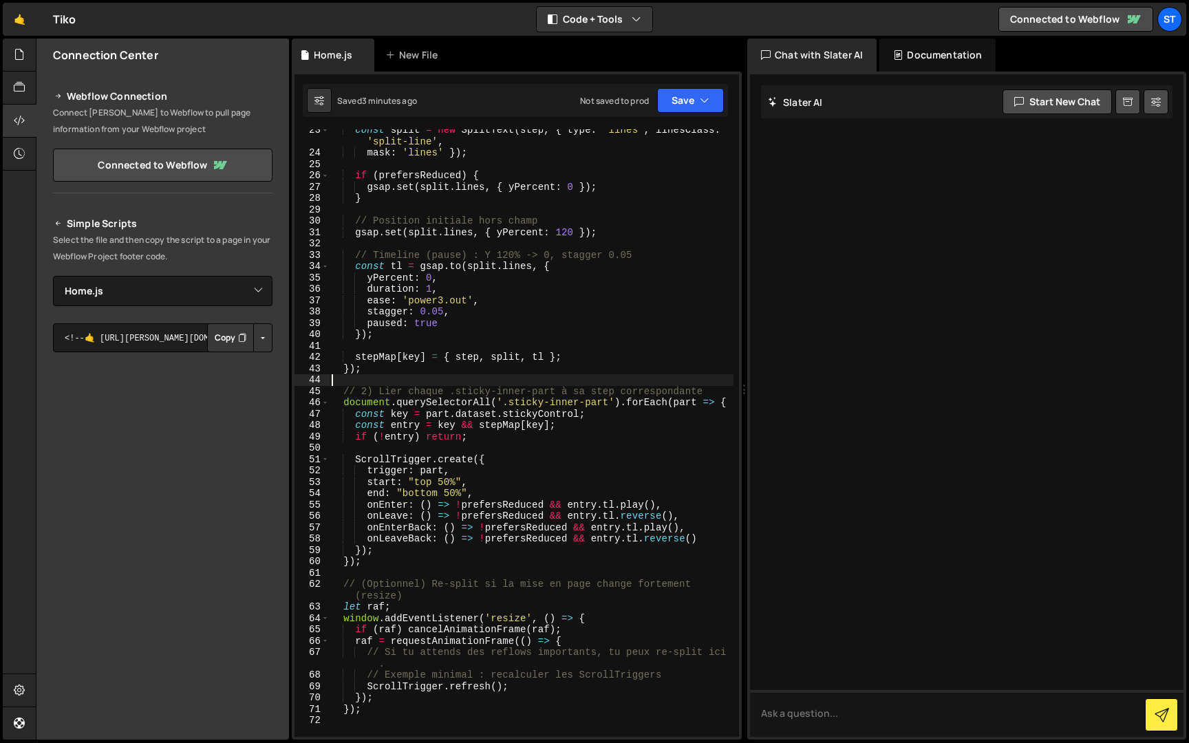
scroll to position [299, 0]
click at [444, 485] on div "const split = new SplitText ( step , { type : 'lines' , linesClass : 'split-lin…" at bounding box center [531, 446] width 404 height 642
click at [462, 497] on div "const split = new SplitText ( step , { type : 'lines' , linesClass : 'split-lin…" at bounding box center [531, 446] width 404 height 642
click at [702, 111] on button "Save" at bounding box center [690, 100] width 67 height 25
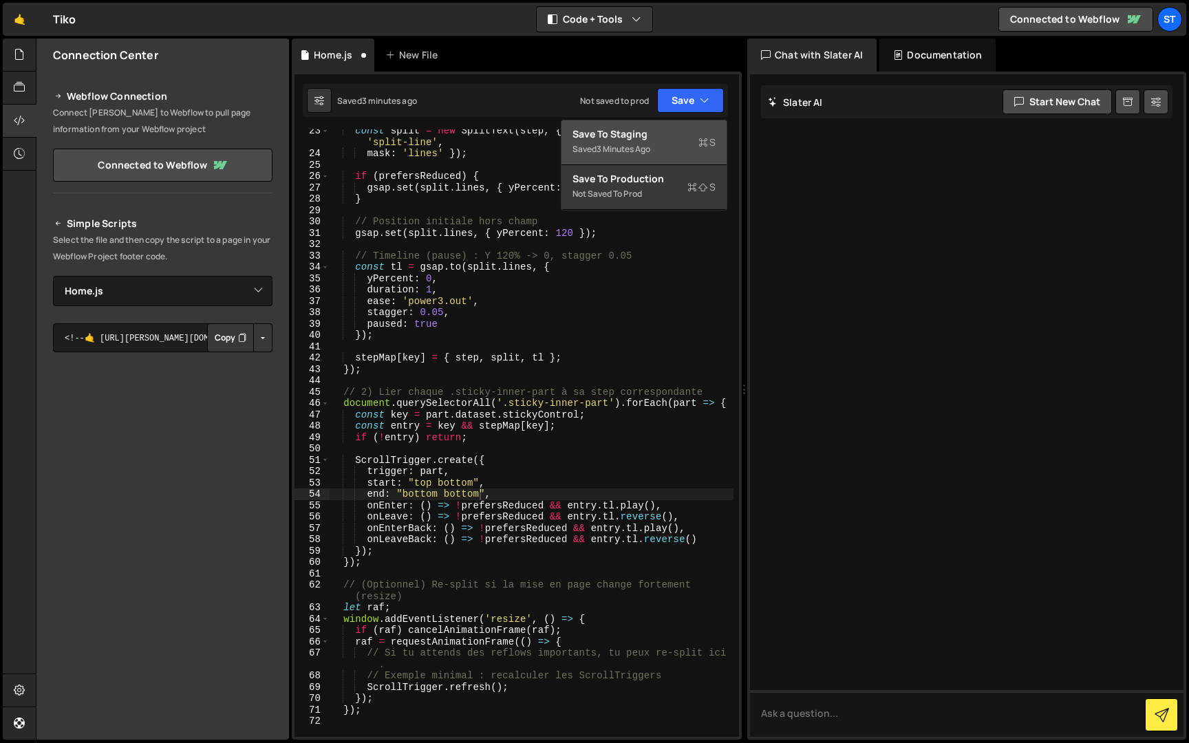
click at [682, 131] on div "Save to Staging S" at bounding box center [643, 134] width 143 height 14
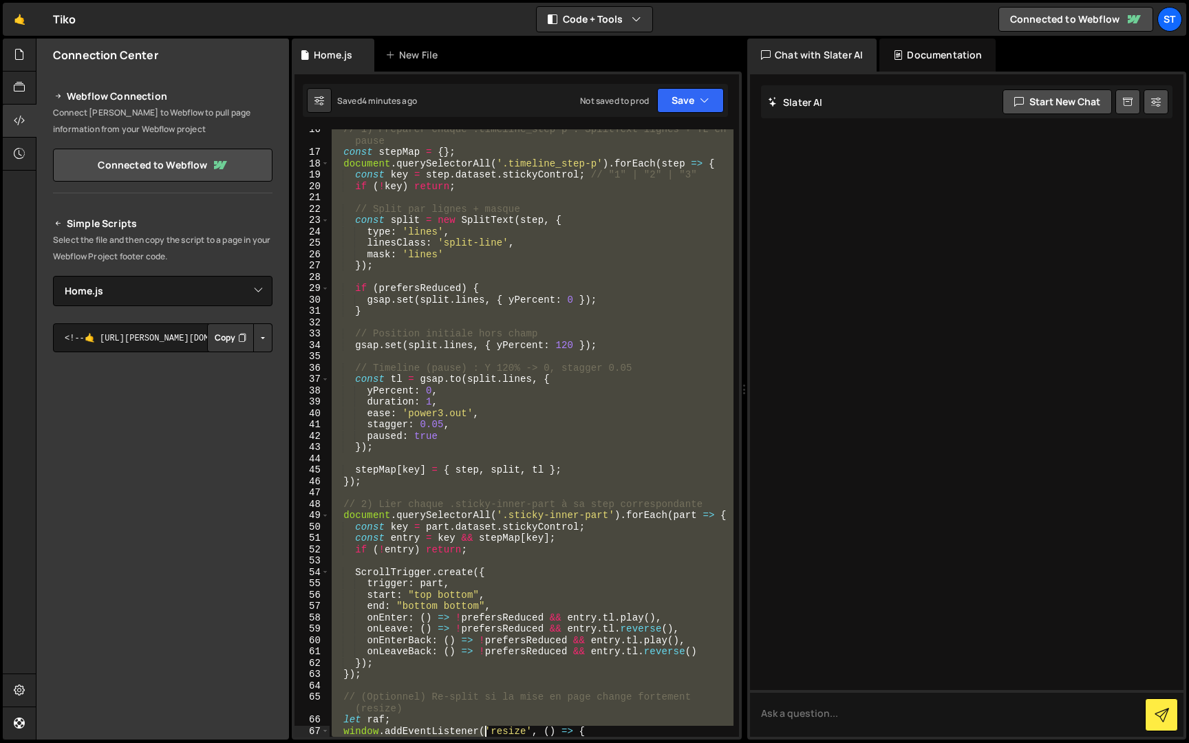
scroll to position [312, 0]
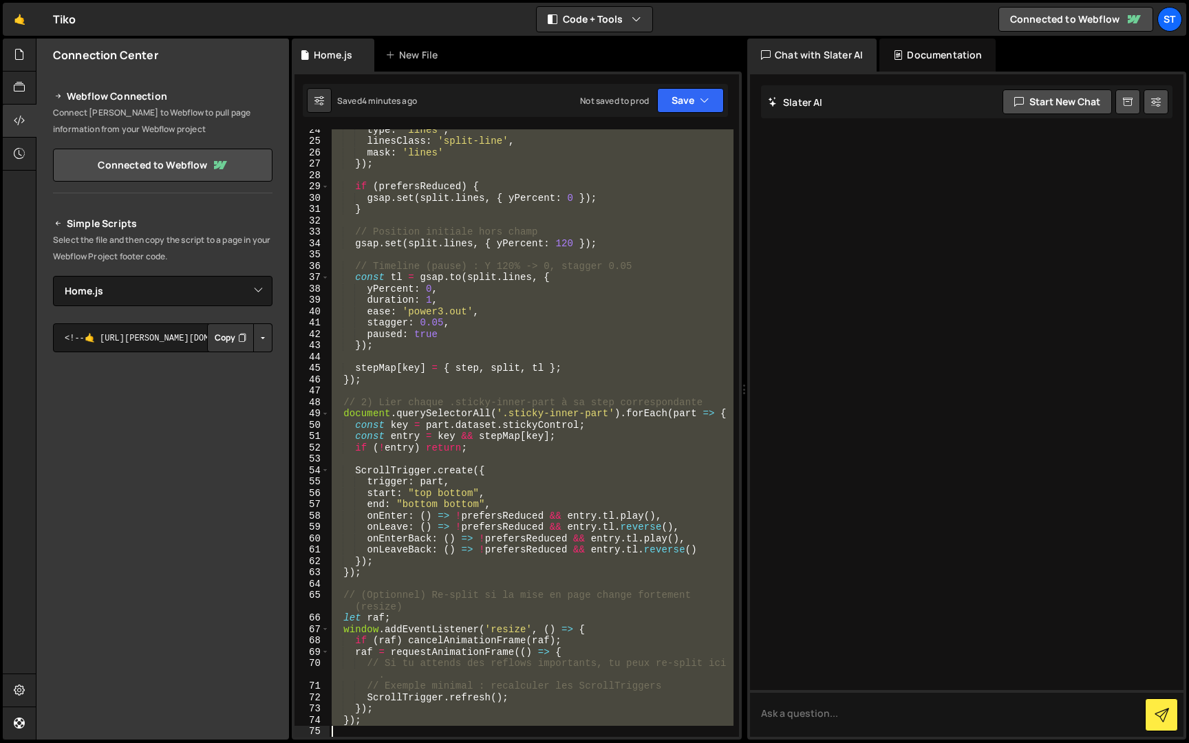
drag, startPoint x: 341, startPoint y: 248, endPoint x: 501, endPoint y: 742, distance: 519.0
click at [501, 742] on div "Hold on a sec... Are you certain you wish to leave this page? Any changes you'v…" at bounding box center [594, 371] width 1189 height 743
type textarea "});"
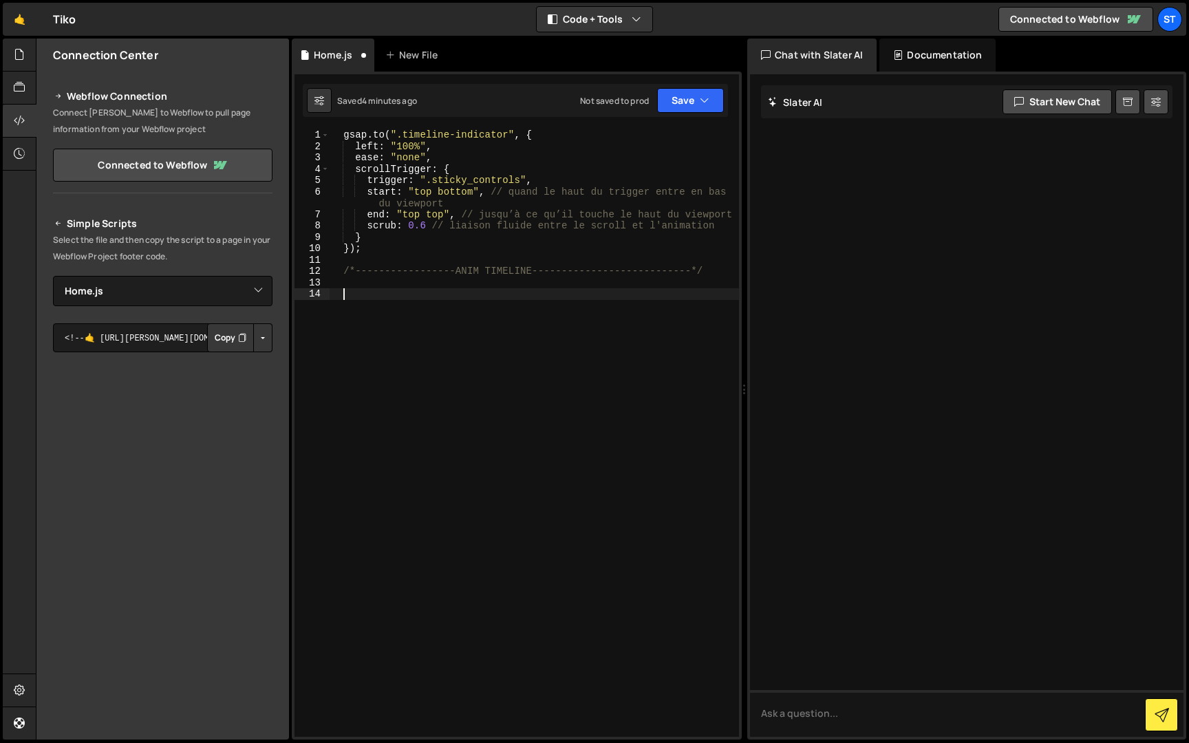
paste textarea "});"
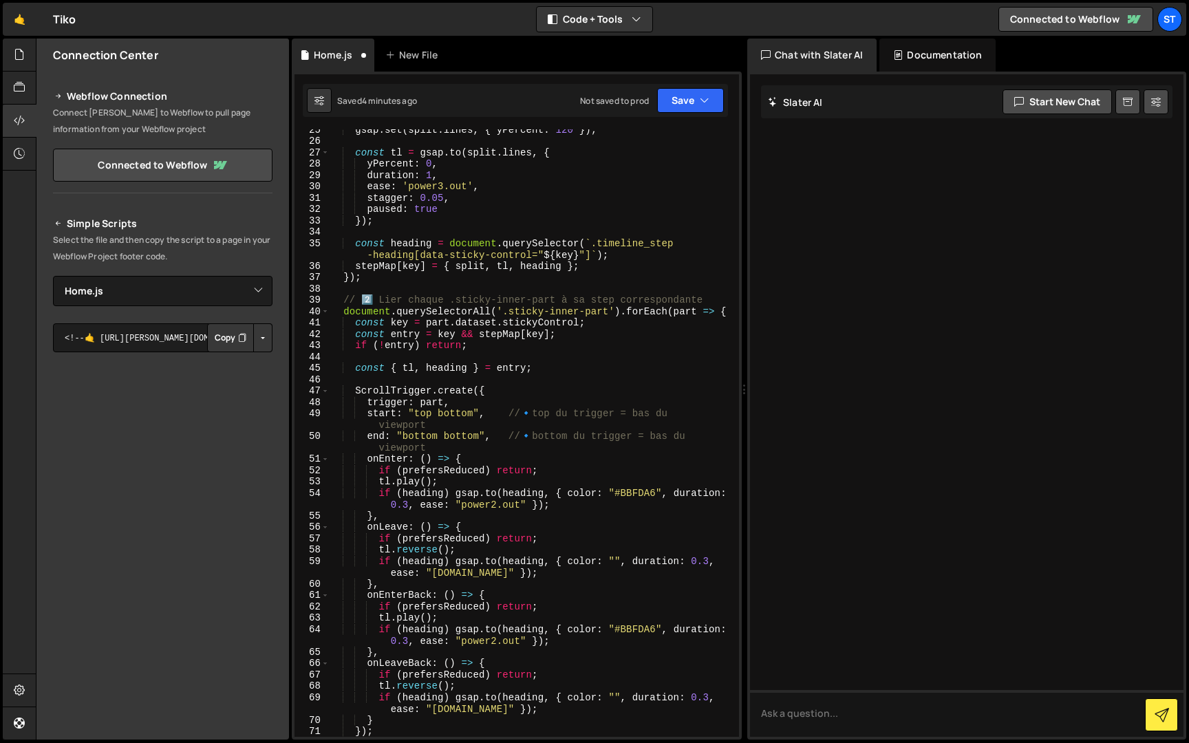
scroll to position [334, 0]
click at [705, 102] on icon "button" at bounding box center [705, 101] width 10 height 14
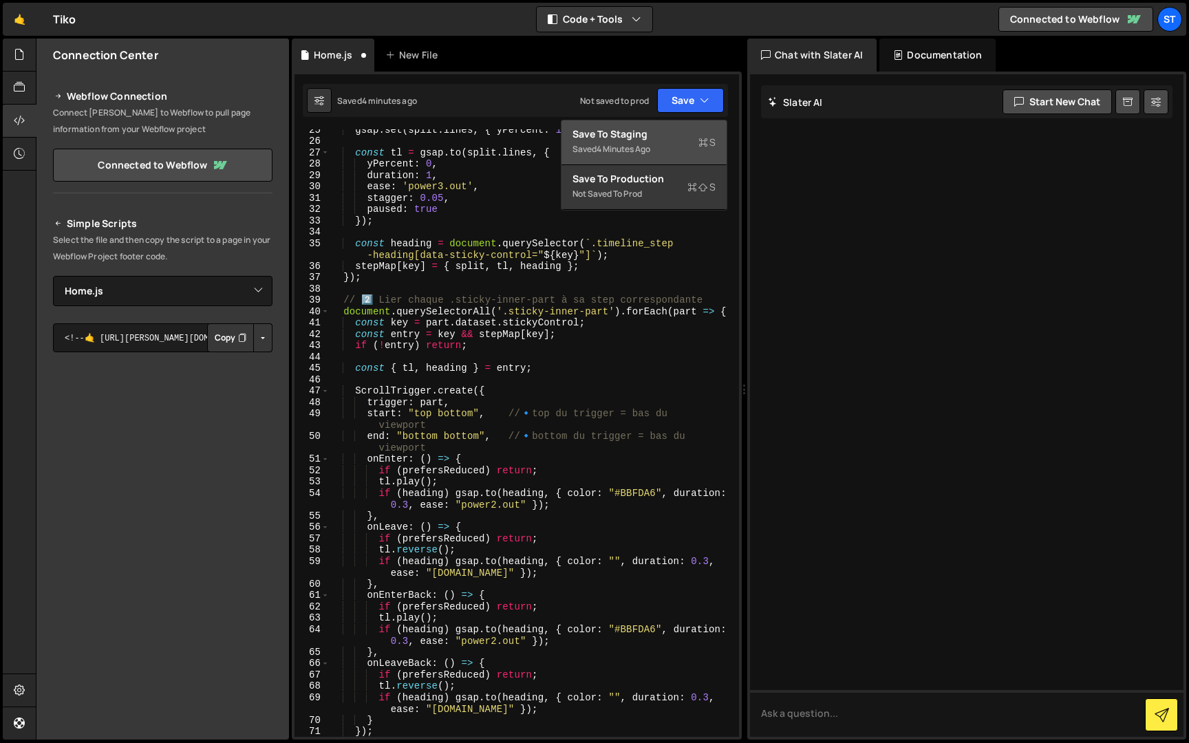
click at [666, 158] on button "Save to Staging S Saved 4 minutes ago" at bounding box center [643, 142] width 165 height 45
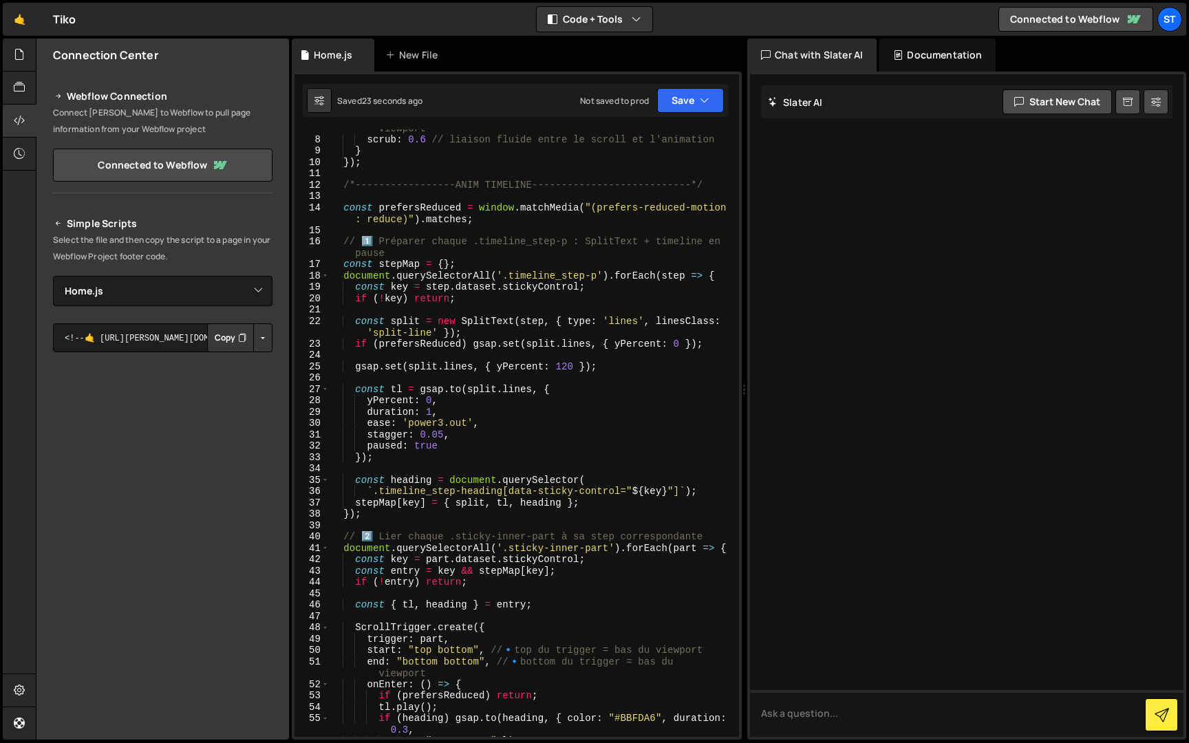
scroll to position [96, 0]
click at [437, 334] on div "end : "top top" , // jusqu’à ce qu’il touche le haut du viewport scrub : 0.6 //…" at bounding box center [531, 434] width 404 height 642
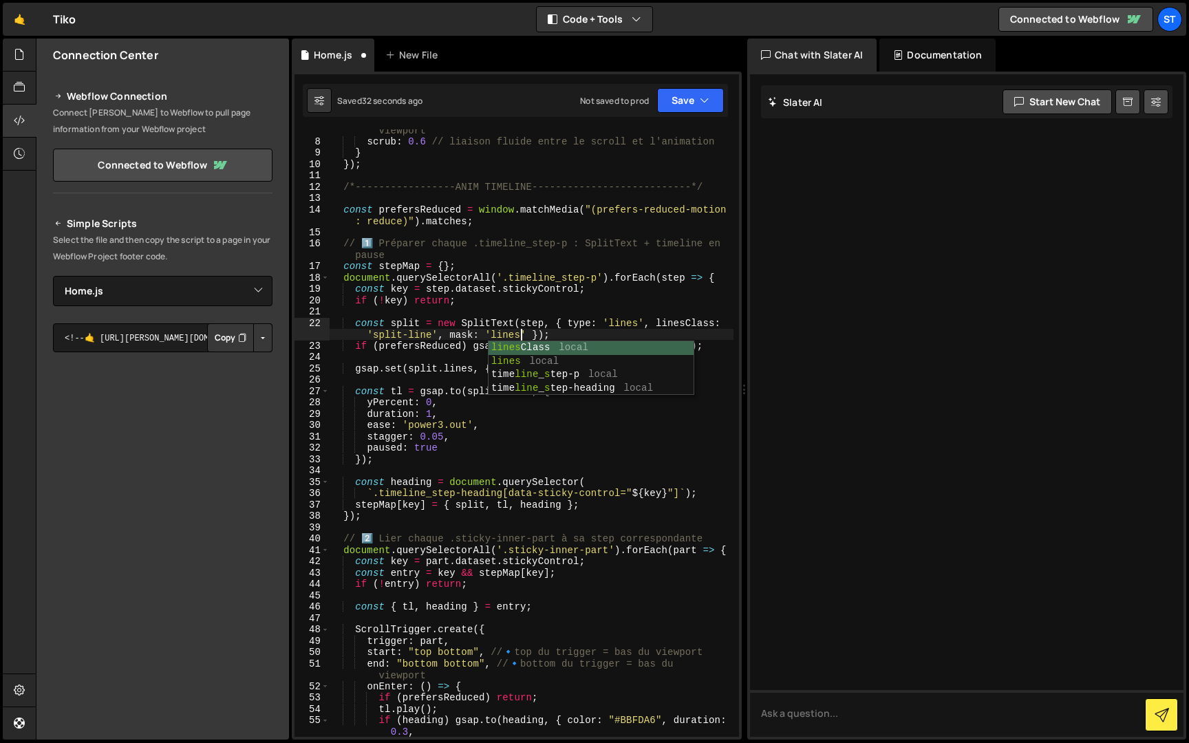
scroll to position [0, 38]
click at [689, 99] on button "Save" at bounding box center [690, 100] width 67 height 25
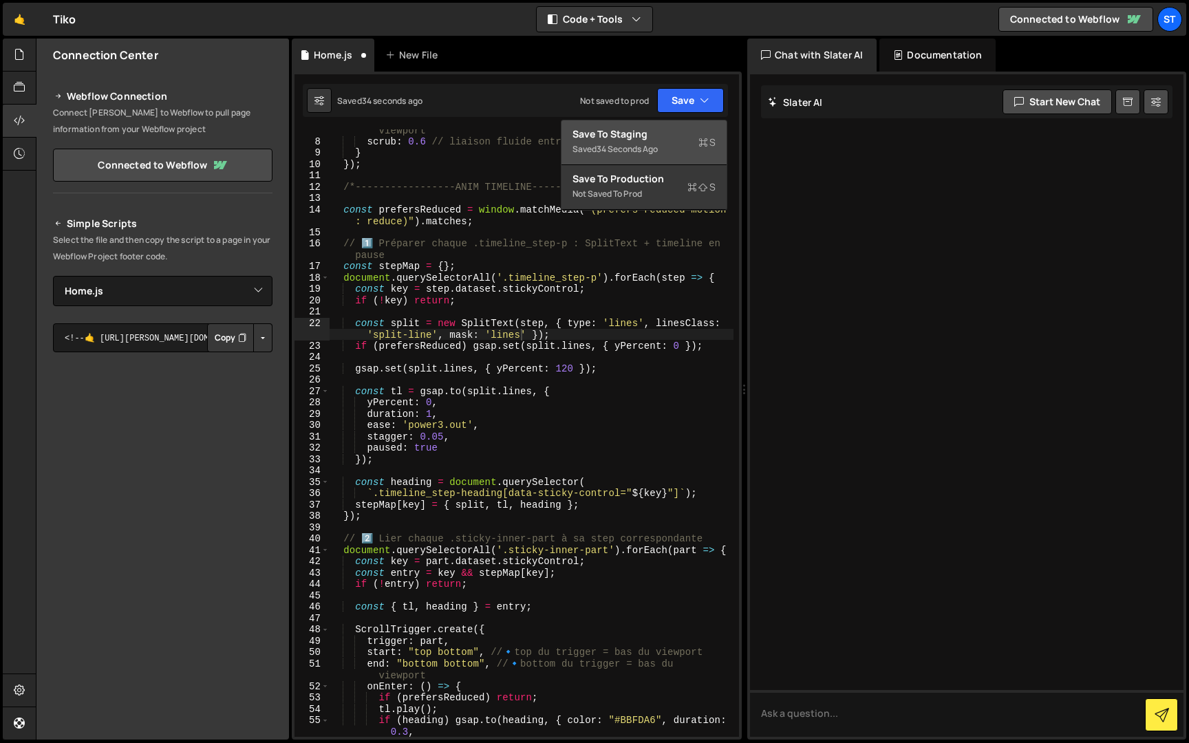
click at [664, 136] on div "Save to Staging S" at bounding box center [643, 134] width 143 height 14
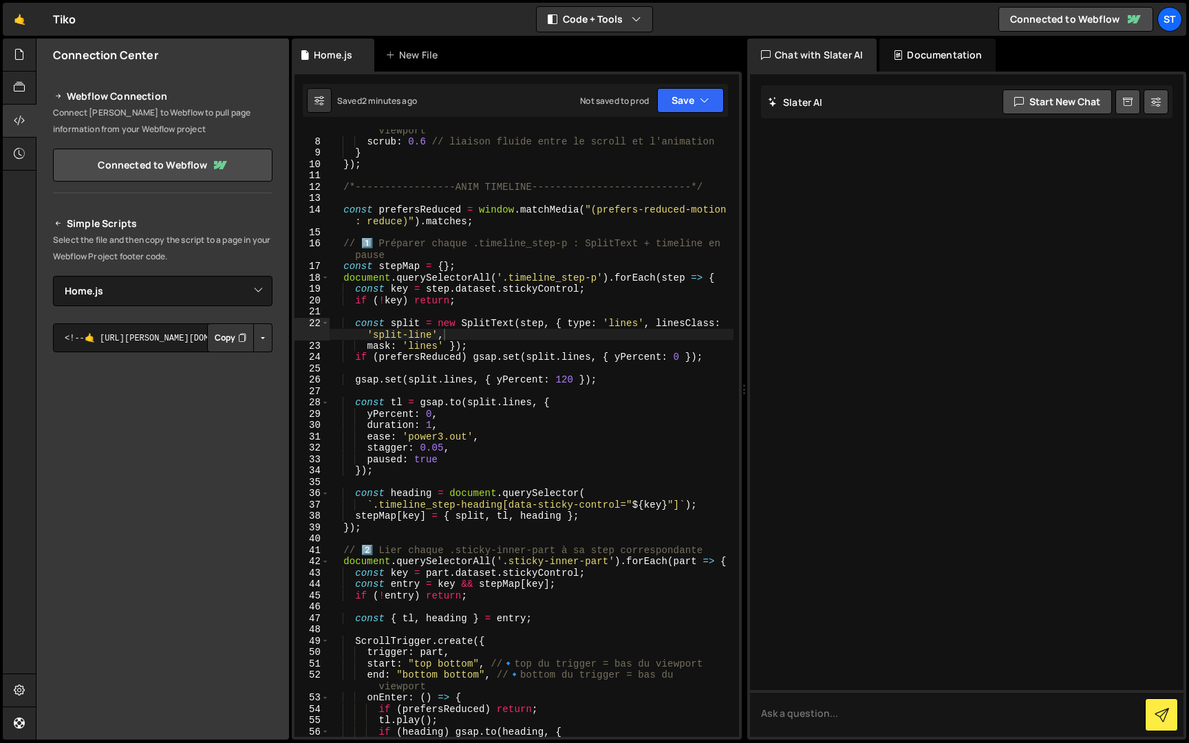
scroll to position [0, 7]
click at [471, 431] on div "end : "top top" , // jusqu’à ce qu’il touche le haut du viewport scrub : 0.6 //…" at bounding box center [531, 434] width 404 height 642
click at [442, 433] on div "end : "top top" , // jusqu’à ce qu’il touche le haut du viewport scrub : 0.6 //…" at bounding box center [531, 434] width 404 height 642
click at [681, 108] on button "Save" at bounding box center [690, 100] width 67 height 25
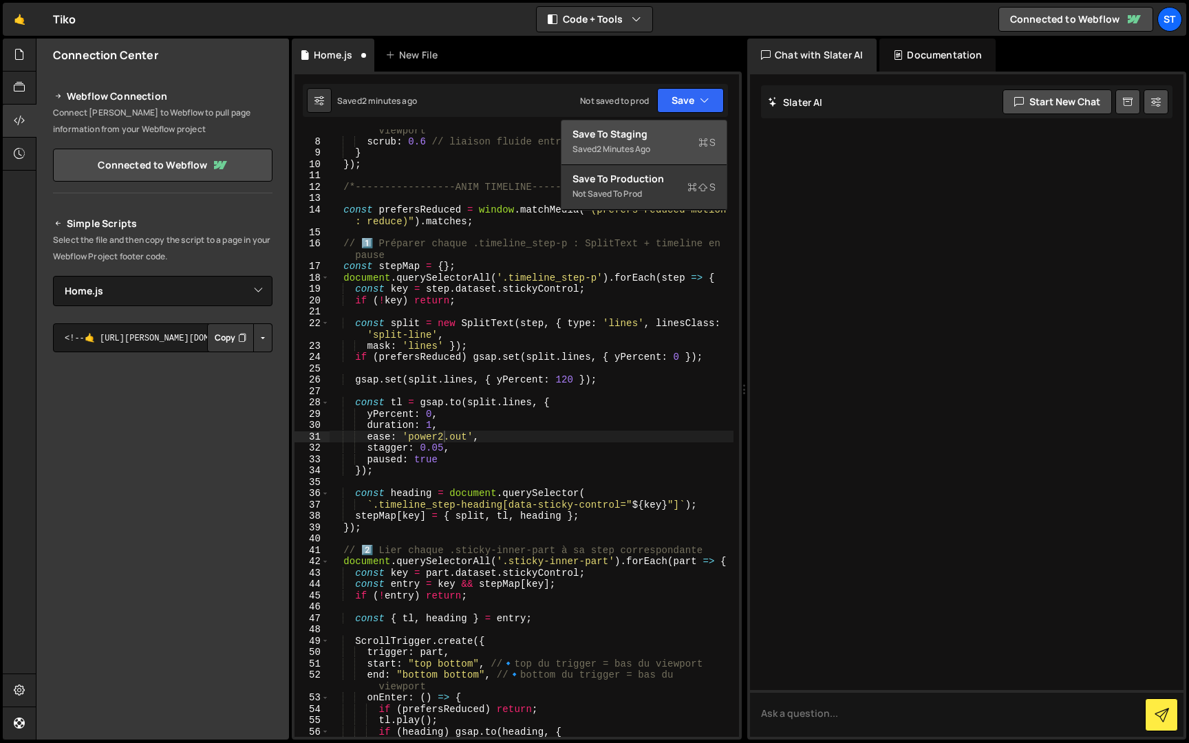
click at [673, 139] on div "Save to Staging S" at bounding box center [643, 134] width 143 height 14
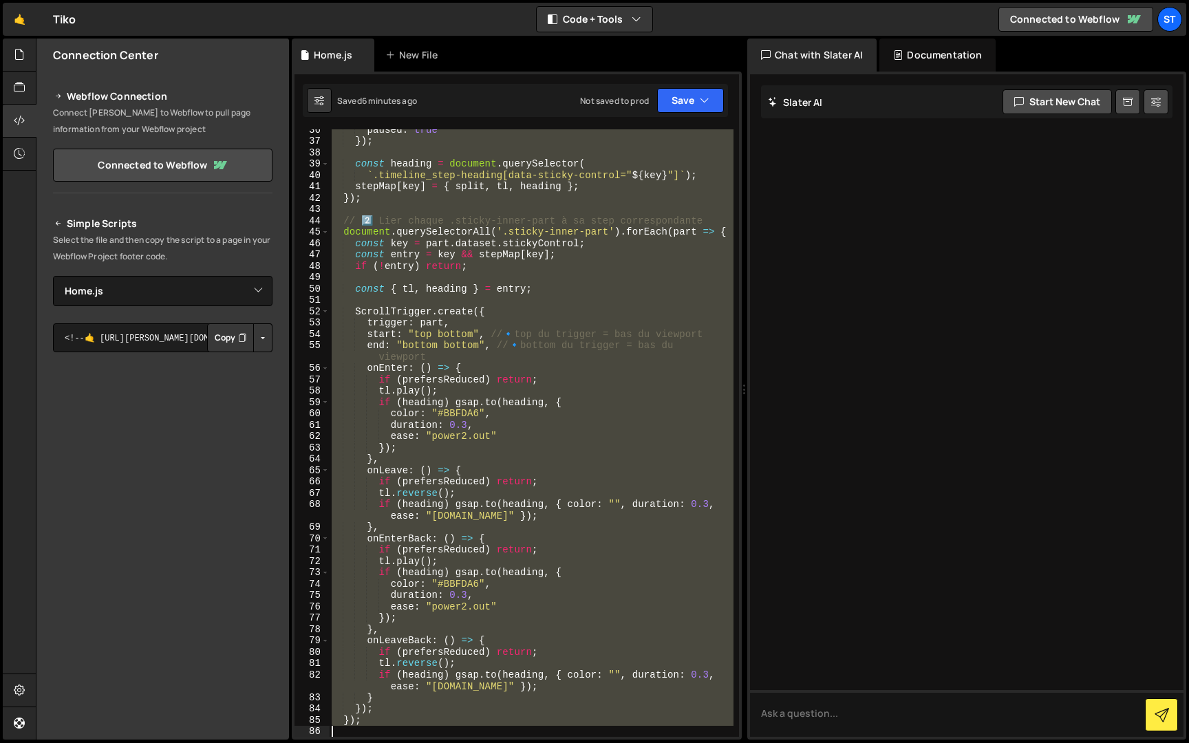
scroll to position [448, 0]
drag, startPoint x: 343, startPoint y: 208, endPoint x: 470, endPoint y: 742, distance: 548.8
click at [470, 742] on div "Hold on a sec... Are you certain you wish to leave this page? Any changes you'v…" at bounding box center [594, 371] width 1189 height 743
type textarea "});"
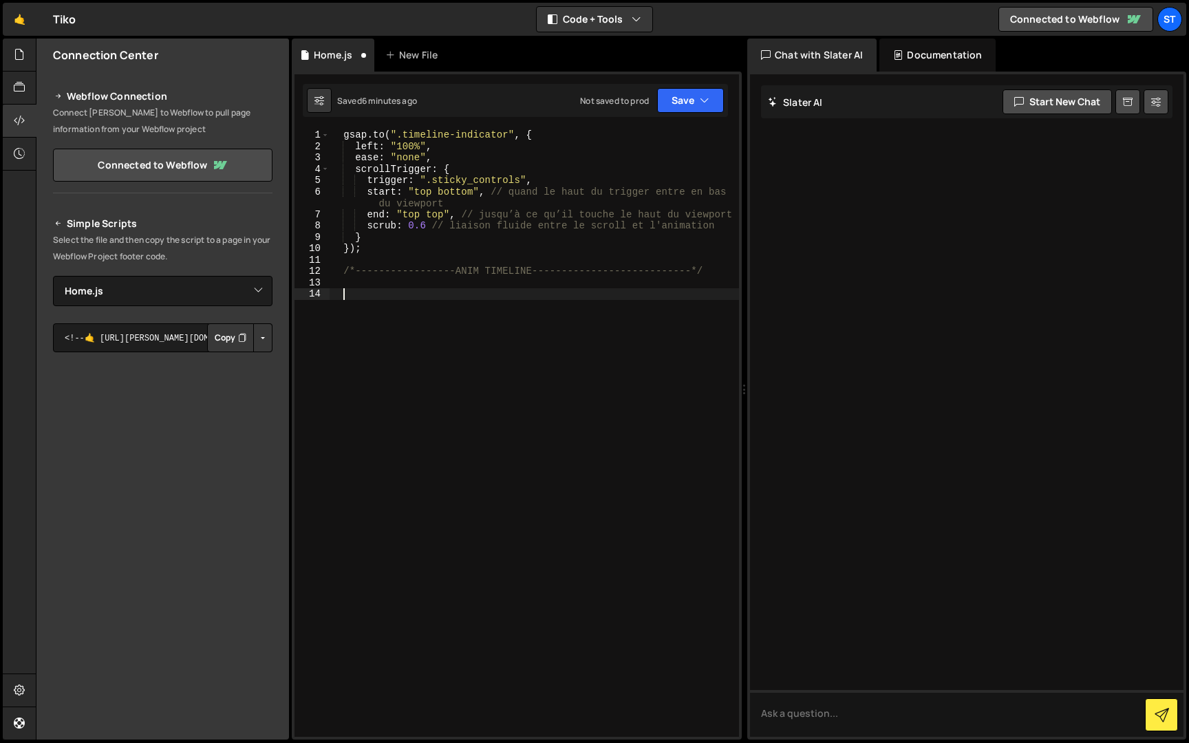
paste textarea "});"
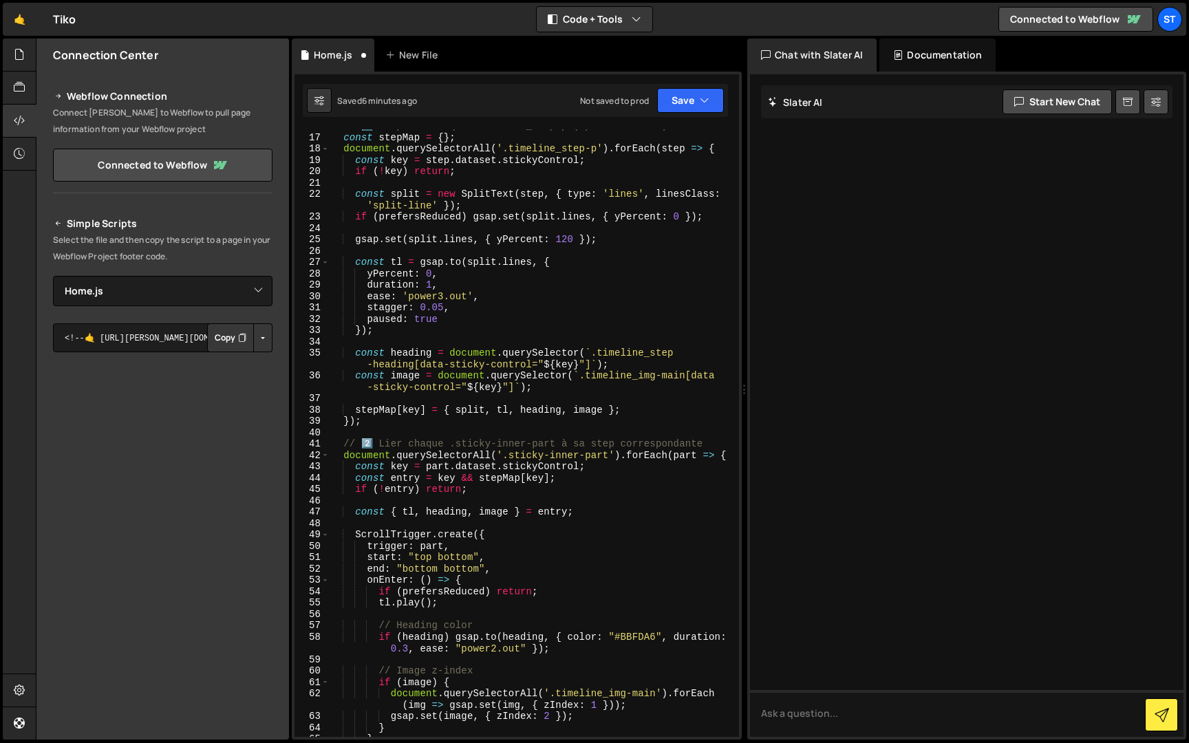
scroll to position [211, 0]
click at [437, 208] on div "// 1️⃣ Préparer chaque .timeline_step-p (SplitText + TL) const stepMap = { } ; …" at bounding box center [531, 437] width 404 height 630
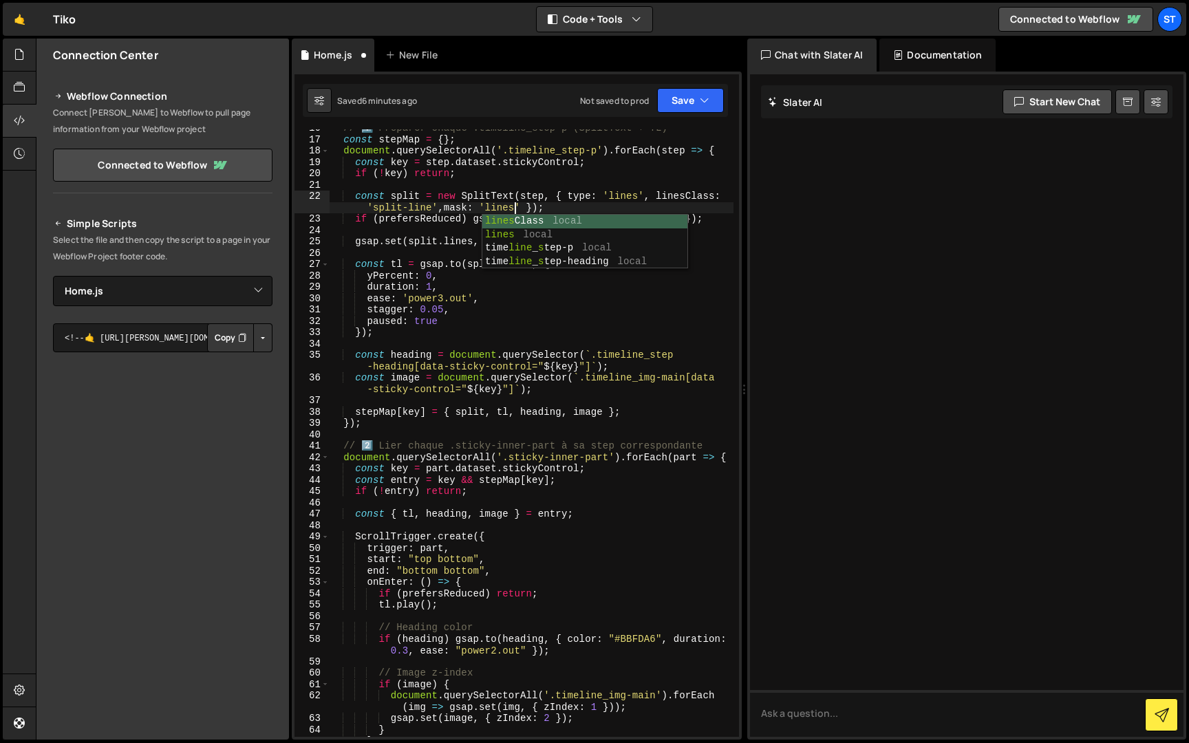
scroll to position [0, 38]
click at [691, 93] on button "Save" at bounding box center [690, 100] width 67 height 25
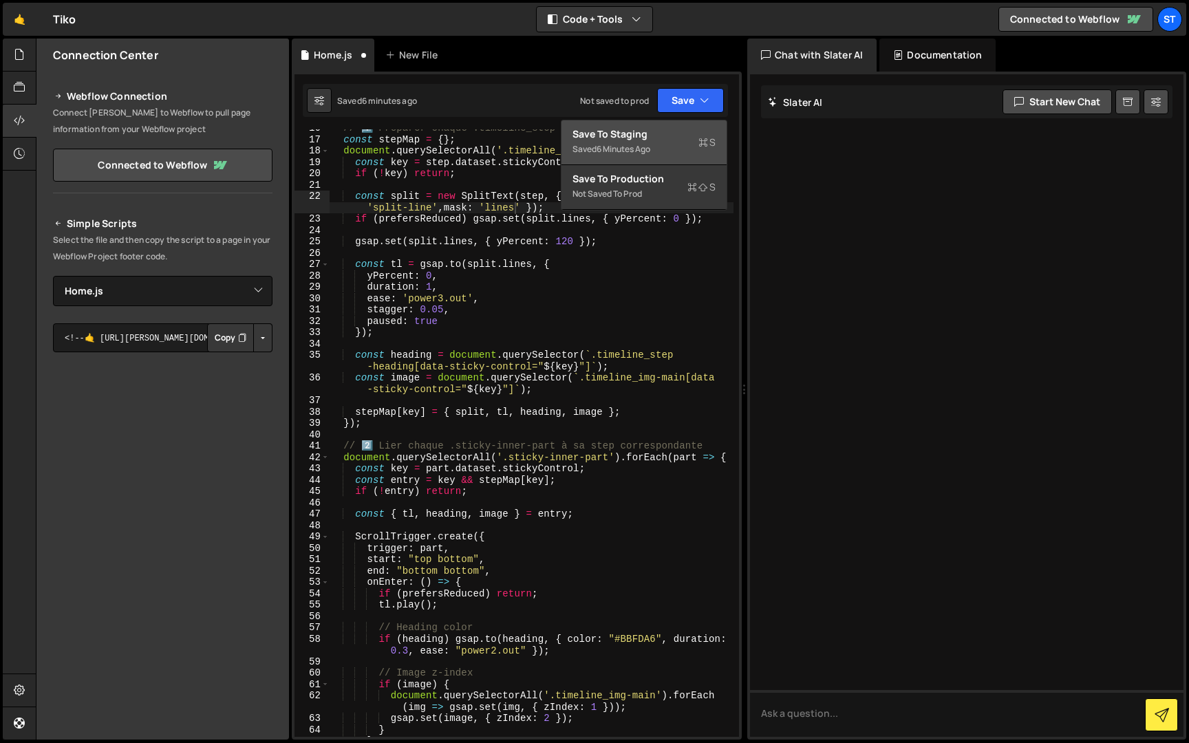
click at [665, 134] on div "Save to Staging S" at bounding box center [643, 134] width 143 height 14
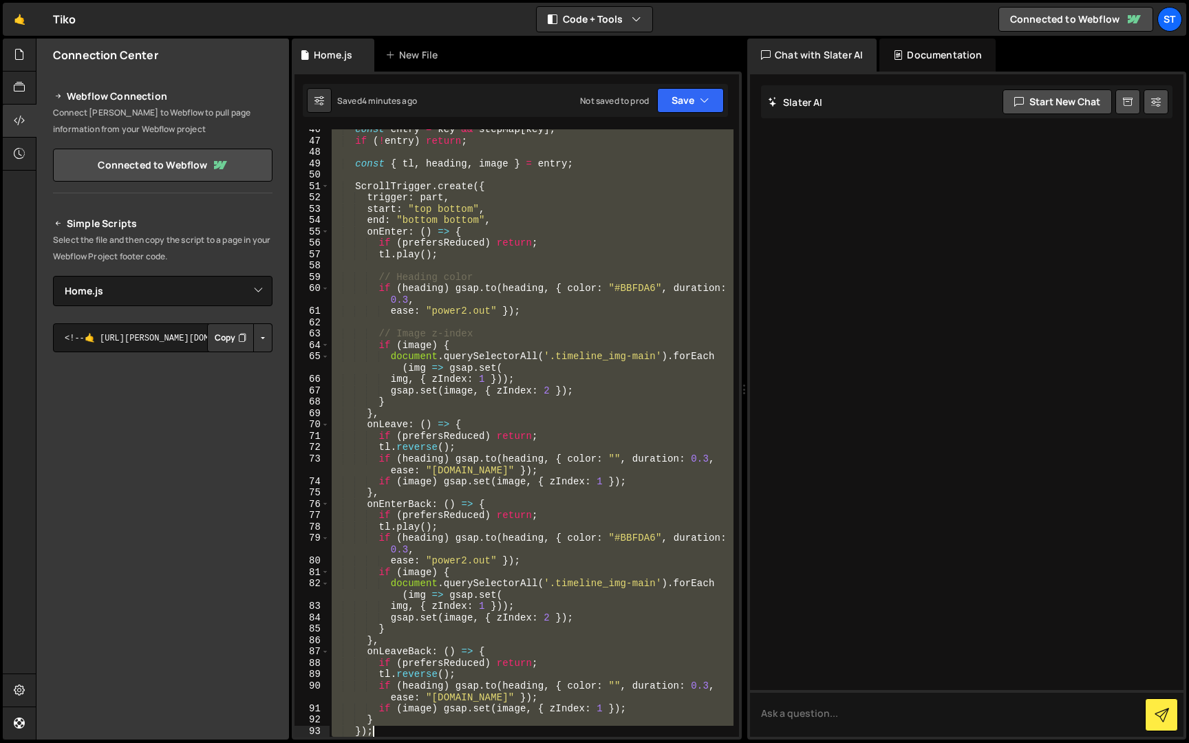
scroll to position [596, 0]
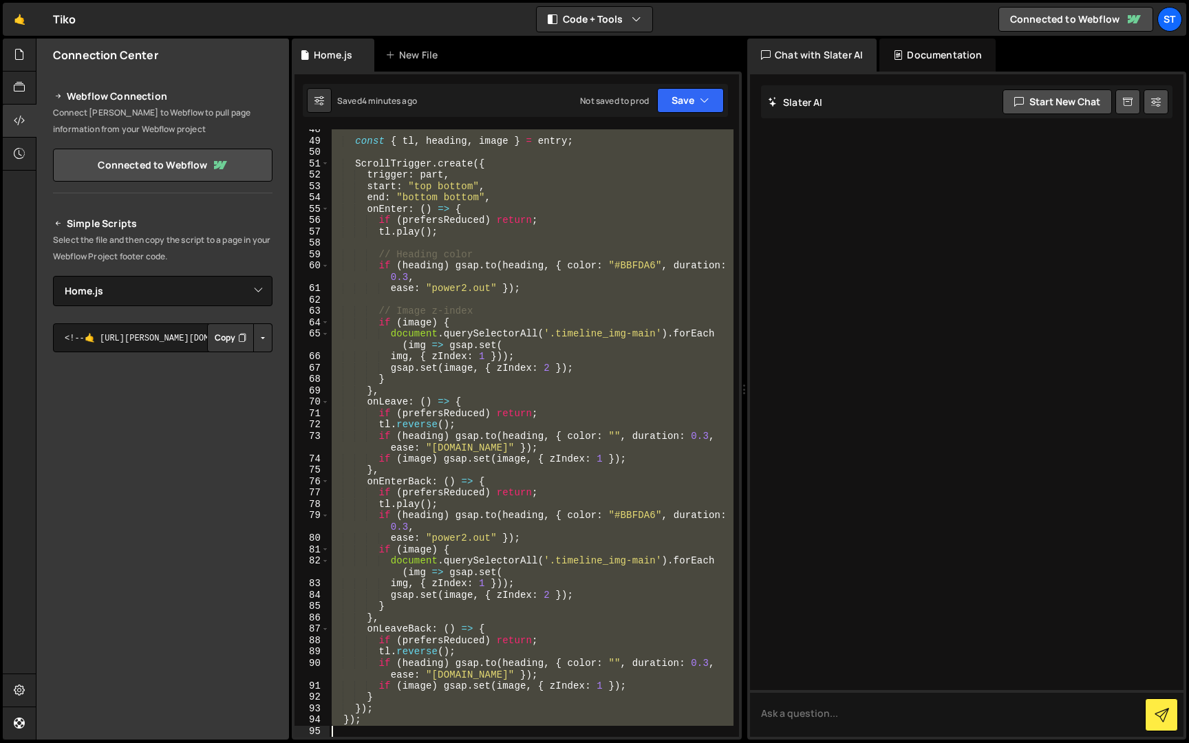
drag, startPoint x: 339, startPoint y: 303, endPoint x: 394, endPoint y: 742, distance: 442.3
click at [394, 742] on div "Hold on a sec... Are you certain you wish to leave this page? Any changes you'v…" at bounding box center [594, 371] width 1189 height 743
type textarea "});"
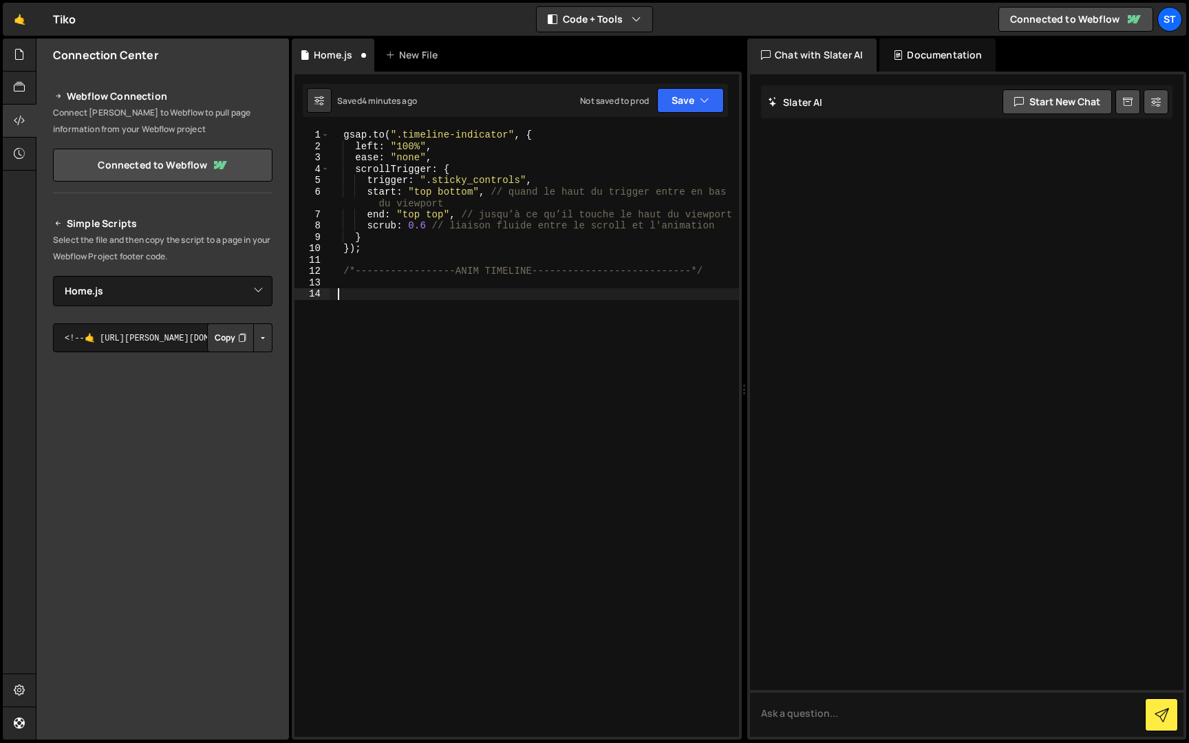
scroll to position [0, 0]
paste textarea "});"
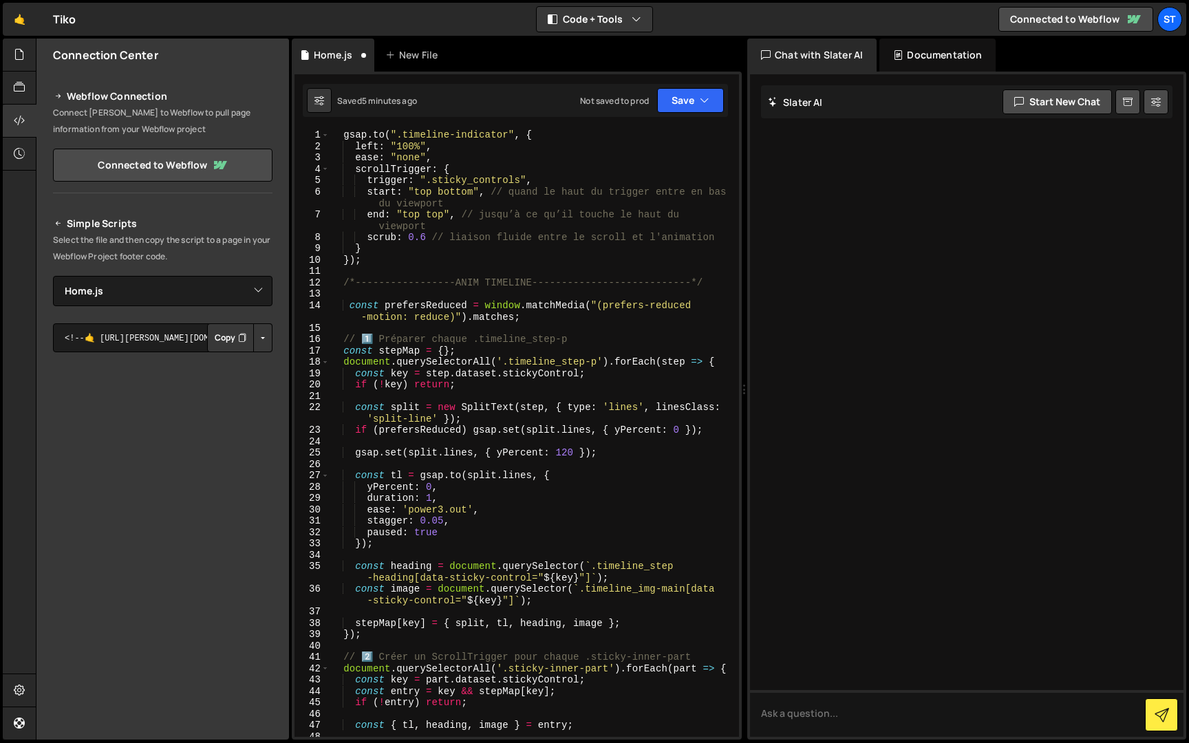
click at [437, 420] on div "gsap . to ( ".timeline-indicator" , { left : "100%" , ease : "none" , scrollTri…" at bounding box center [531, 444] width 404 height 630
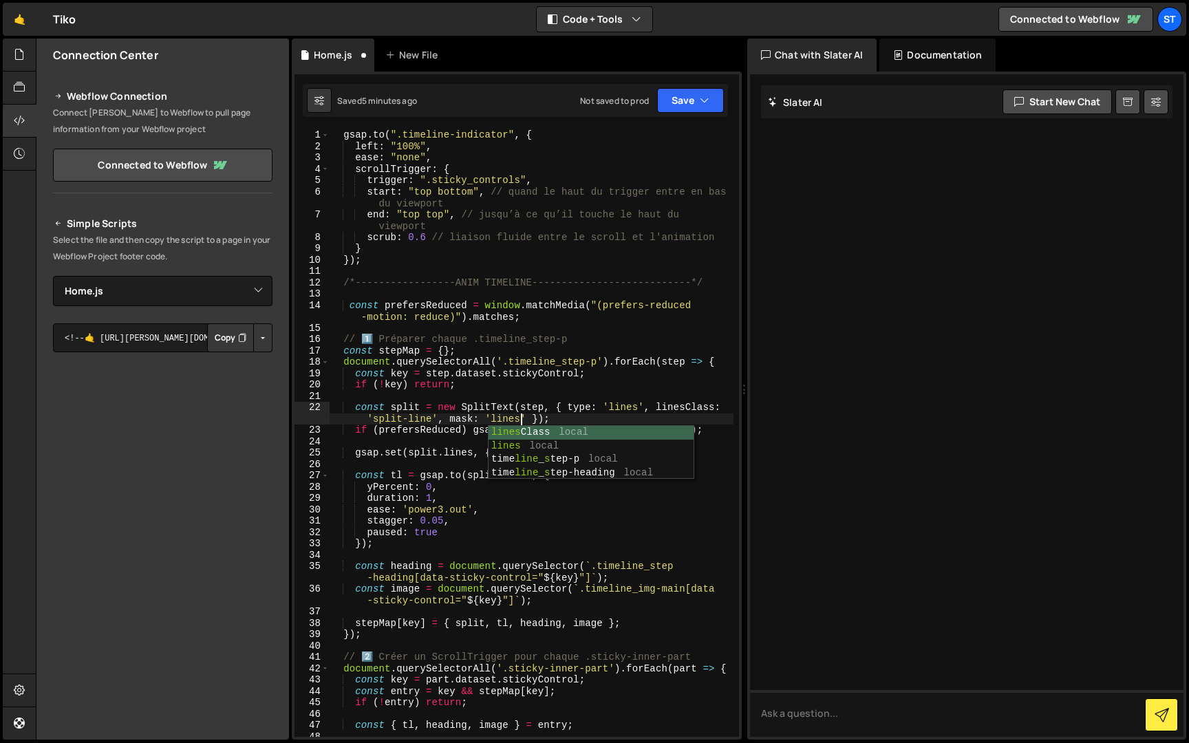
scroll to position [0, 38]
type textarea "const split = new SplitText(step, { type: 'lines', linesClass: 'split-line', ma…"
click at [684, 98] on button "Save" at bounding box center [690, 100] width 67 height 25
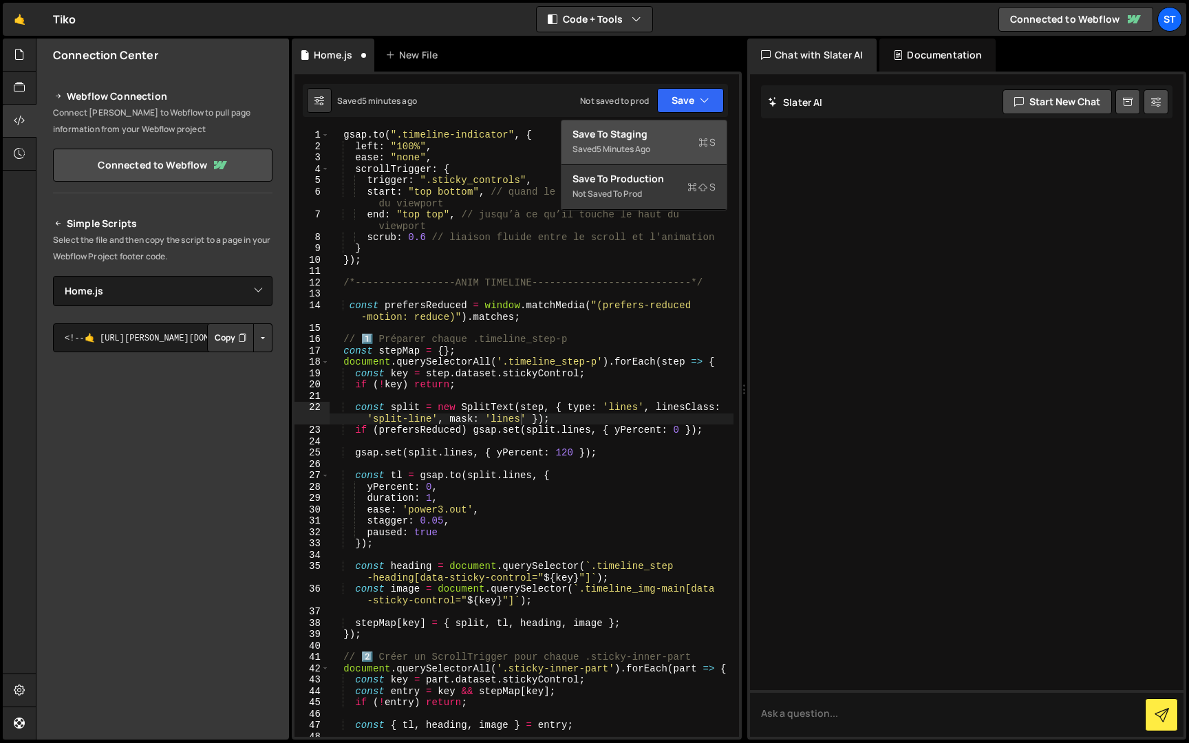
click at [662, 139] on div "Save to Staging S" at bounding box center [643, 134] width 143 height 14
